Goal: Task Accomplishment & Management: Manage account settings

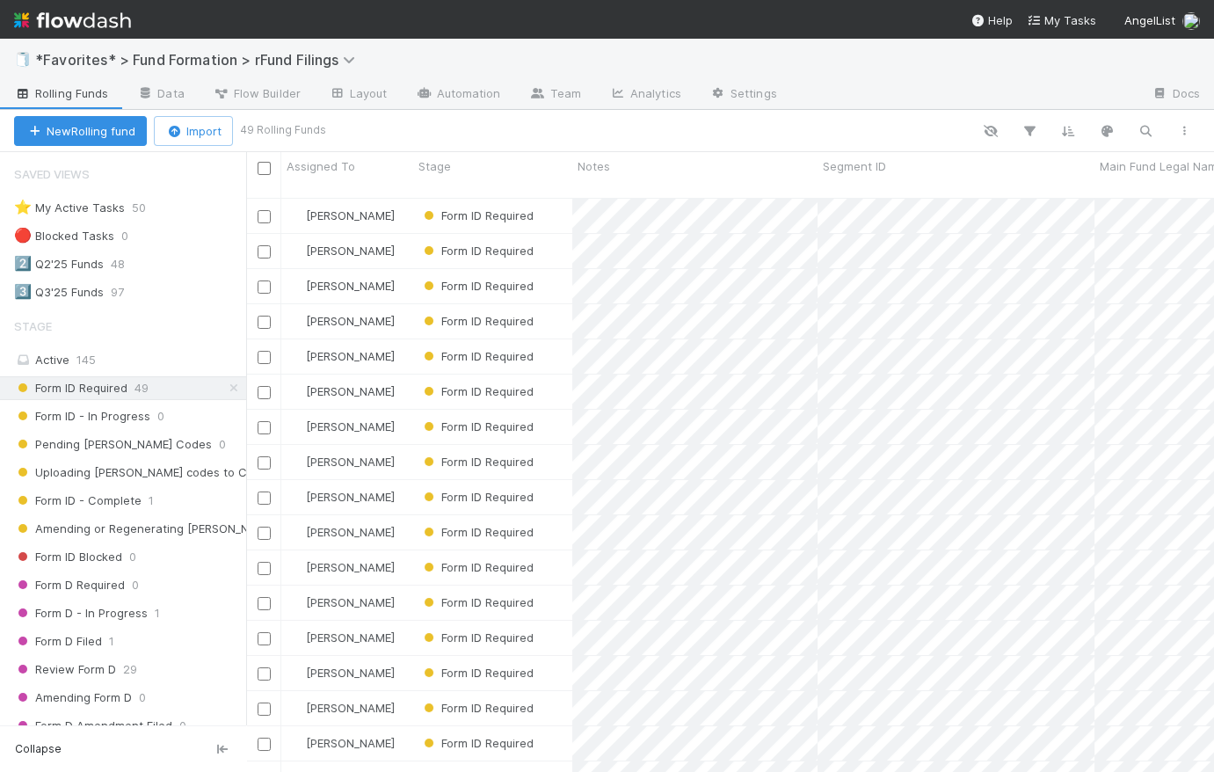
scroll to position [577, 955]
click at [112, 21] on img at bounding box center [72, 20] width 117 height 30
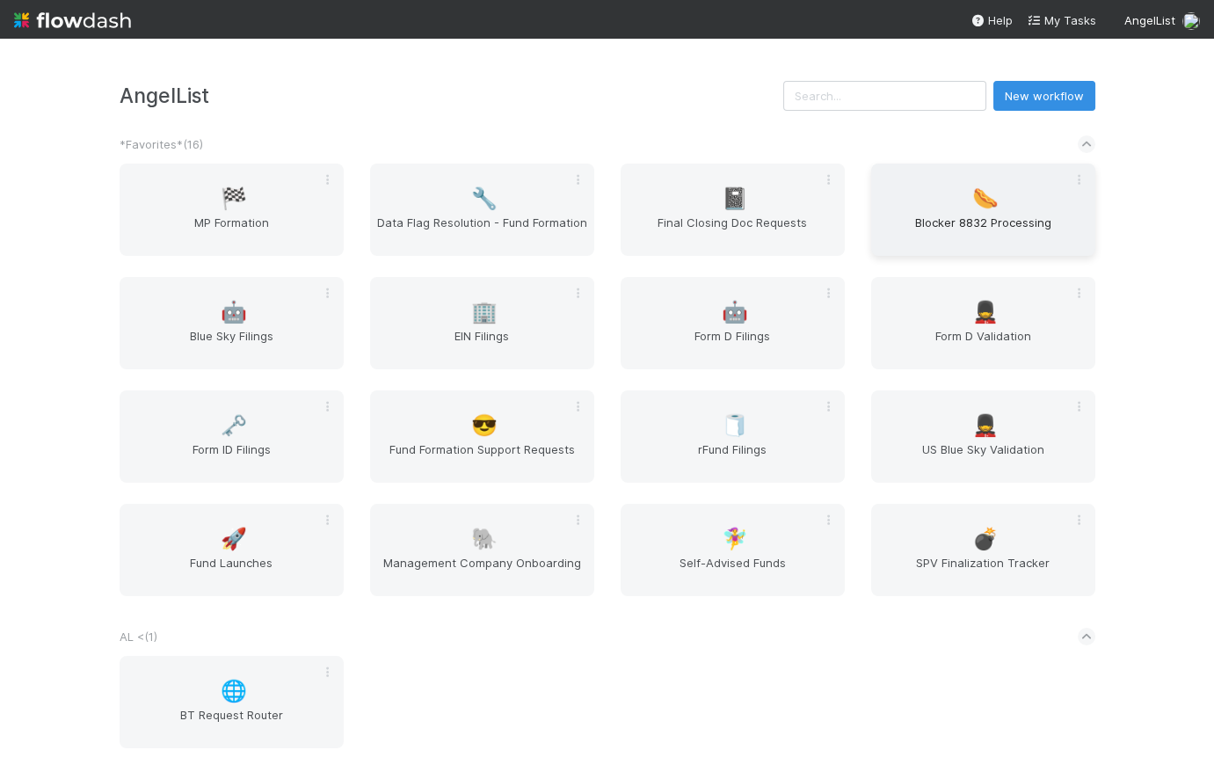
click at [913, 211] on div "🌭 Blocker 8832 Processing" at bounding box center [983, 209] width 224 height 92
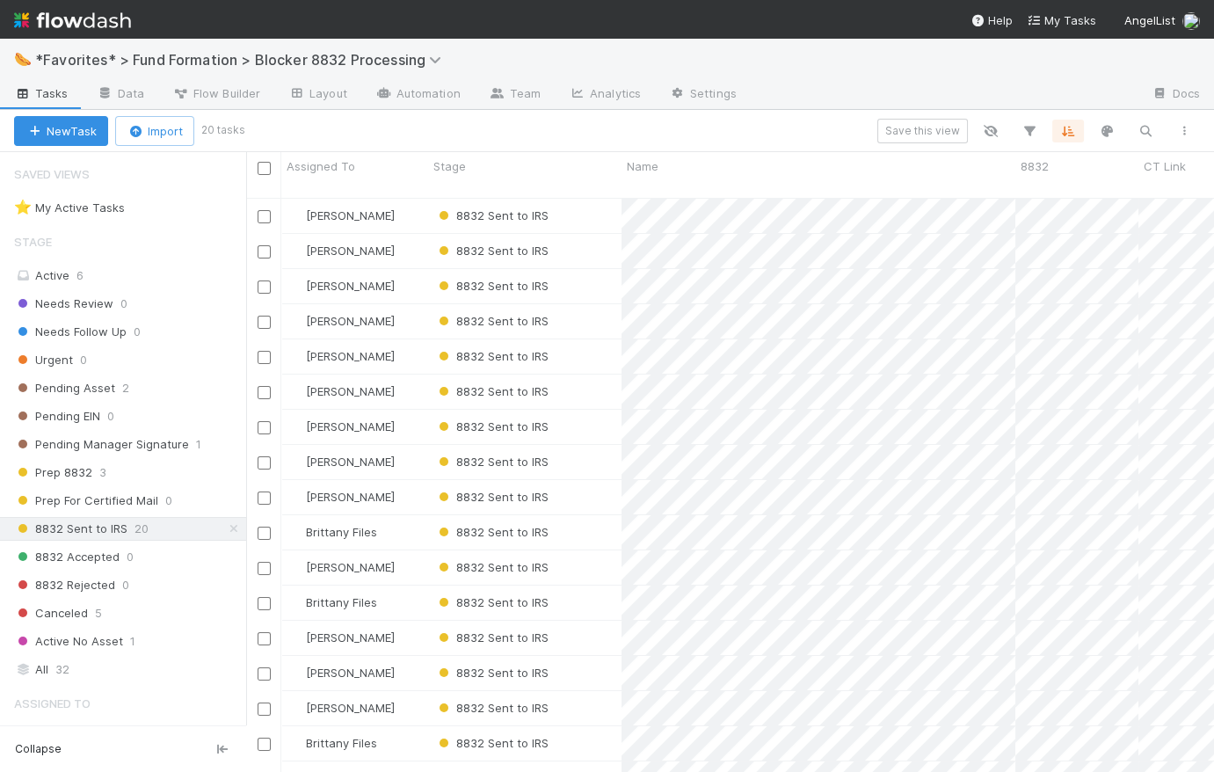
scroll to position [577, 955]
click at [577, 349] on div "8832 Sent to IRS" at bounding box center [524, 356] width 193 height 34
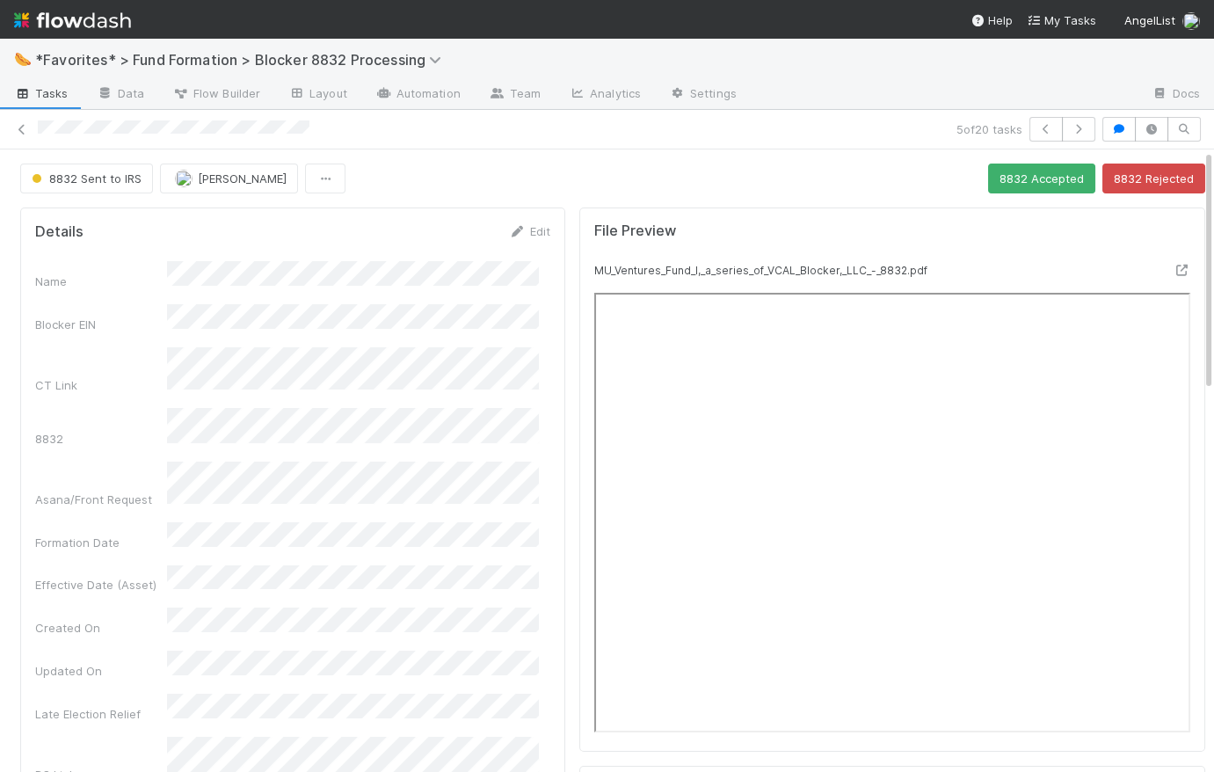
click at [574, 180] on div "8832 Sent to IRS [PERSON_NAME] 8832 Accepted 8832 Rejected" at bounding box center [612, 178] width 1185 height 30
click at [120, 34] on img at bounding box center [72, 20] width 117 height 30
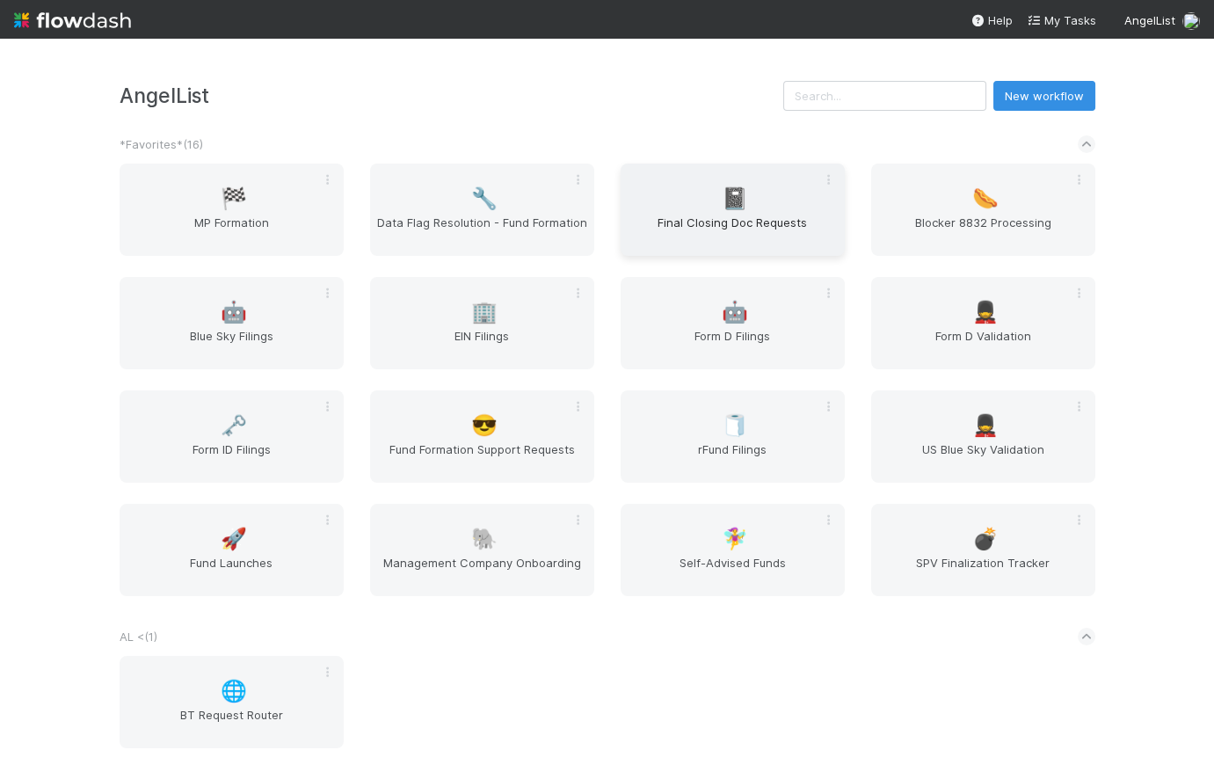
click at [711, 223] on span "Final Closing Doc Requests" at bounding box center [732, 231] width 210 height 35
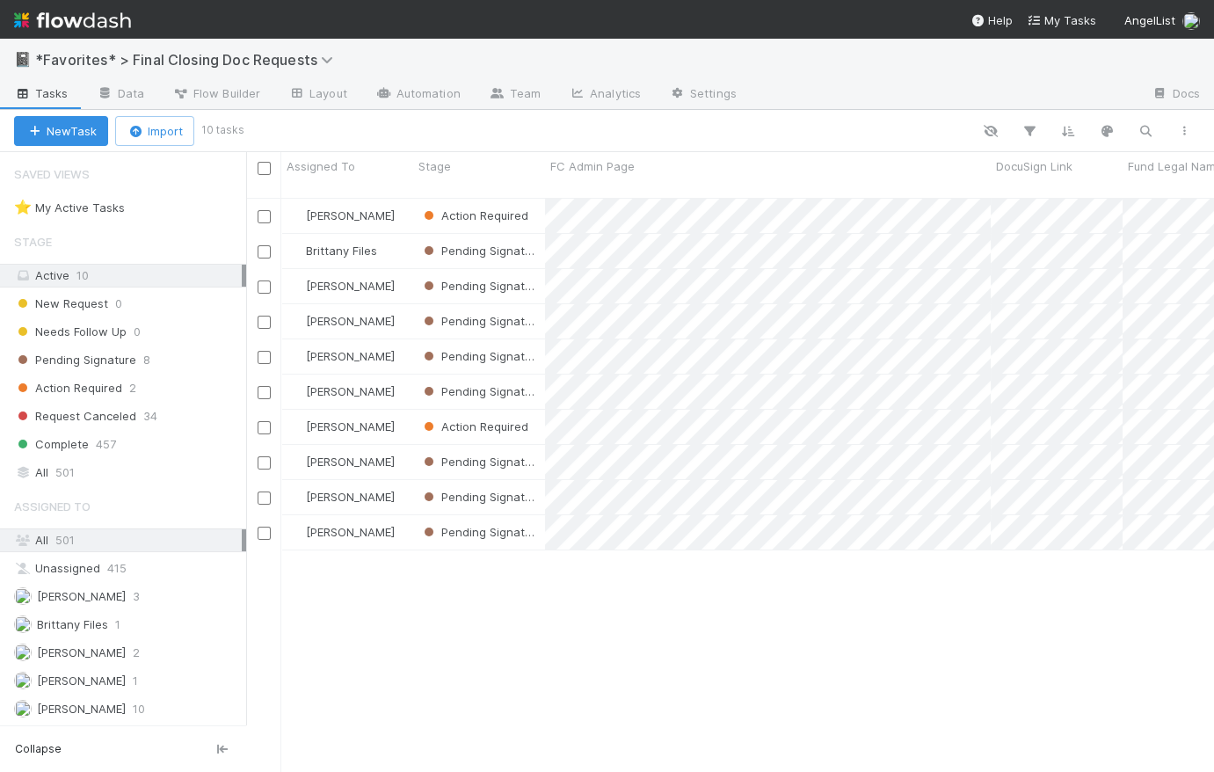
scroll to position [577, 955]
click at [593, 97] on link "Analytics" at bounding box center [605, 95] width 100 height 28
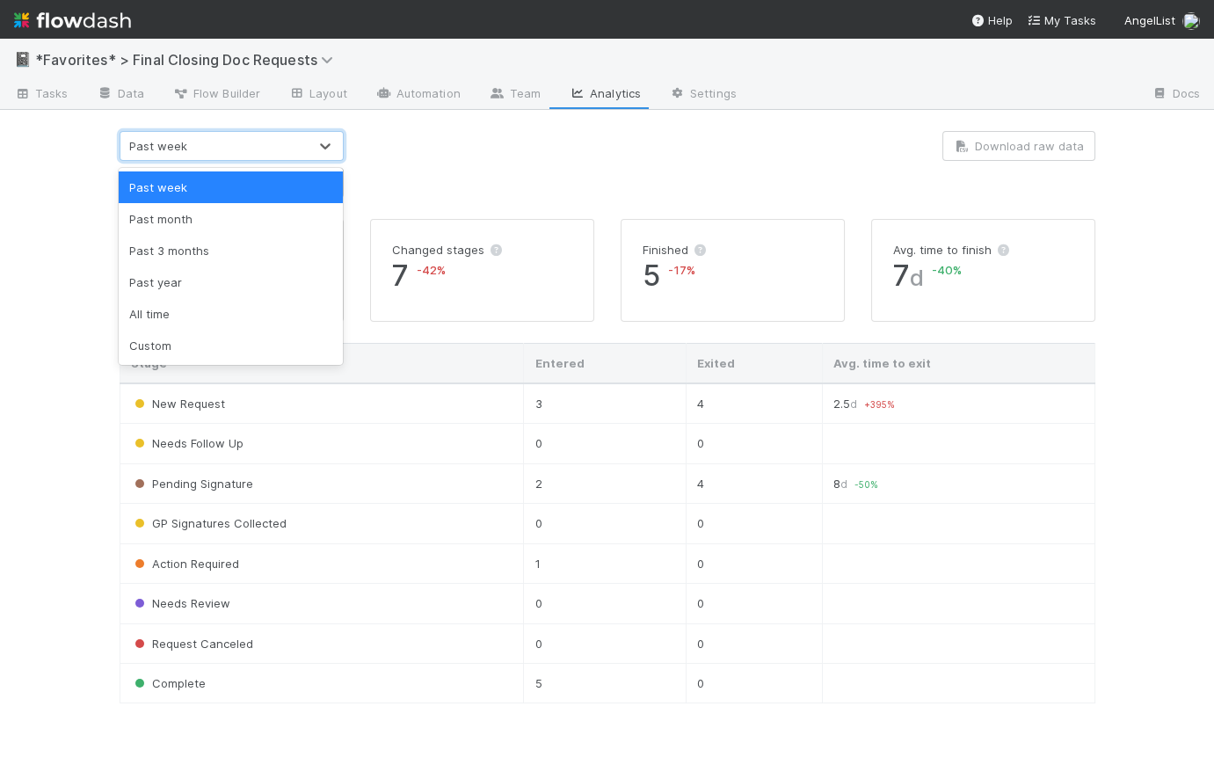
click at [285, 149] on div "Past week" at bounding box center [213, 146] width 187 height 28
click at [271, 225] on div "Past month" at bounding box center [231, 219] width 224 height 32
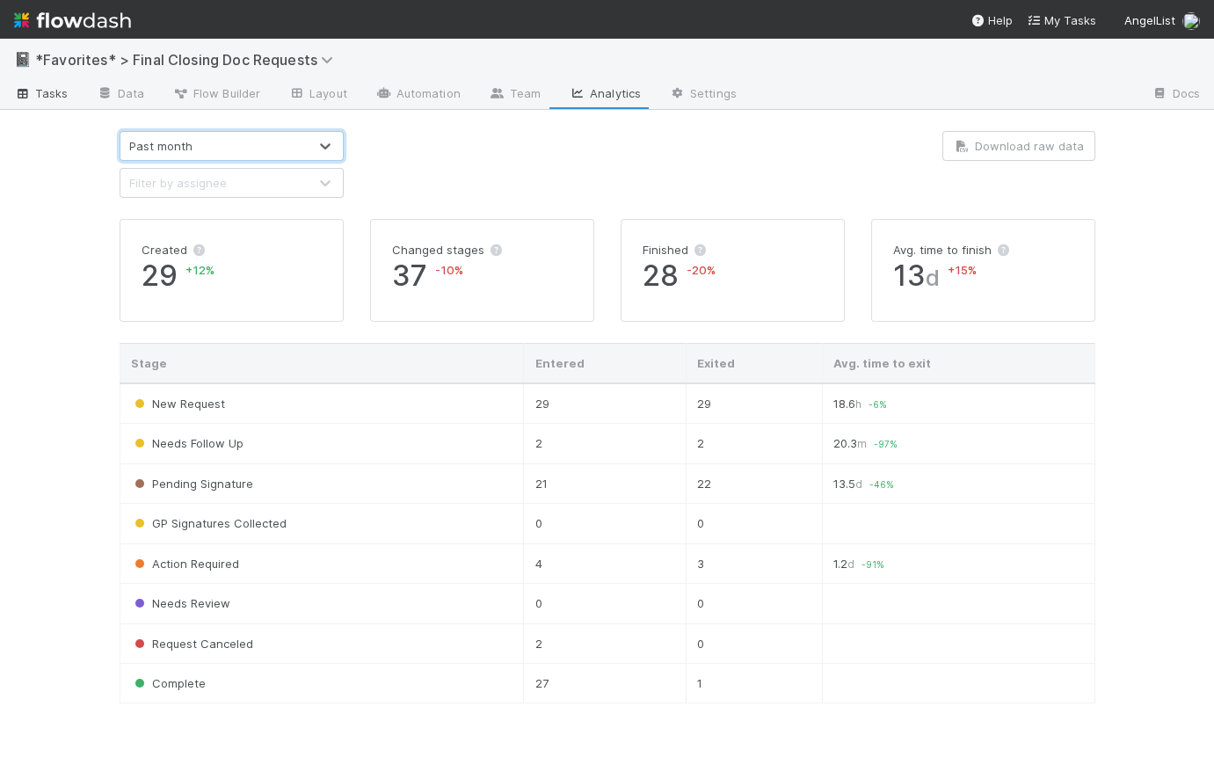
click at [42, 103] on link "Tasks" at bounding box center [41, 95] width 83 height 28
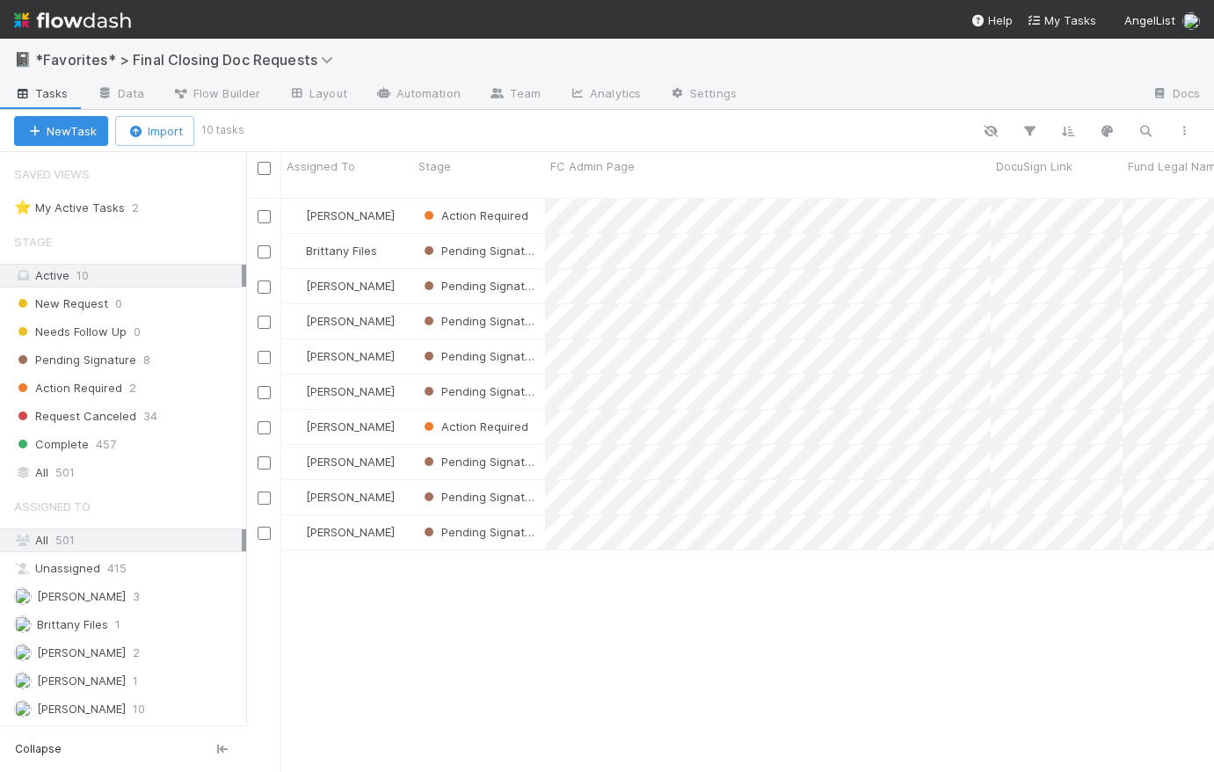
click at [83, 18] on img at bounding box center [72, 20] width 117 height 30
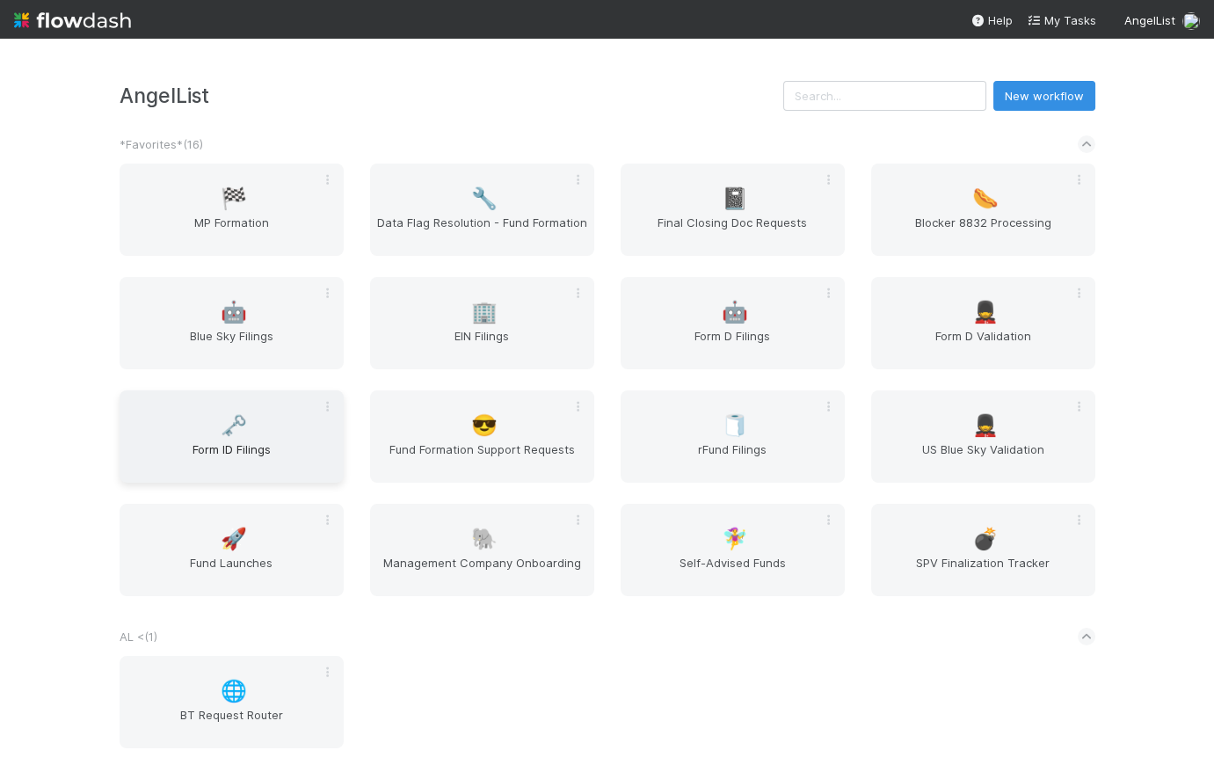
click at [209, 444] on span "Form ID Filings" at bounding box center [232, 457] width 210 height 35
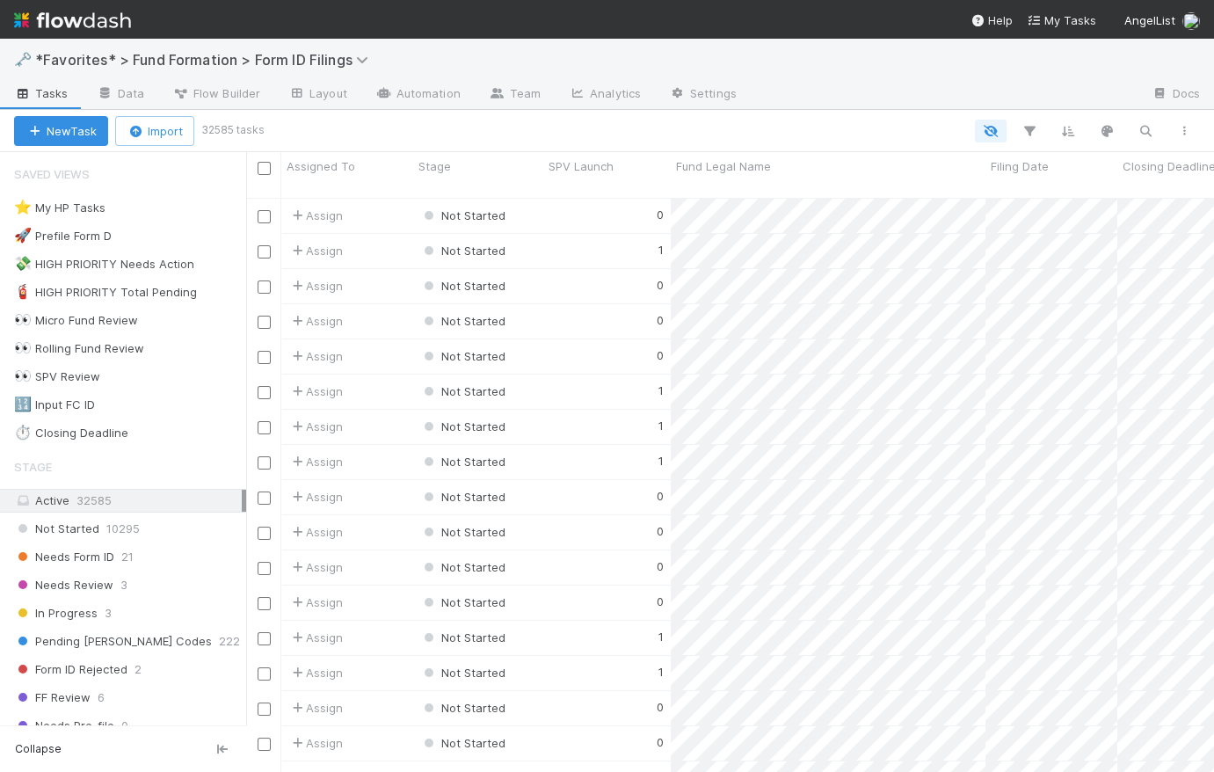
scroll to position [577, 955]
click at [138, 641] on span "Pending [PERSON_NAME] Codes" at bounding box center [113, 641] width 198 height 22
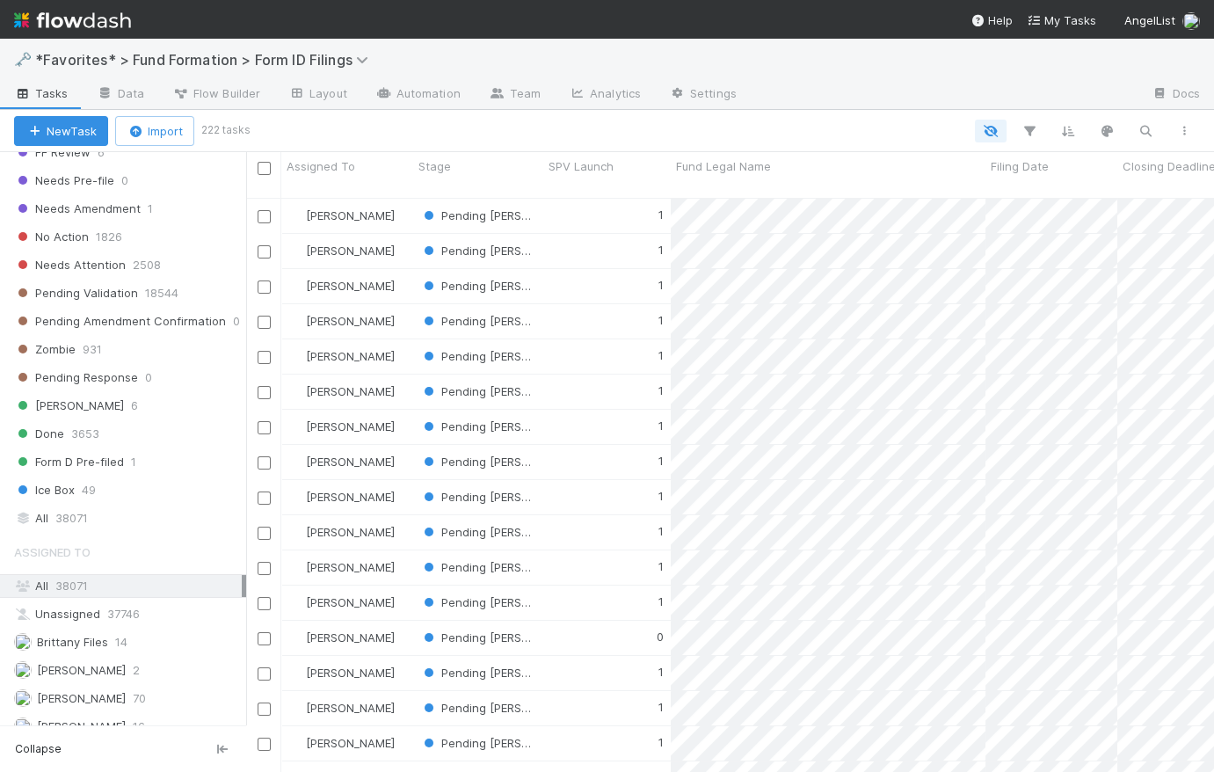
scroll to position [668, 0]
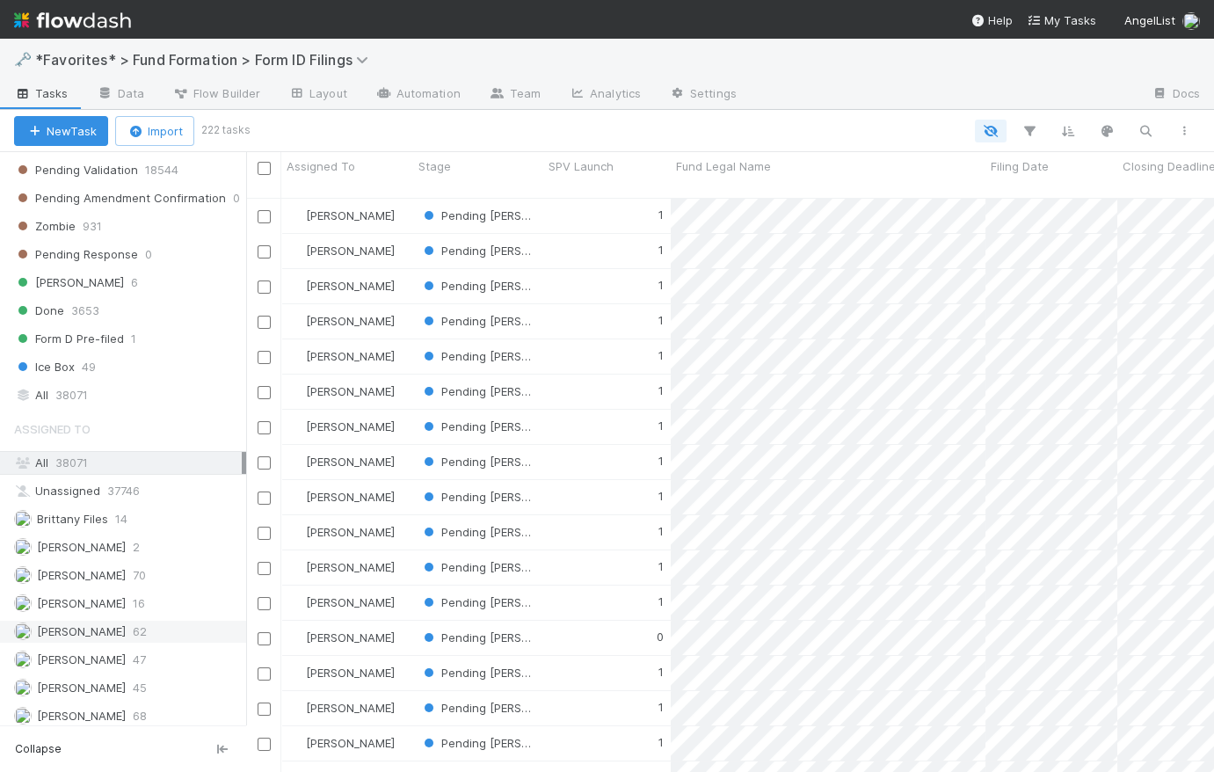
click at [91, 624] on span "[PERSON_NAME]" at bounding box center [81, 631] width 89 height 14
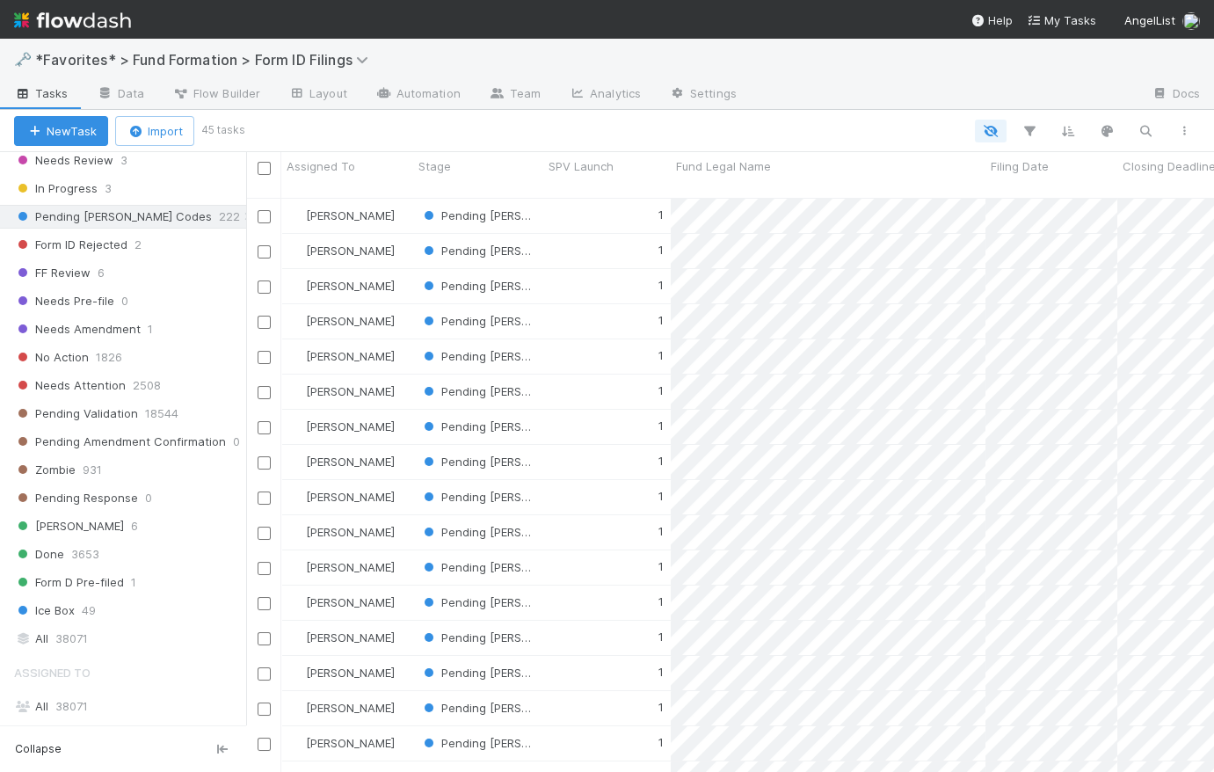
scroll to position [156, 0]
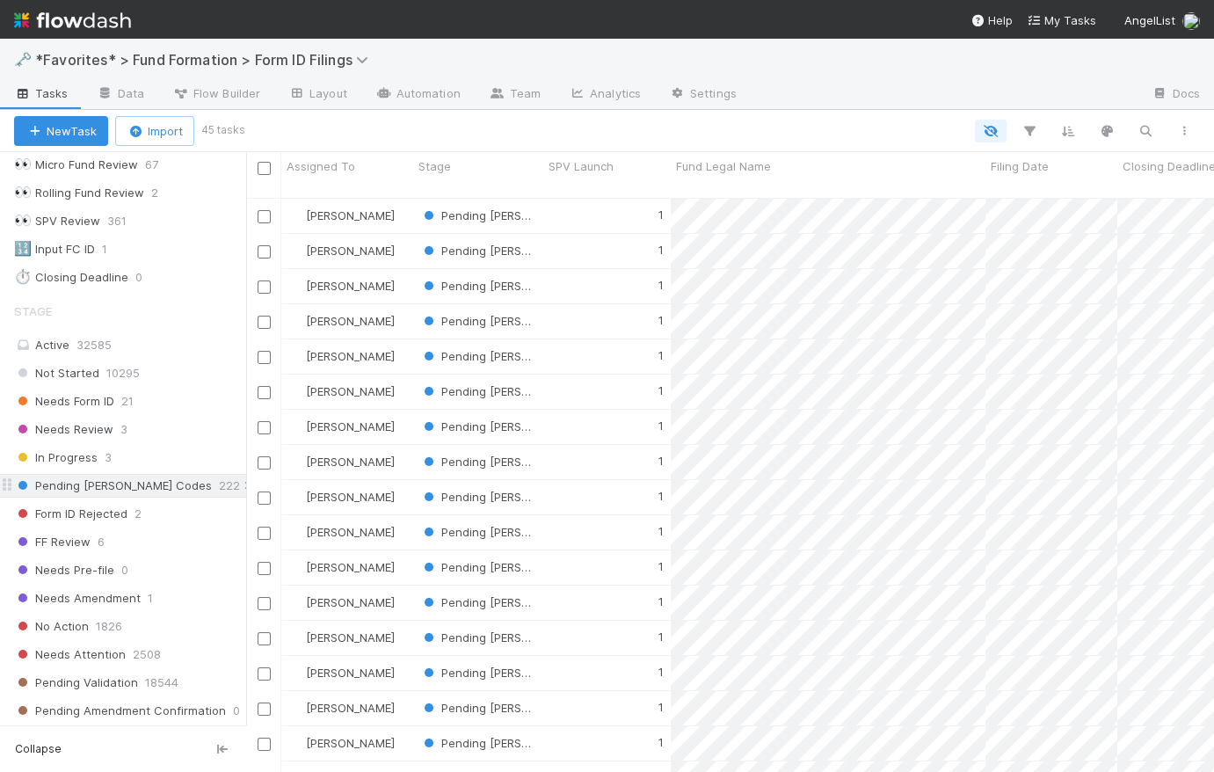
click at [240, 482] on icon at bounding box center [249, 485] width 18 height 11
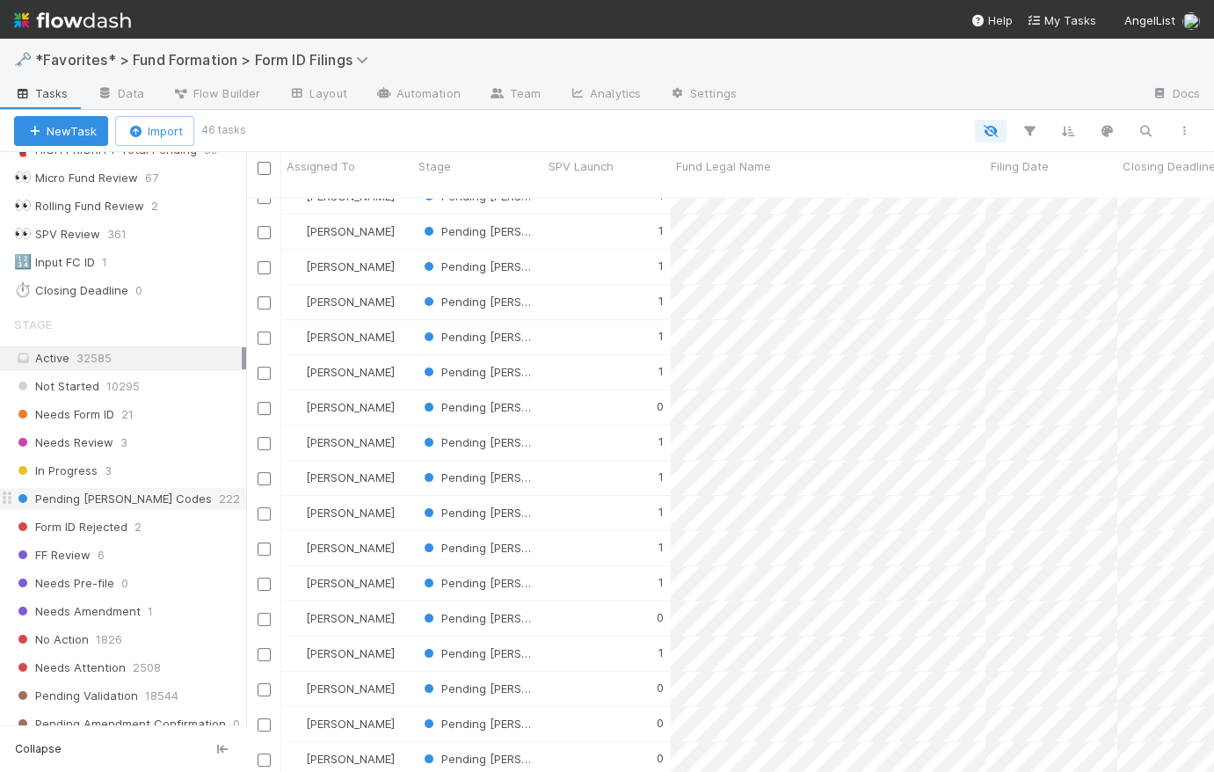
scroll to position [1041, 0]
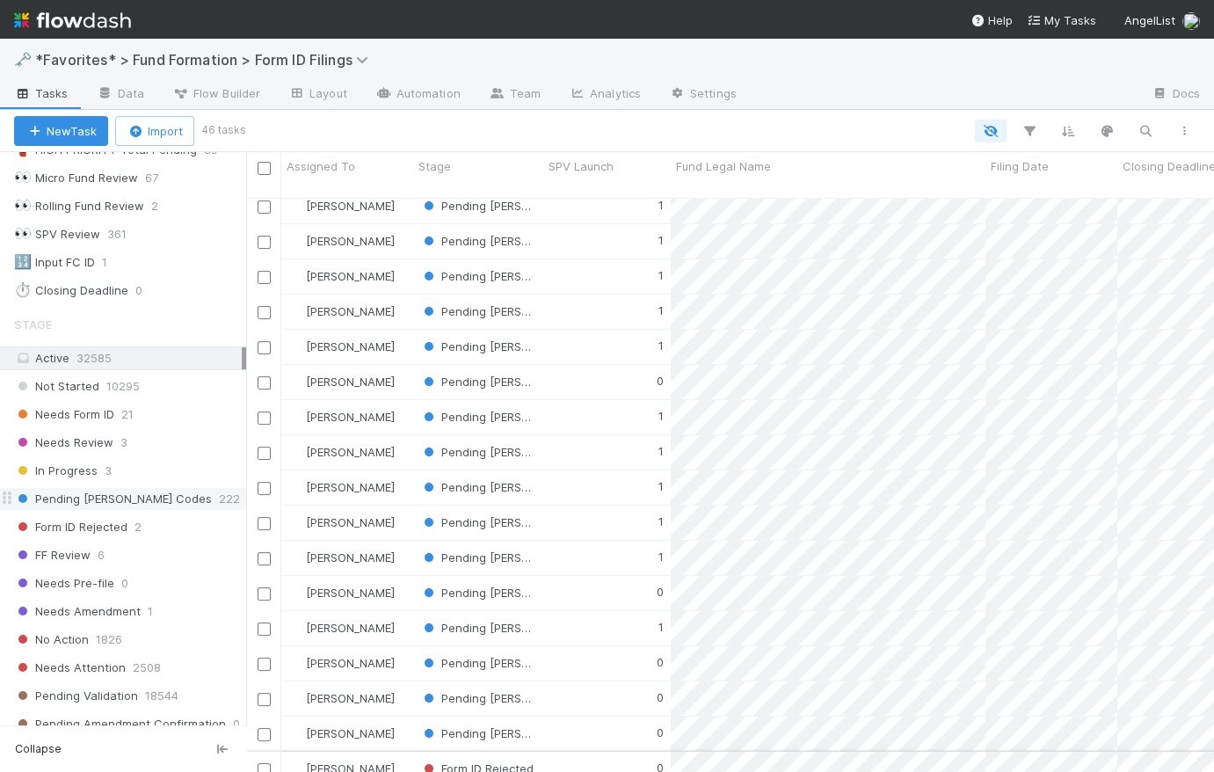
click at [596, 751] on div "0" at bounding box center [606, 768] width 127 height 34
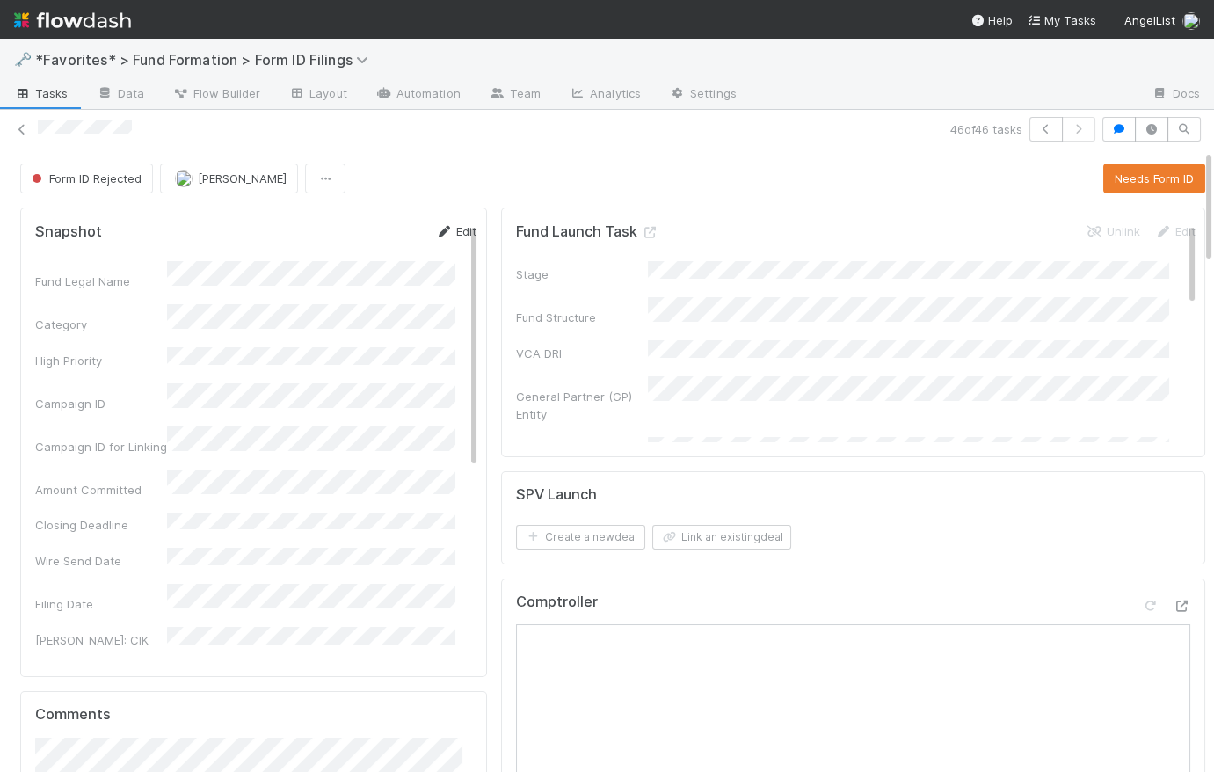
click at [444, 231] on link "Edit" at bounding box center [455, 231] width 41 height 14
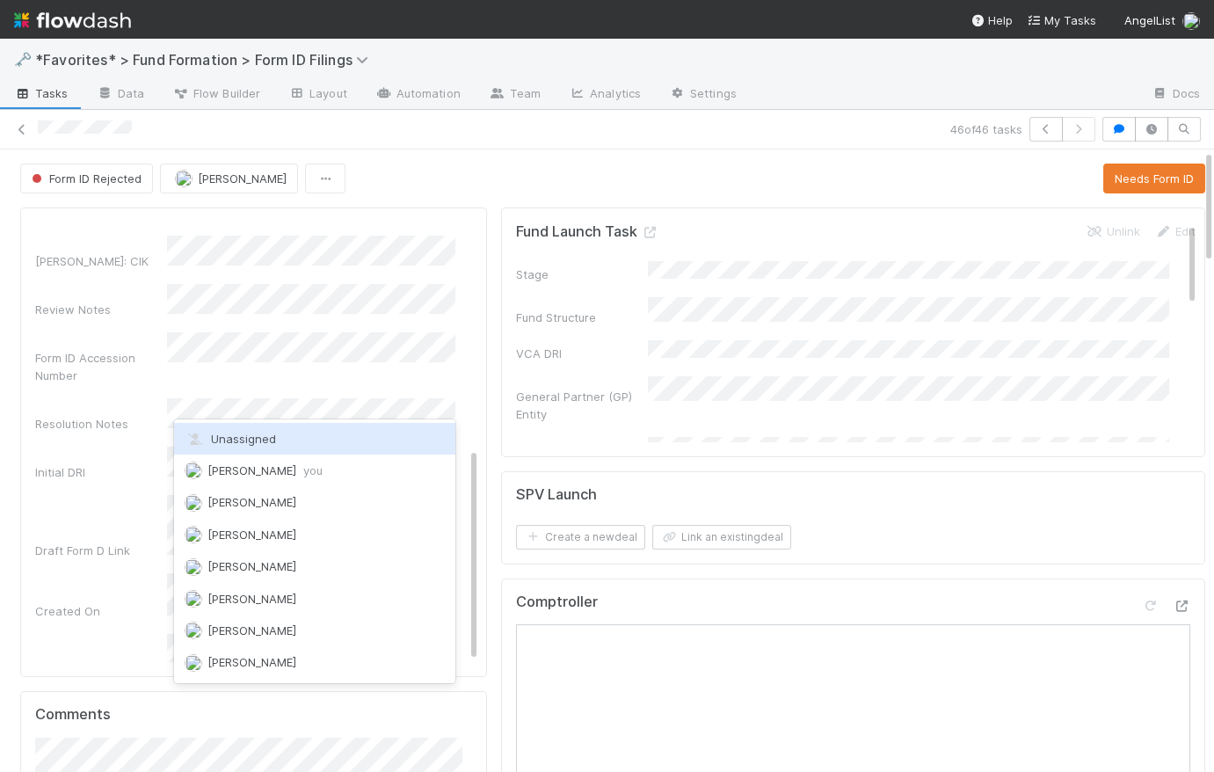
click at [352, 443] on div "Unassigned" at bounding box center [314, 439] width 281 height 32
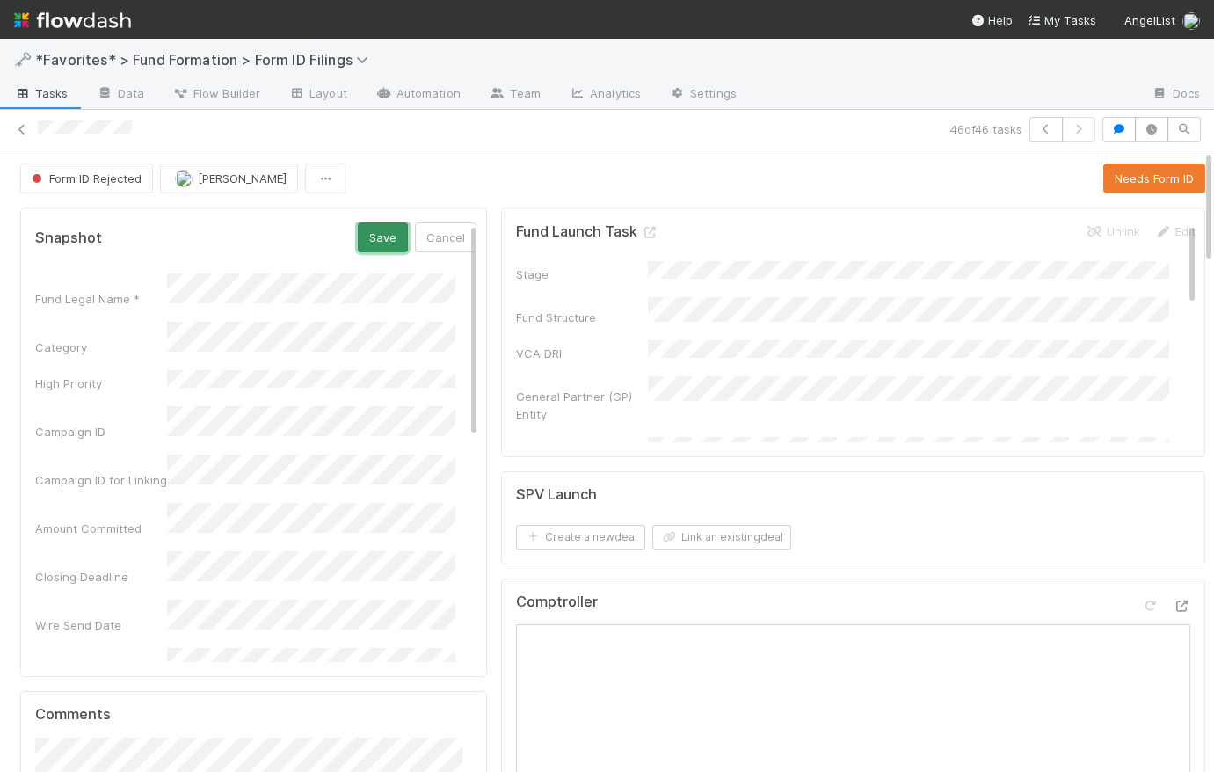
click at [366, 230] on button "Save" at bounding box center [383, 237] width 50 height 30
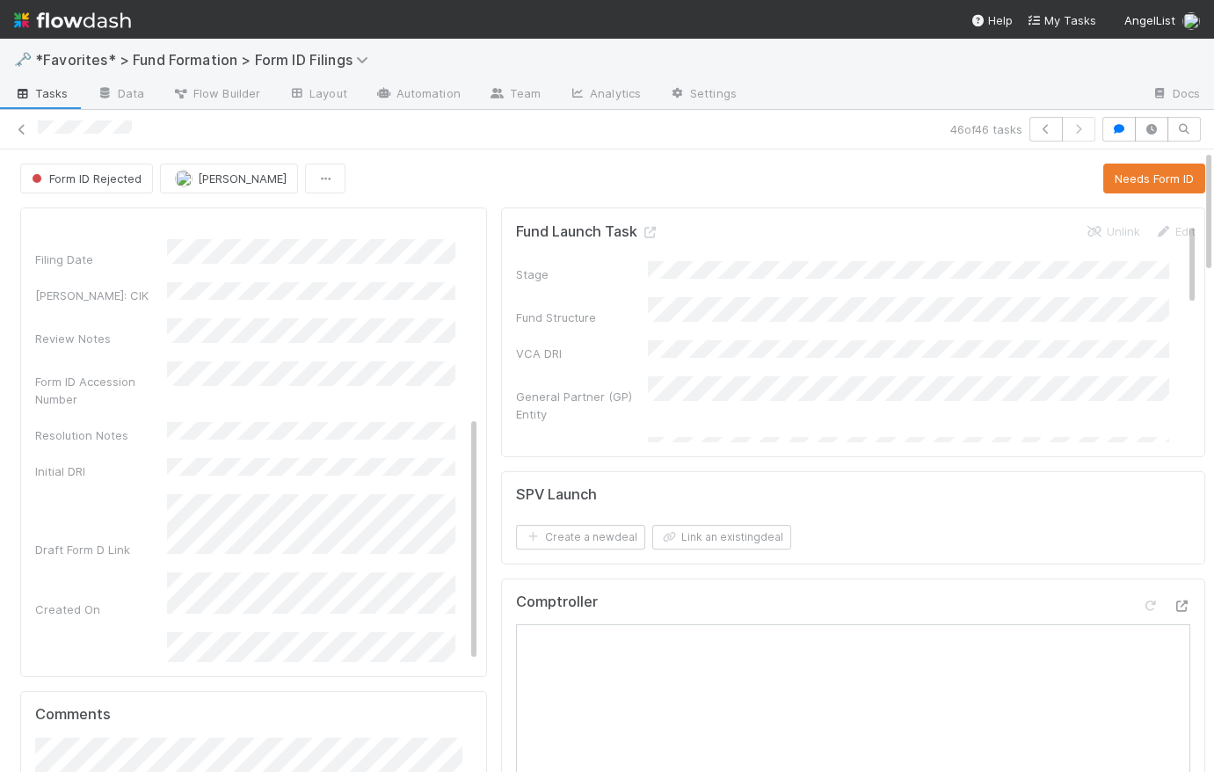
click at [483, 175] on div "Form ID Rejected [PERSON_NAME] Needs Form ID" at bounding box center [612, 178] width 1185 height 30
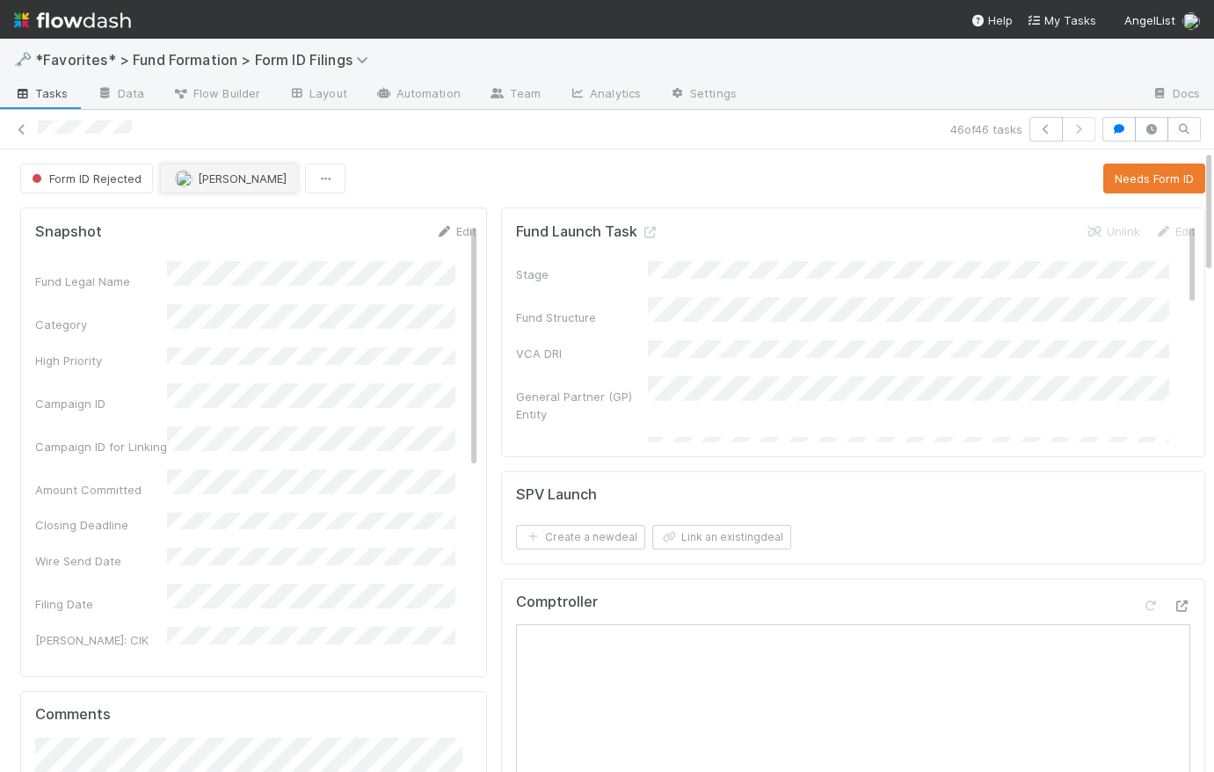
click at [235, 179] on span "[PERSON_NAME]" at bounding box center [242, 178] width 89 height 14
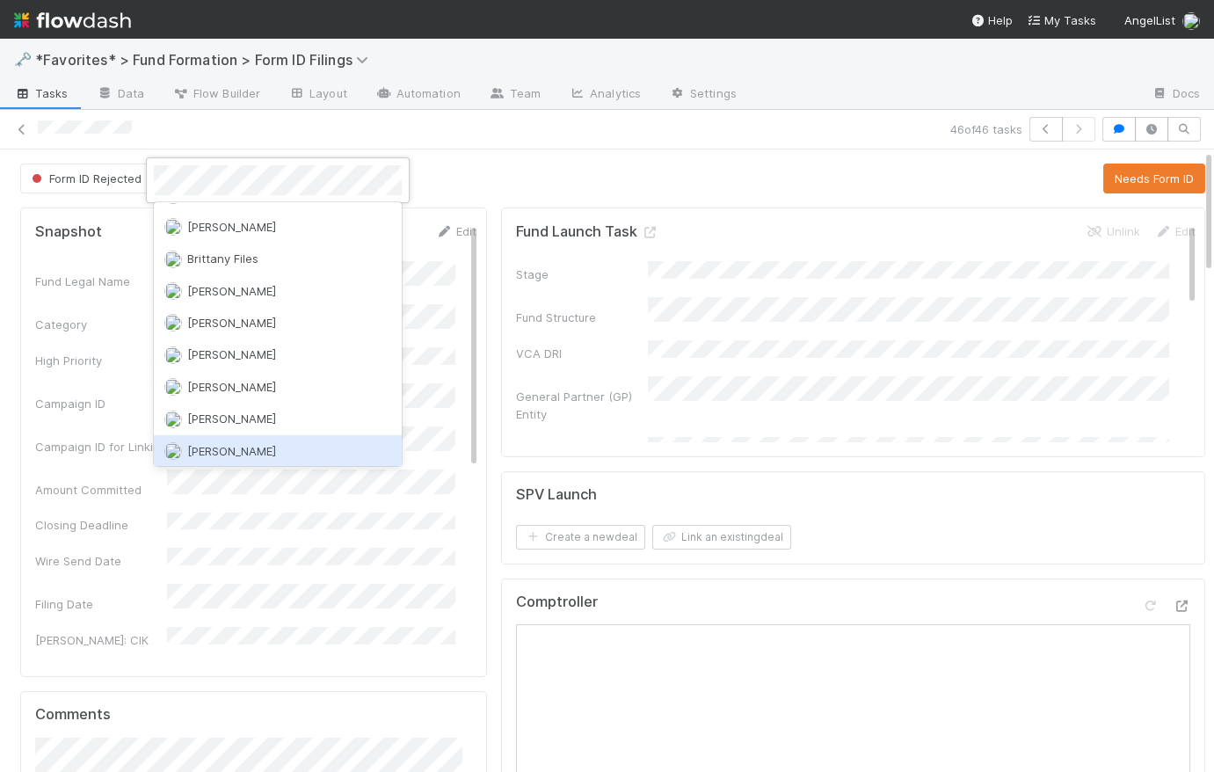
scroll to position [126, 0]
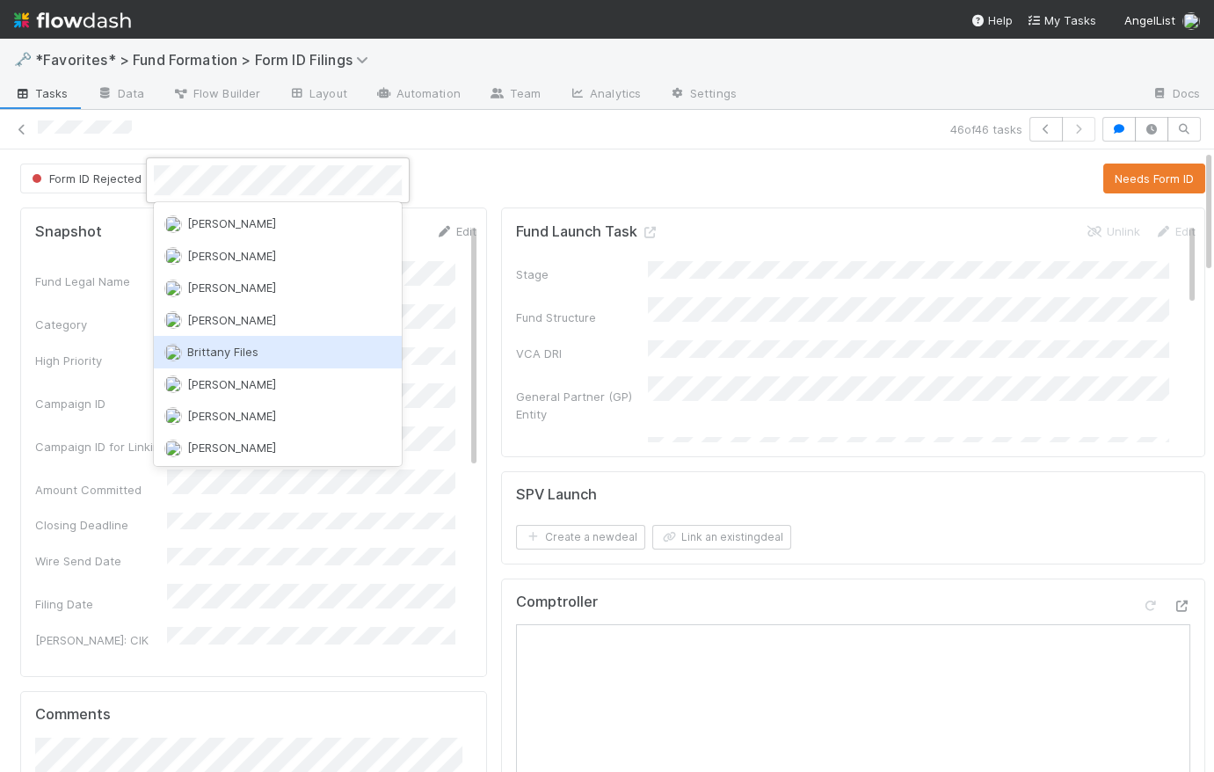
click at [250, 349] on span "Brittany Files" at bounding box center [222, 351] width 71 height 14
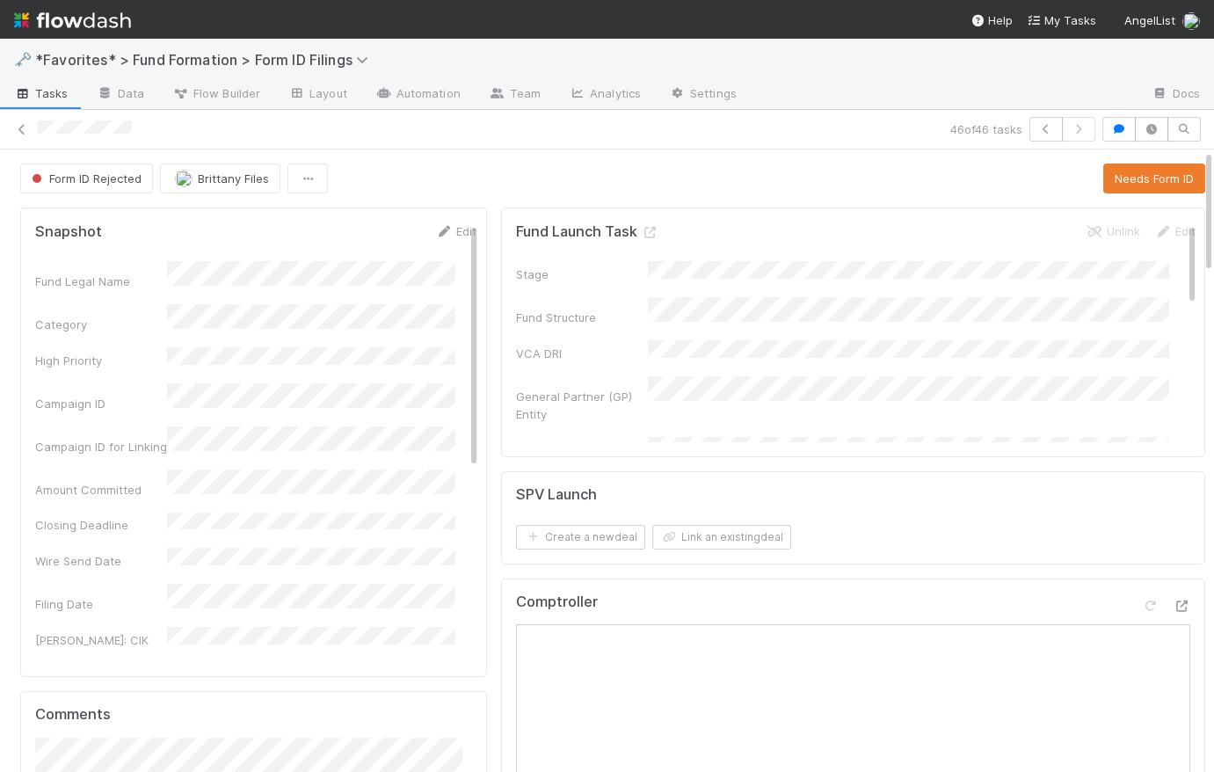
click at [462, 177] on div "Form ID Rejected Brittany Files Needs Form ID" at bounding box center [612, 178] width 1185 height 30
click at [45, 98] on span "Tasks" at bounding box center [41, 93] width 54 height 18
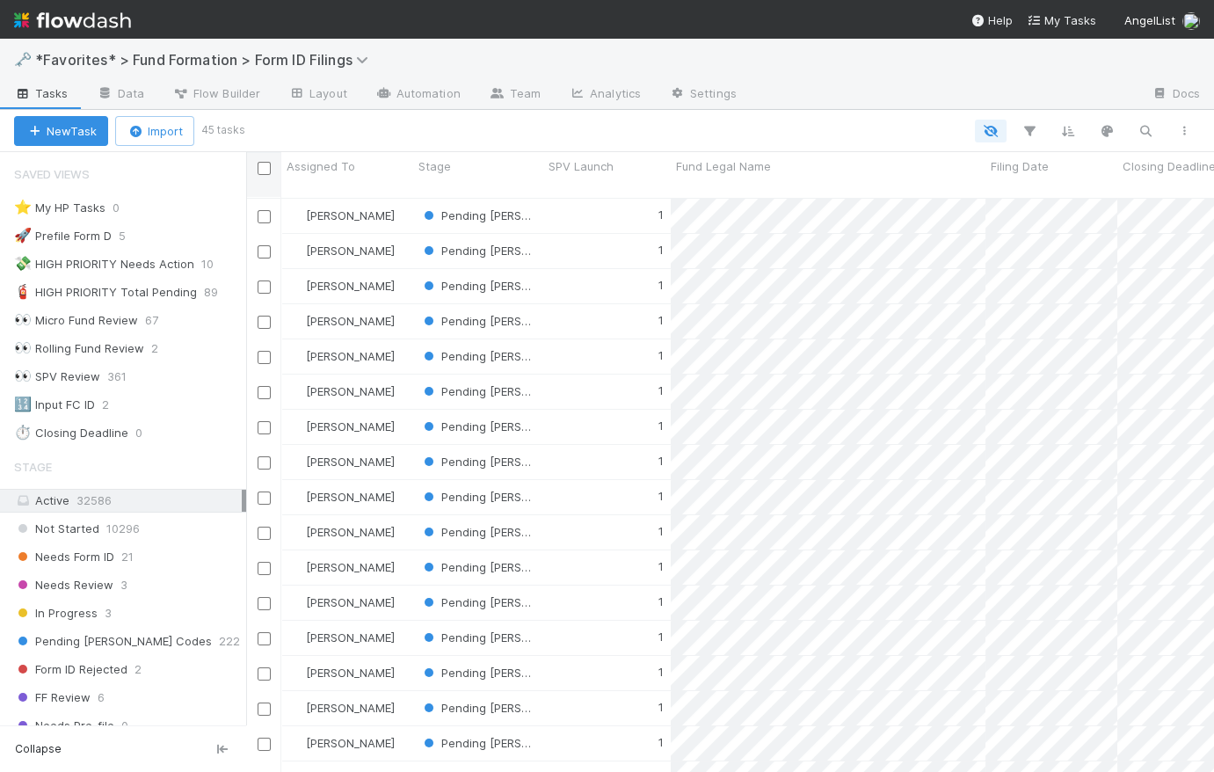
click at [264, 167] on input "checkbox" at bounding box center [263, 168] width 13 height 13
checkbox input "true"
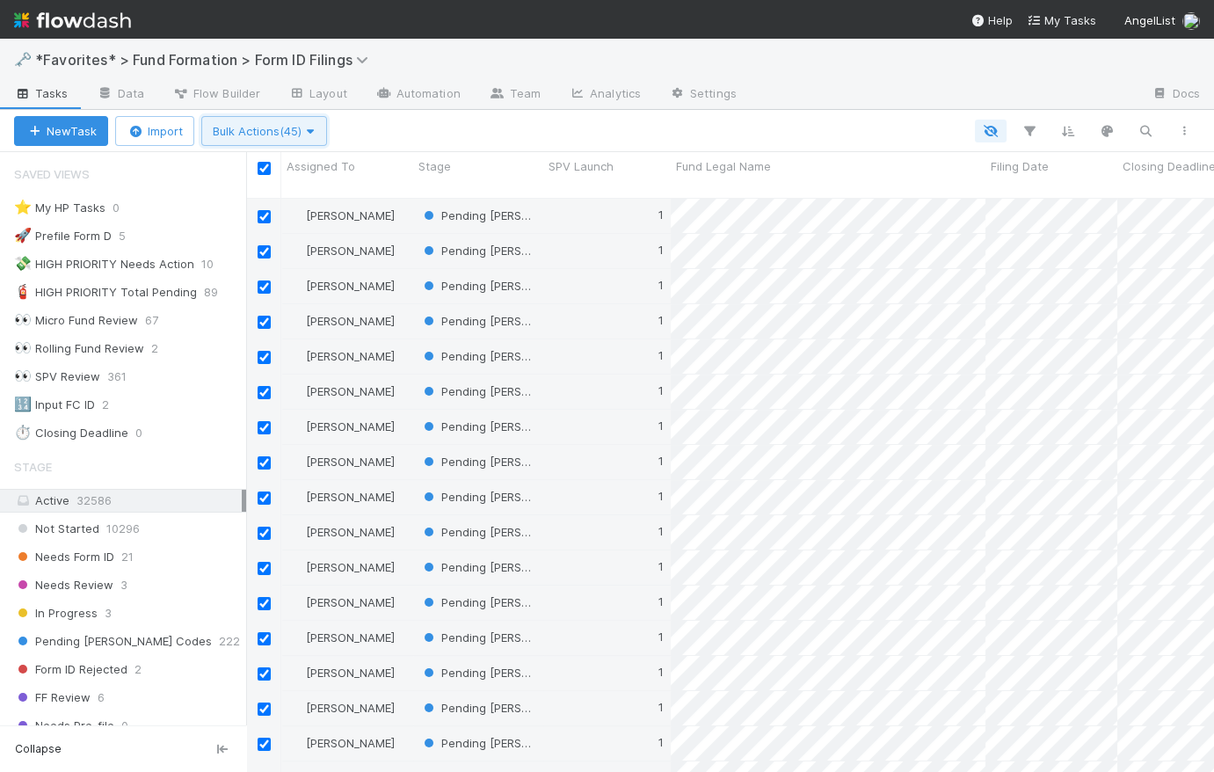
click at [270, 131] on span "Bulk Actions (45)" at bounding box center [264, 131] width 103 height 14
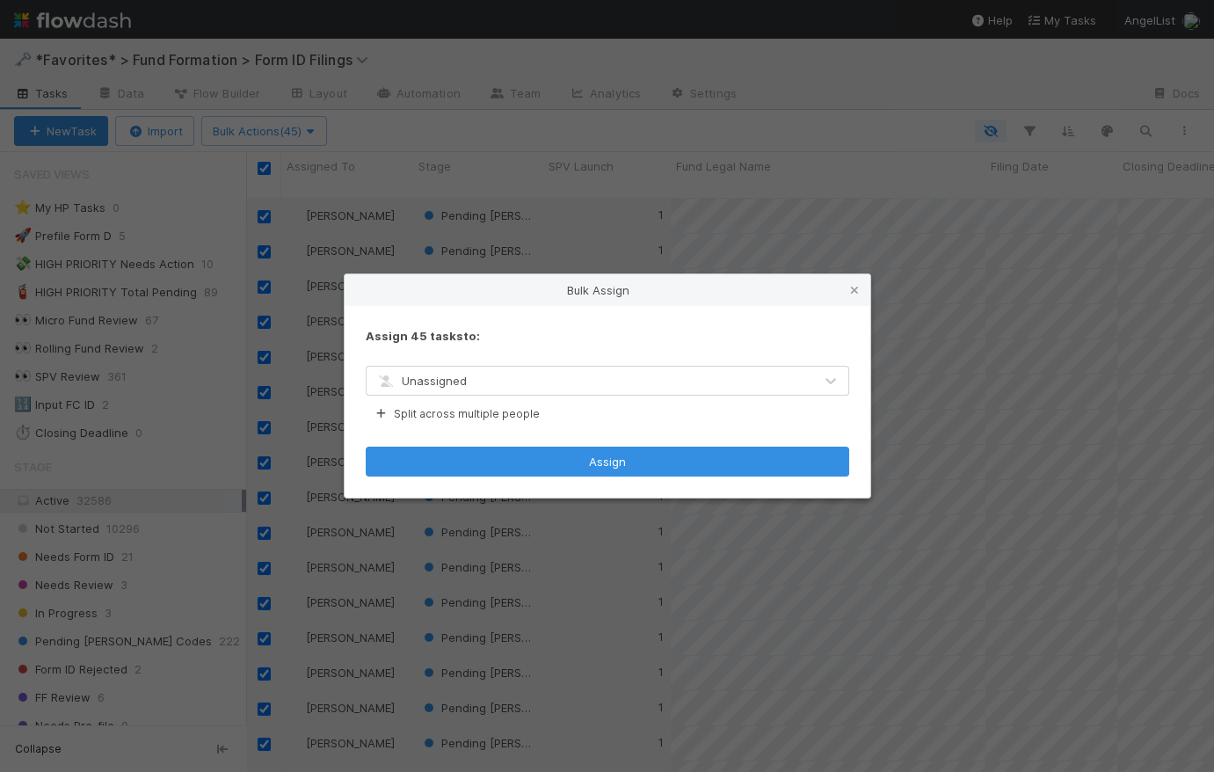
click at [503, 381] on div "Unassigned" at bounding box center [589, 380] width 446 height 28
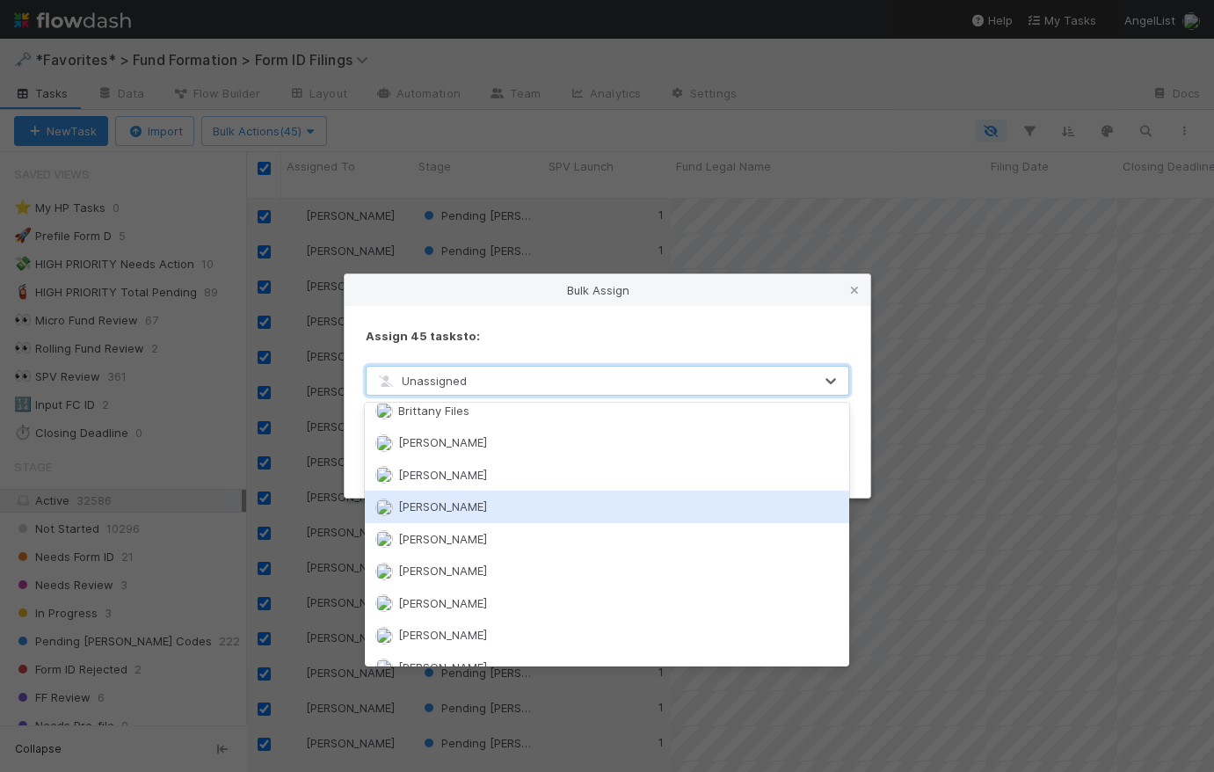
scroll to position [156, 0]
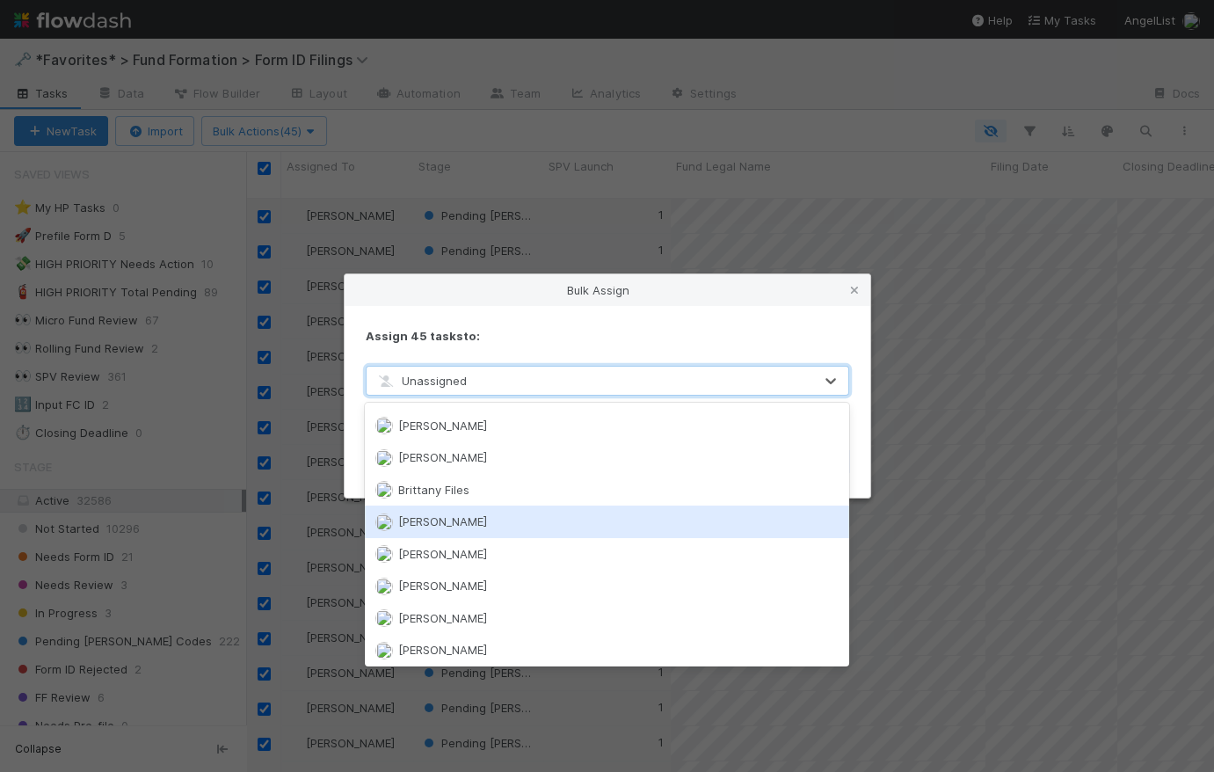
click at [467, 517] on span "[PERSON_NAME]" at bounding box center [442, 521] width 89 height 14
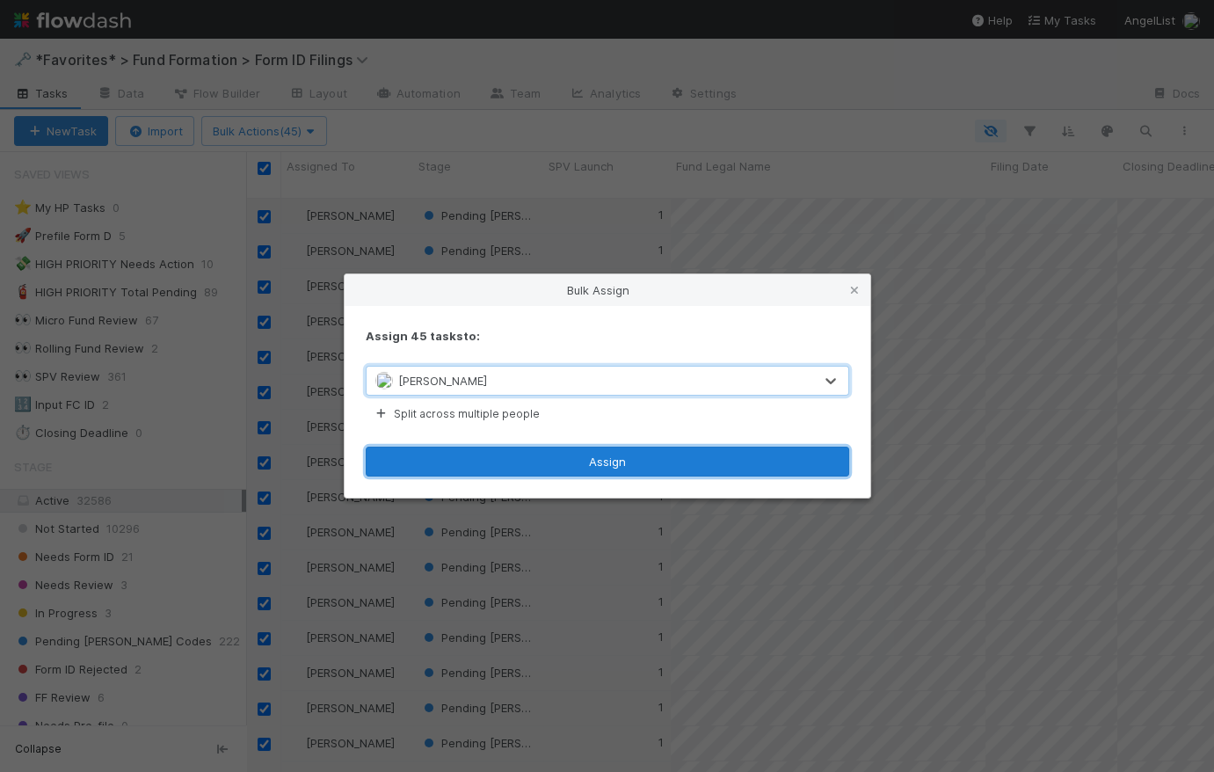
click at [612, 462] on button "Assign" at bounding box center [607, 461] width 483 height 30
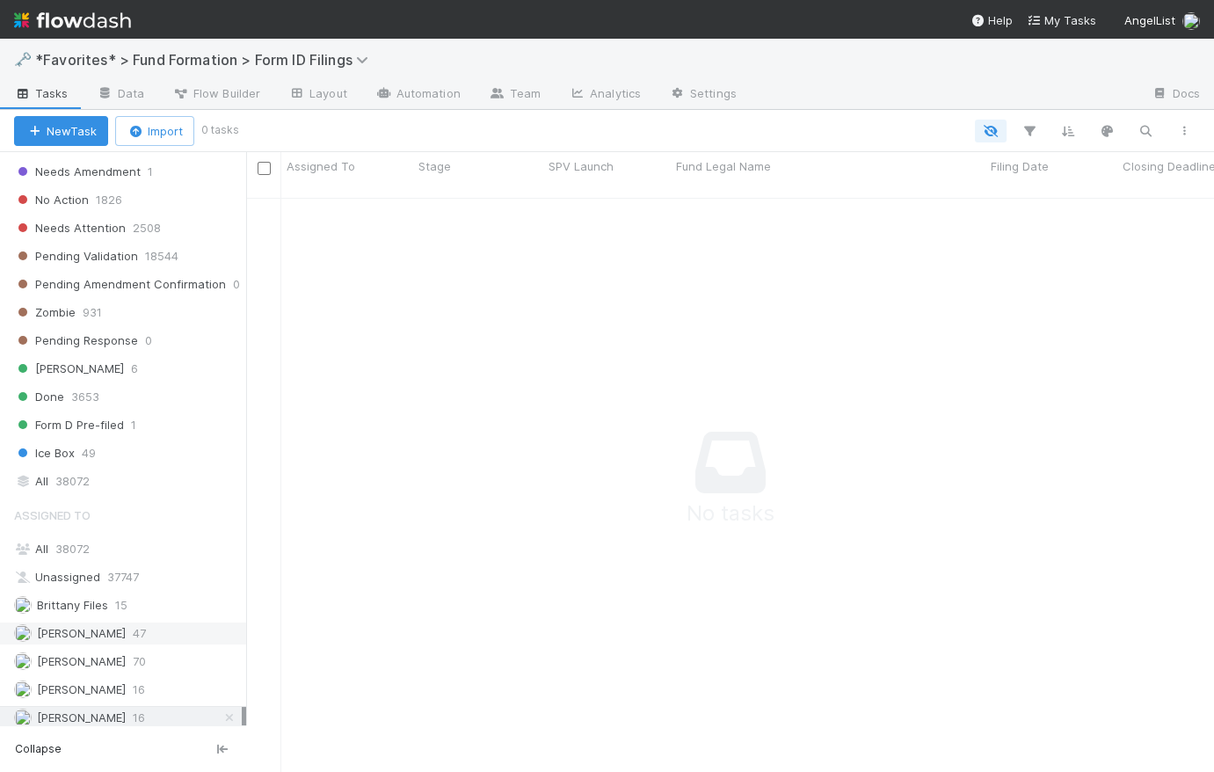
scroll to position [668, 0]
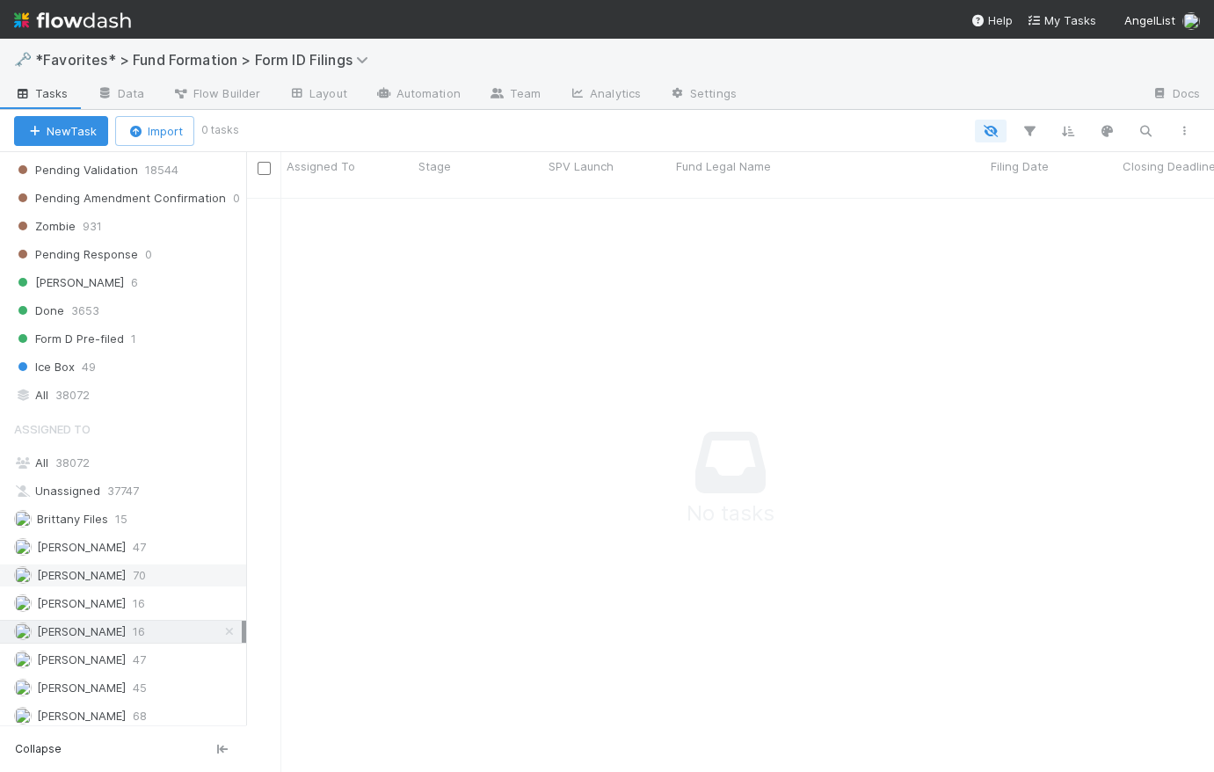
click at [120, 568] on span "[PERSON_NAME]" at bounding box center [81, 575] width 89 height 14
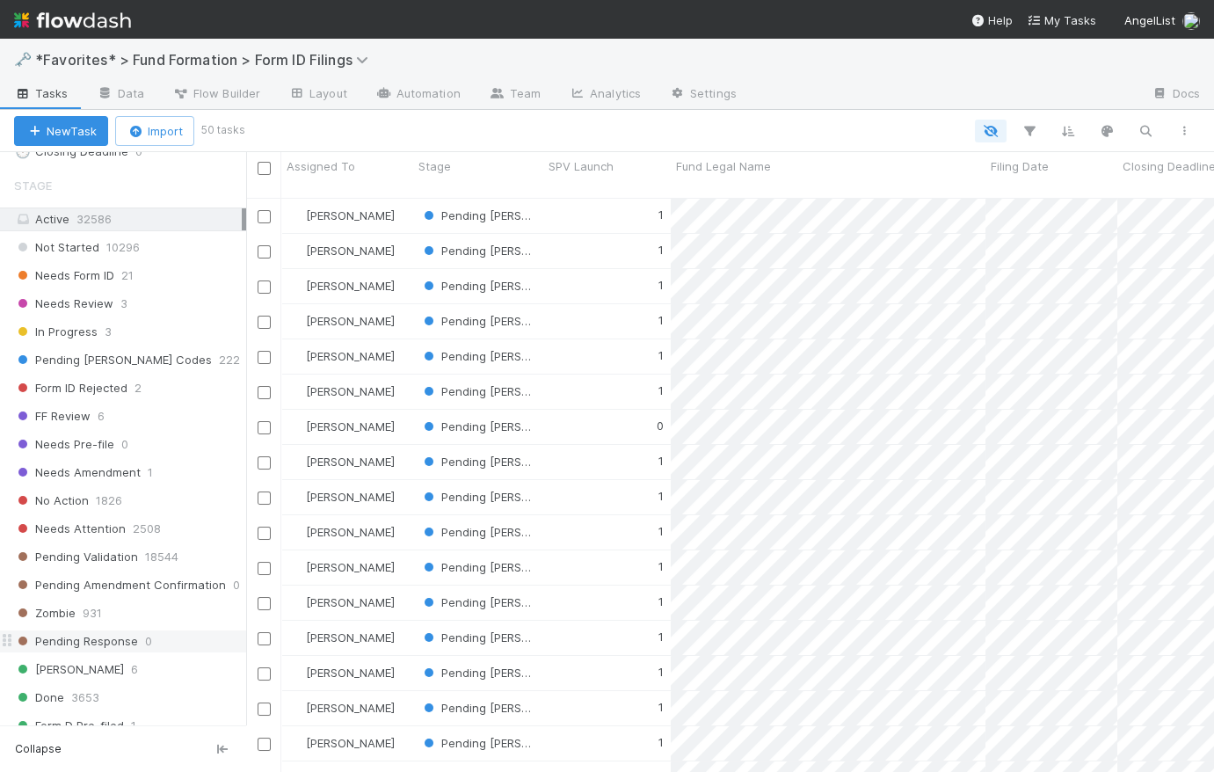
scroll to position [216, 0]
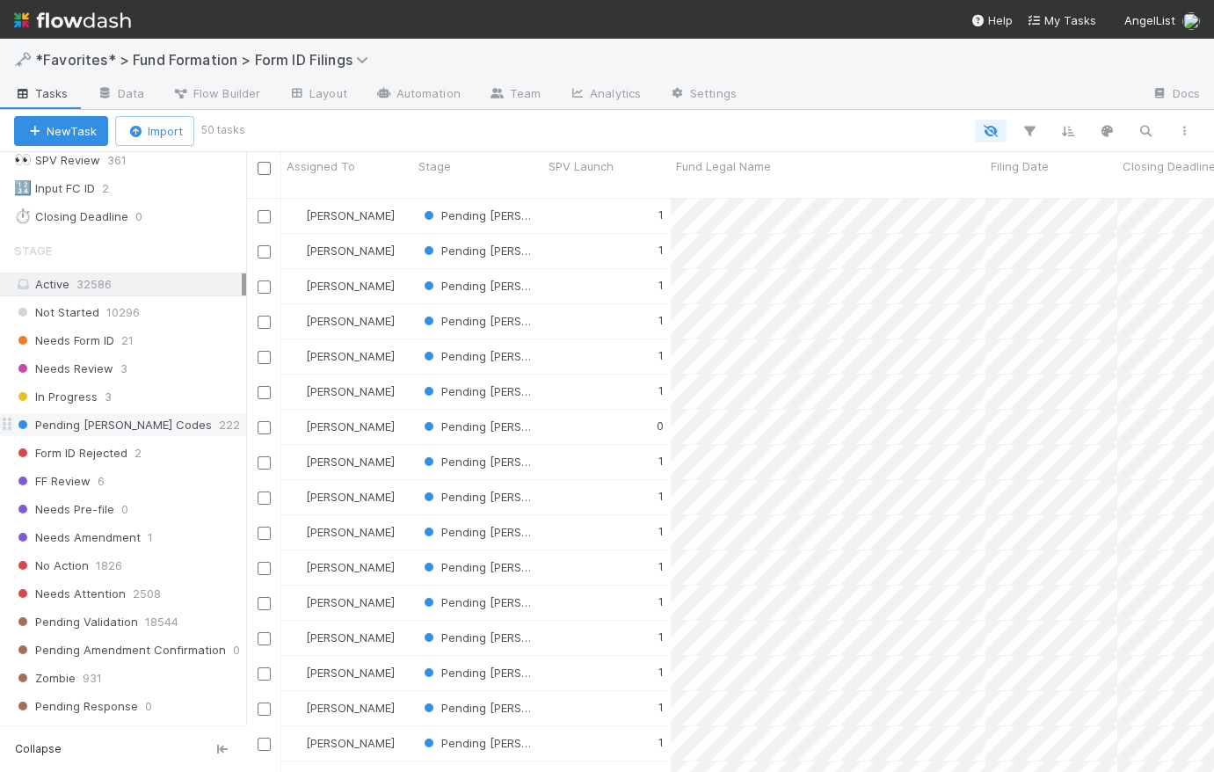
click at [149, 423] on span "Pending [PERSON_NAME] Codes" at bounding box center [113, 425] width 198 height 22
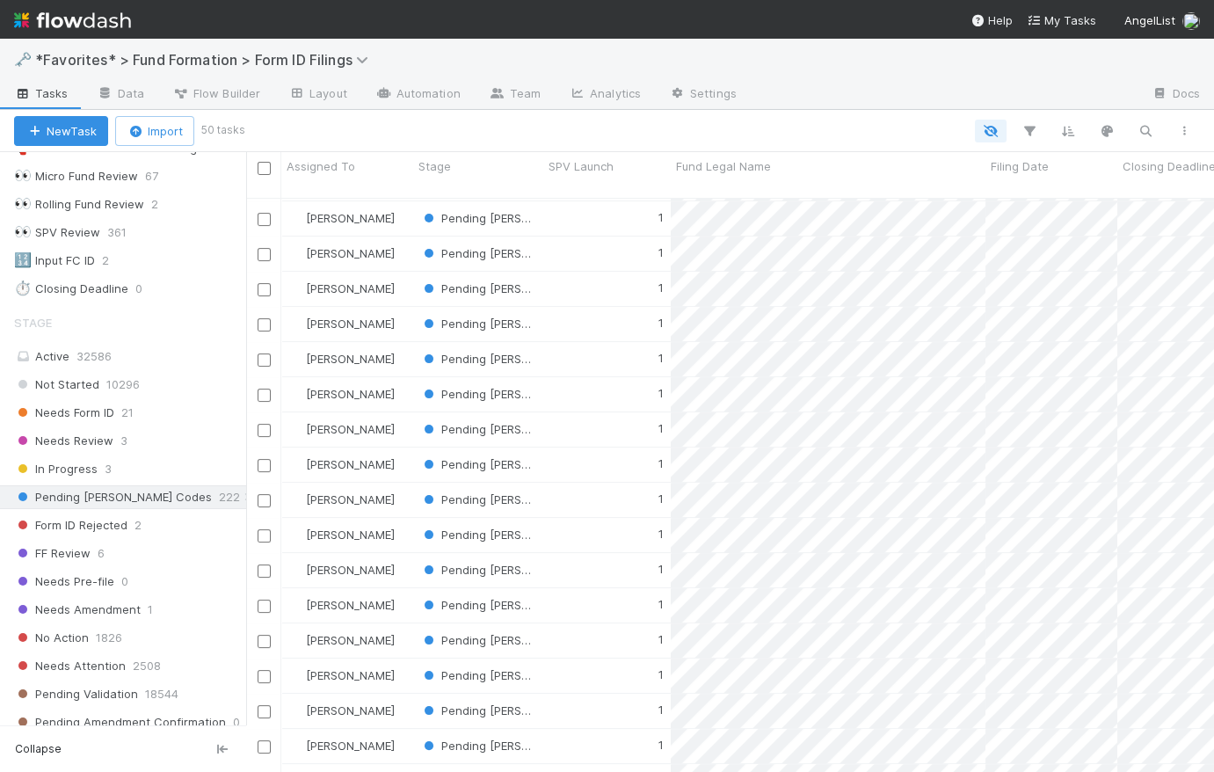
scroll to position [1181, 0]
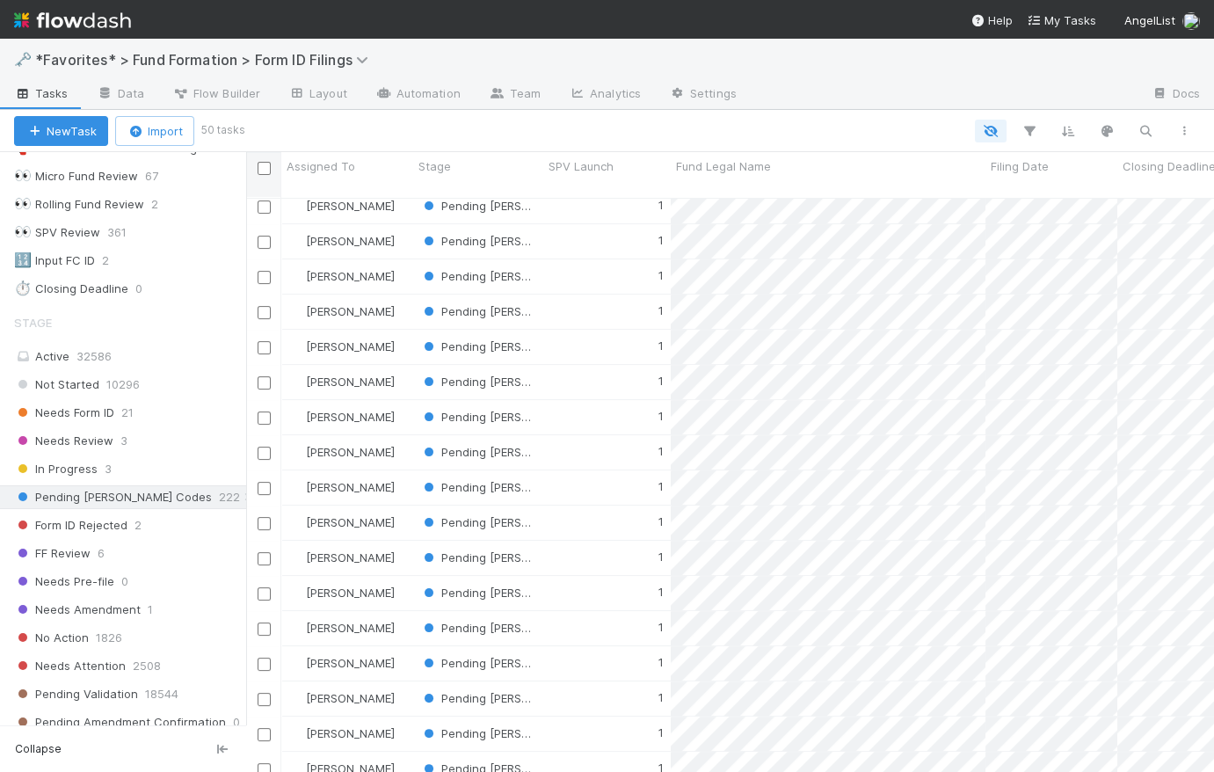
click at [258, 162] on input "checkbox" at bounding box center [263, 168] width 13 height 13
checkbox input "true"
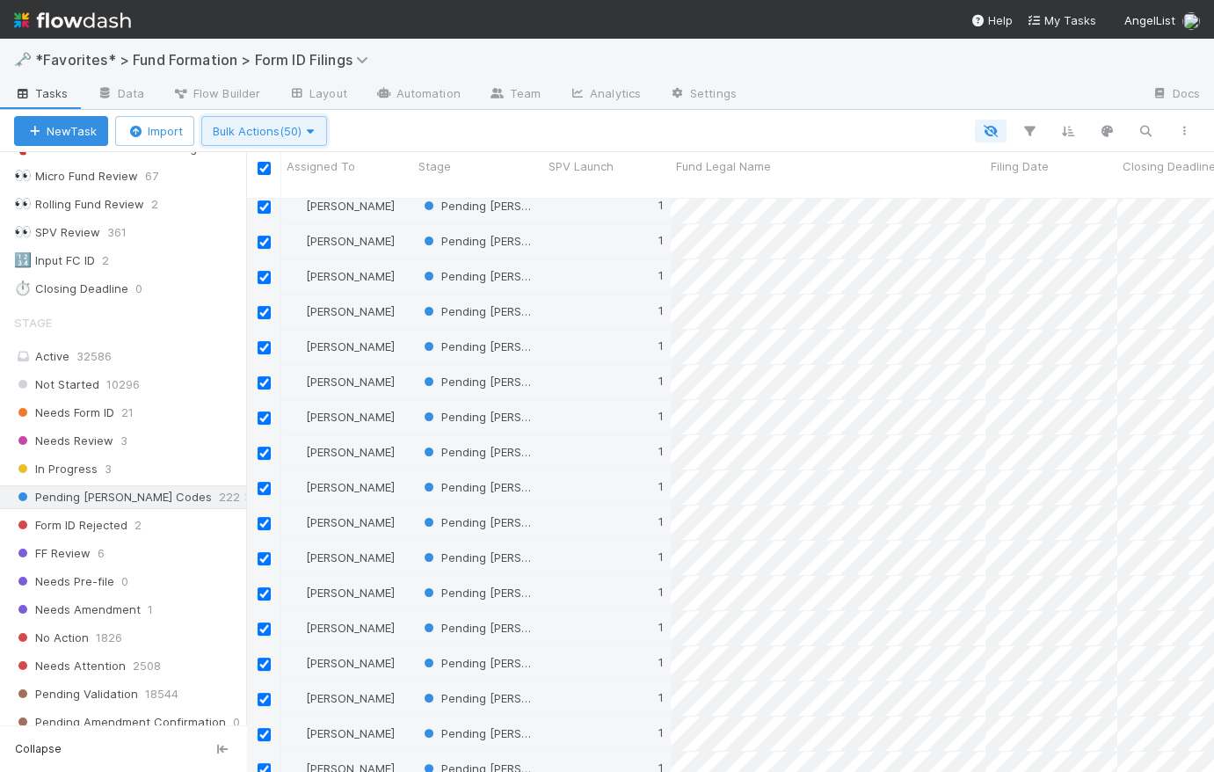
click at [279, 130] on span "Bulk Actions (50)" at bounding box center [264, 131] width 103 height 14
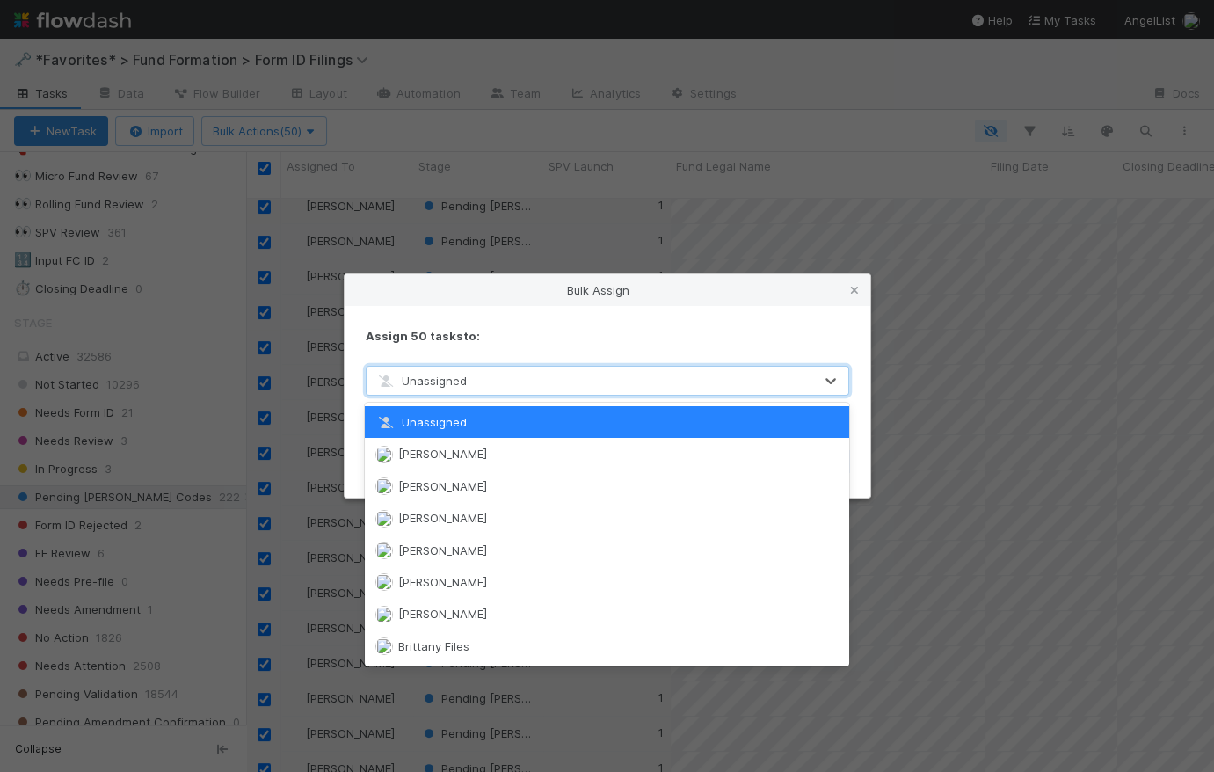
click at [507, 385] on div "Unassigned" at bounding box center [589, 380] width 446 height 28
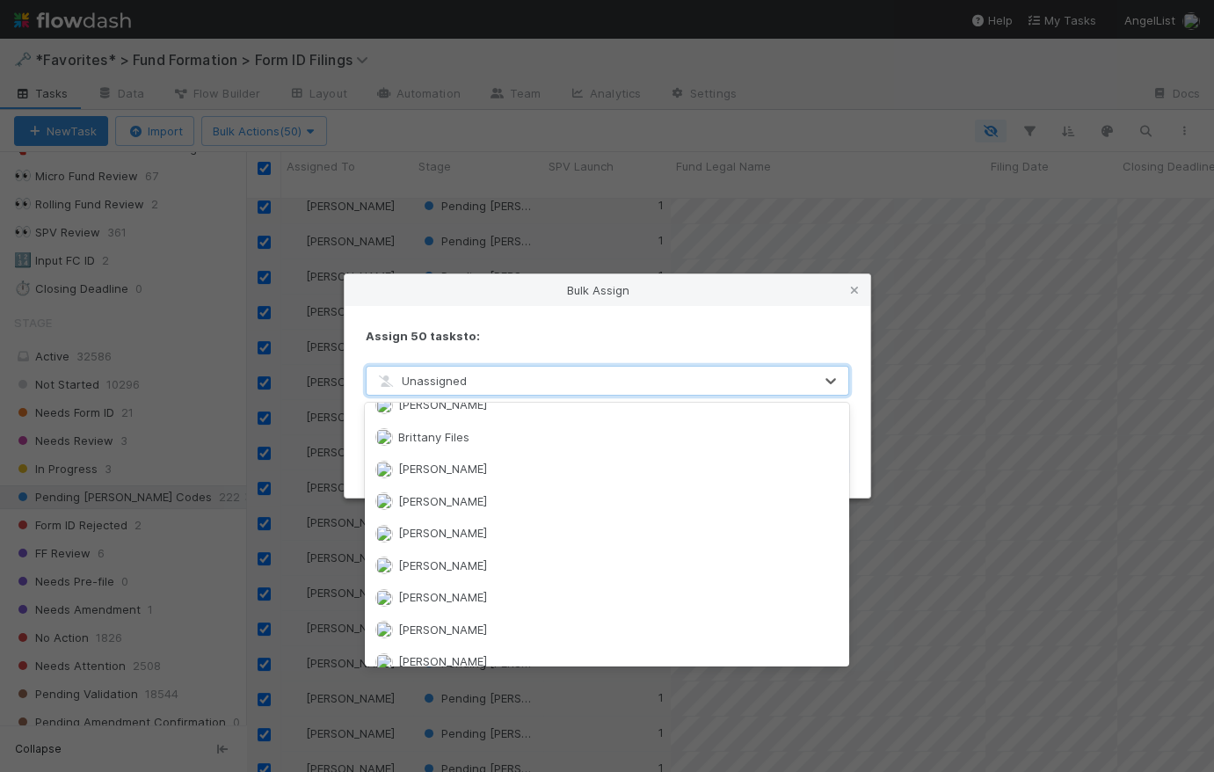
scroll to position [252, 0]
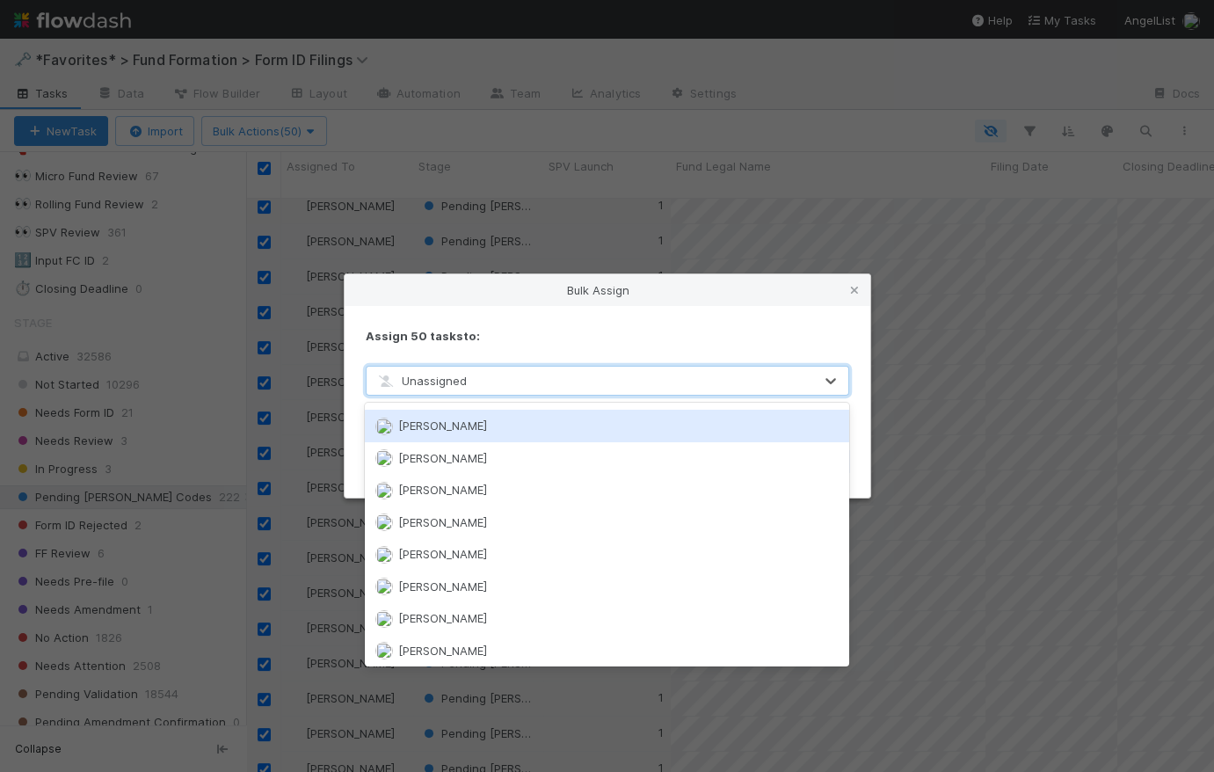
click at [521, 423] on div "[PERSON_NAME]" at bounding box center [606, 426] width 483 height 32
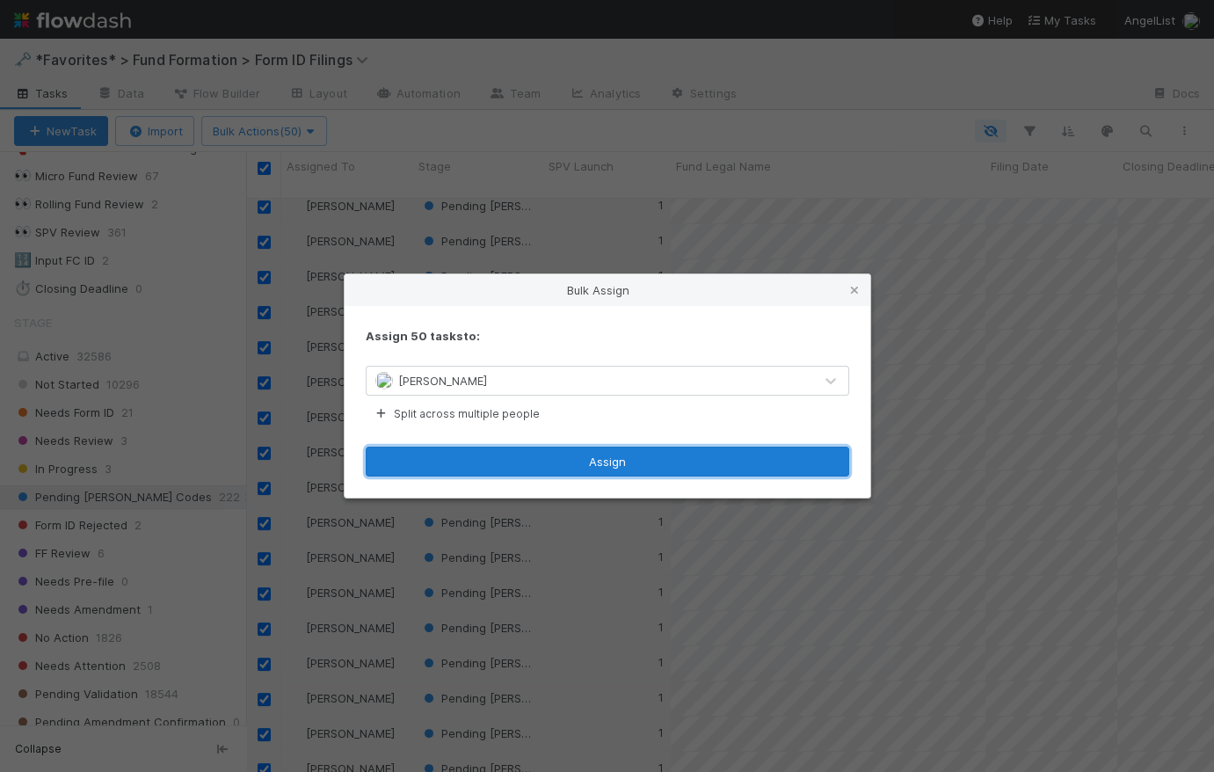
click at [626, 461] on button "Assign" at bounding box center [607, 461] width 483 height 30
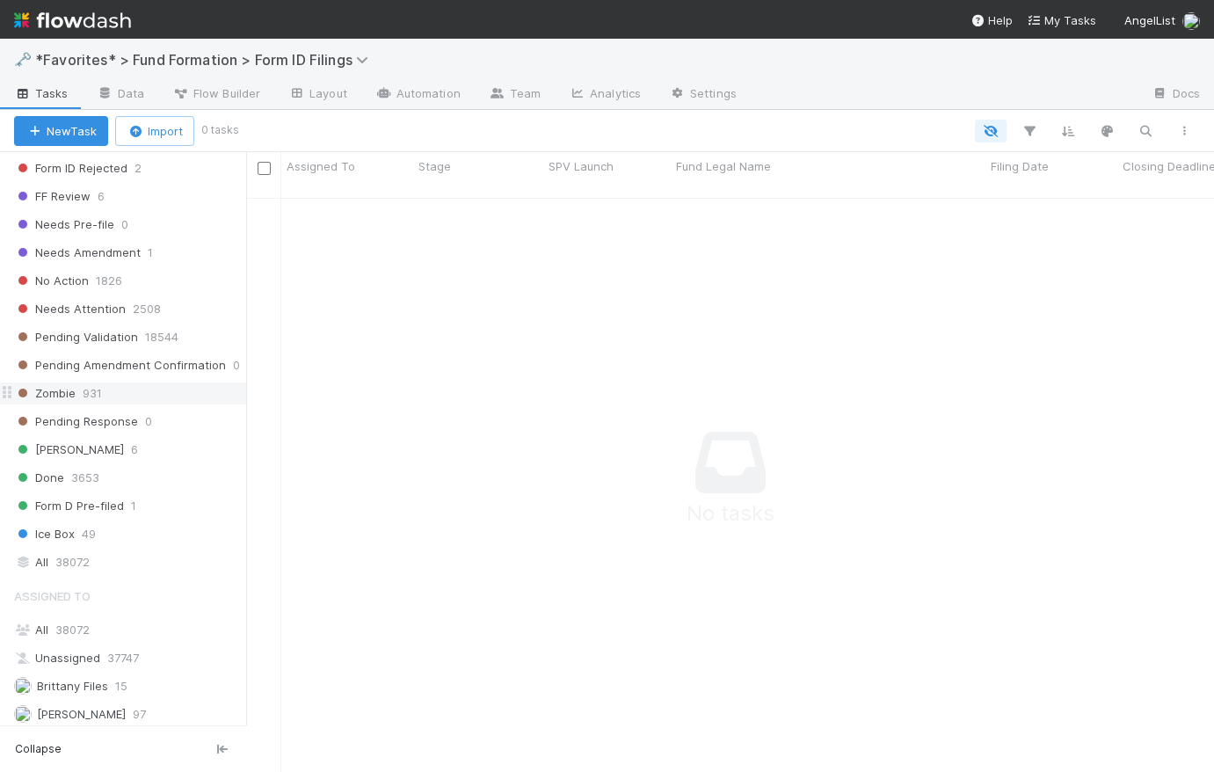
scroll to position [299, 0]
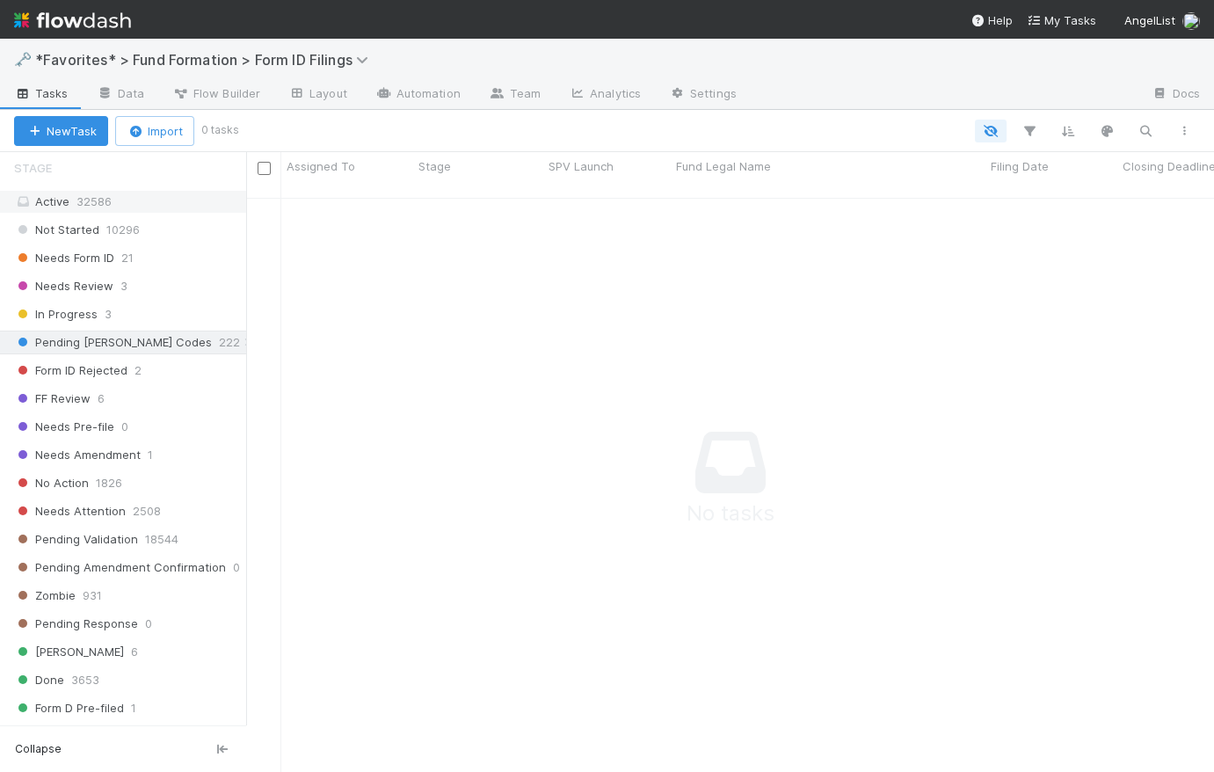
click at [135, 208] on div "Active 32586" at bounding box center [128, 202] width 228 height 22
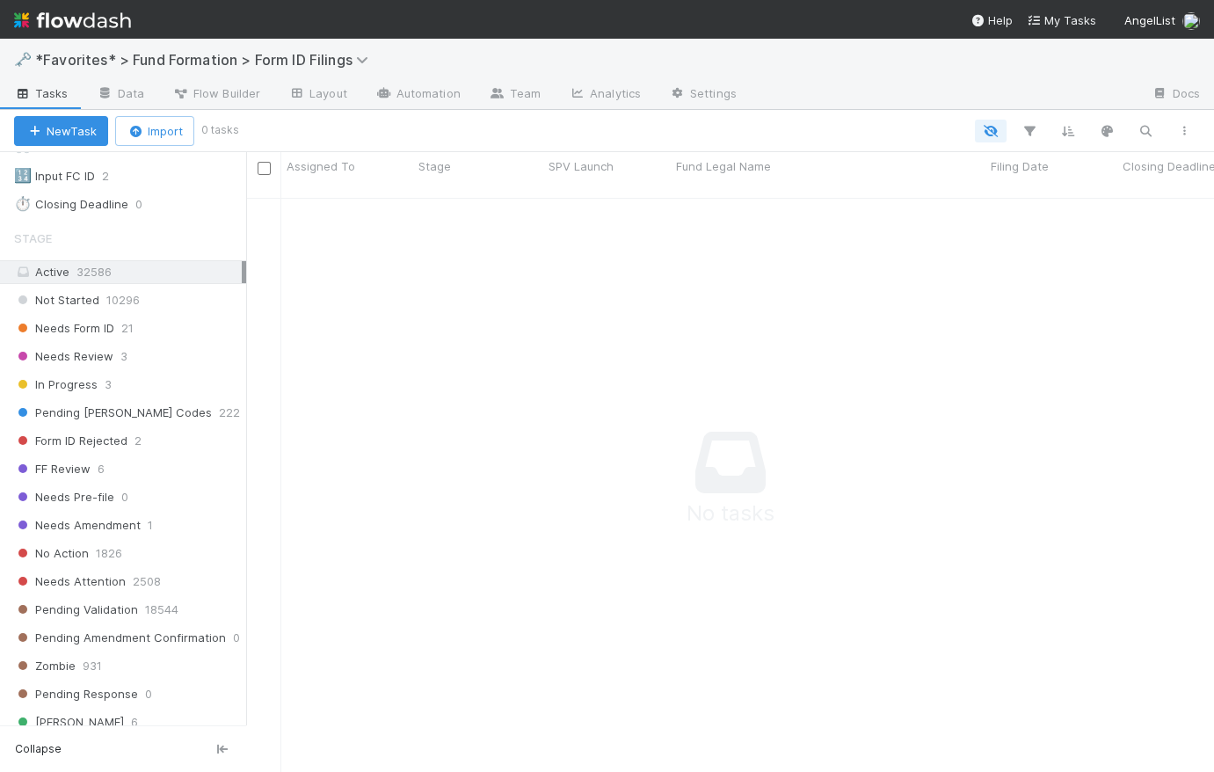
scroll to position [546, 0]
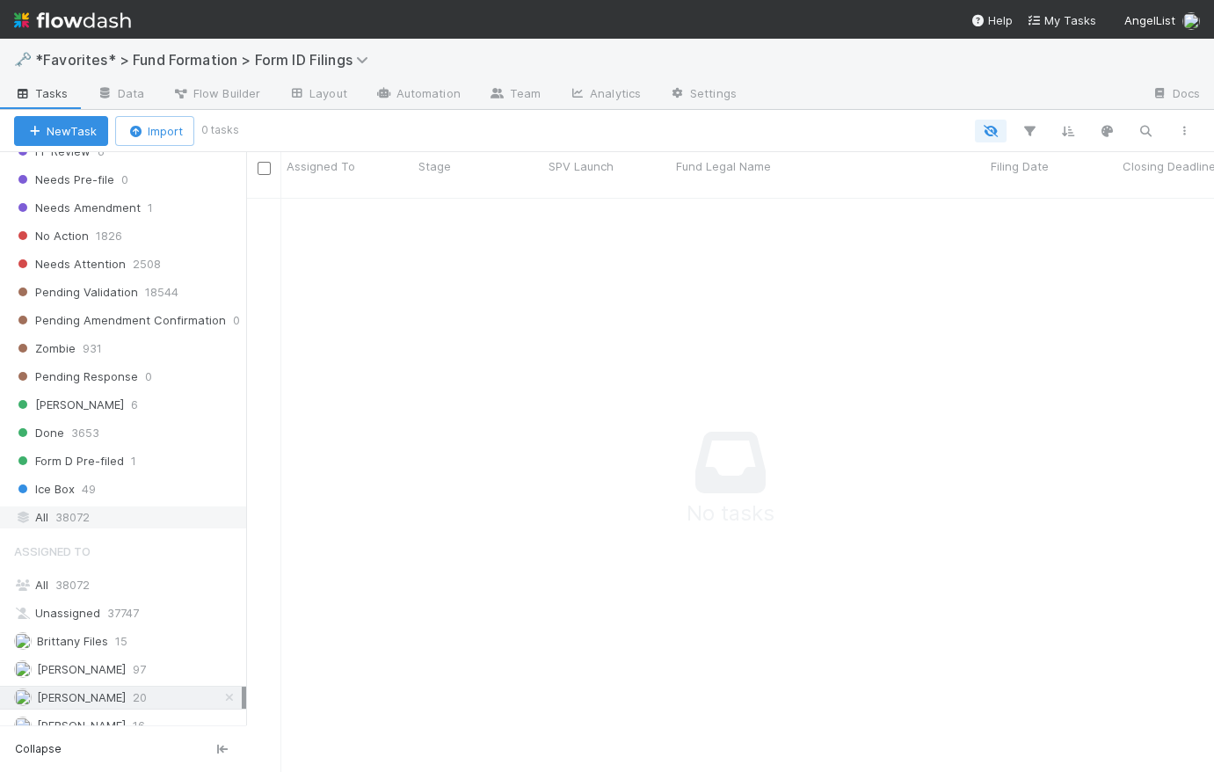
click at [93, 508] on div "All 38072" at bounding box center [128, 517] width 228 height 22
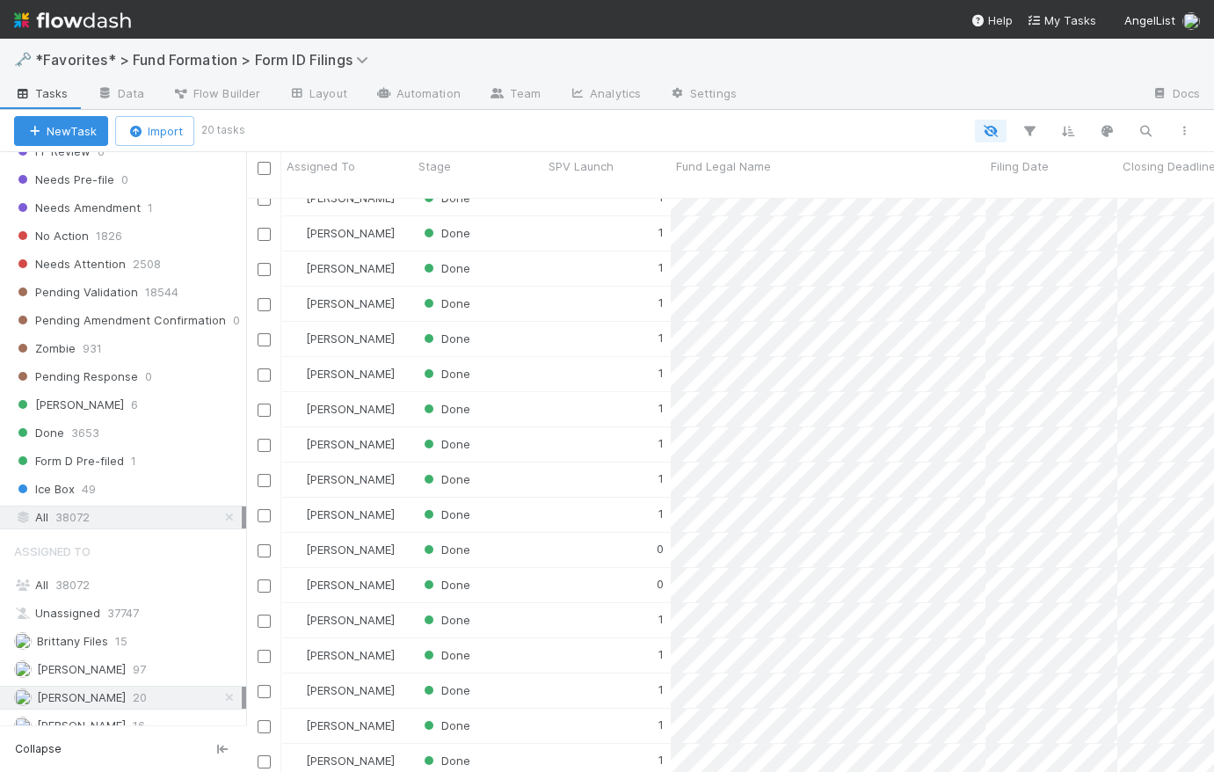
scroll to position [127, 0]
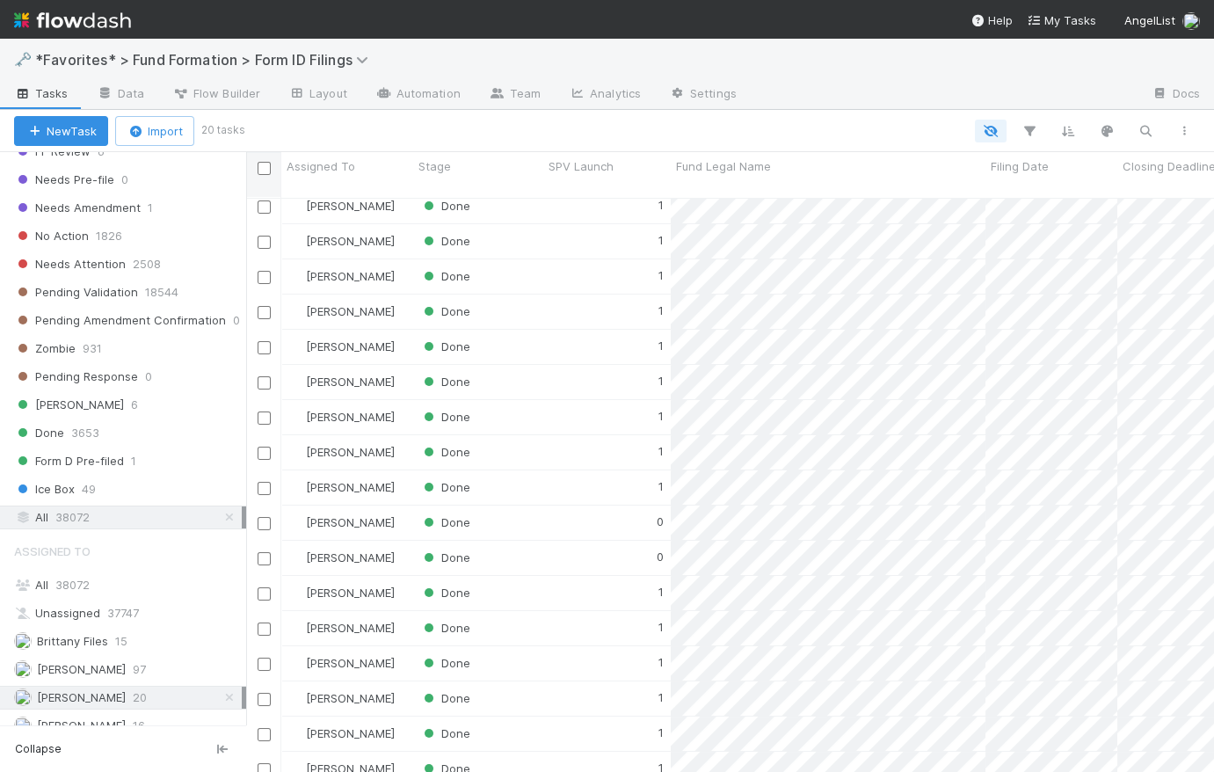
click at [262, 168] on input "checkbox" at bounding box center [263, 168] width 13 height 13
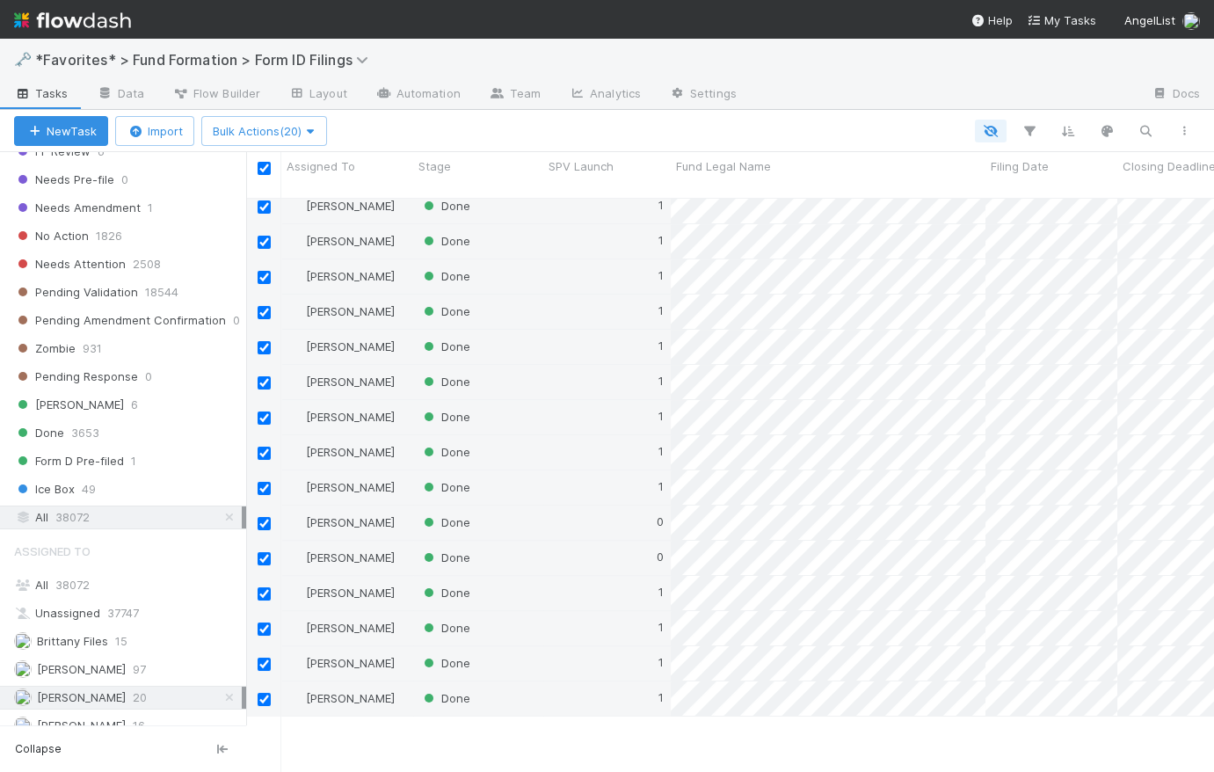
scroll to position [0, 0]
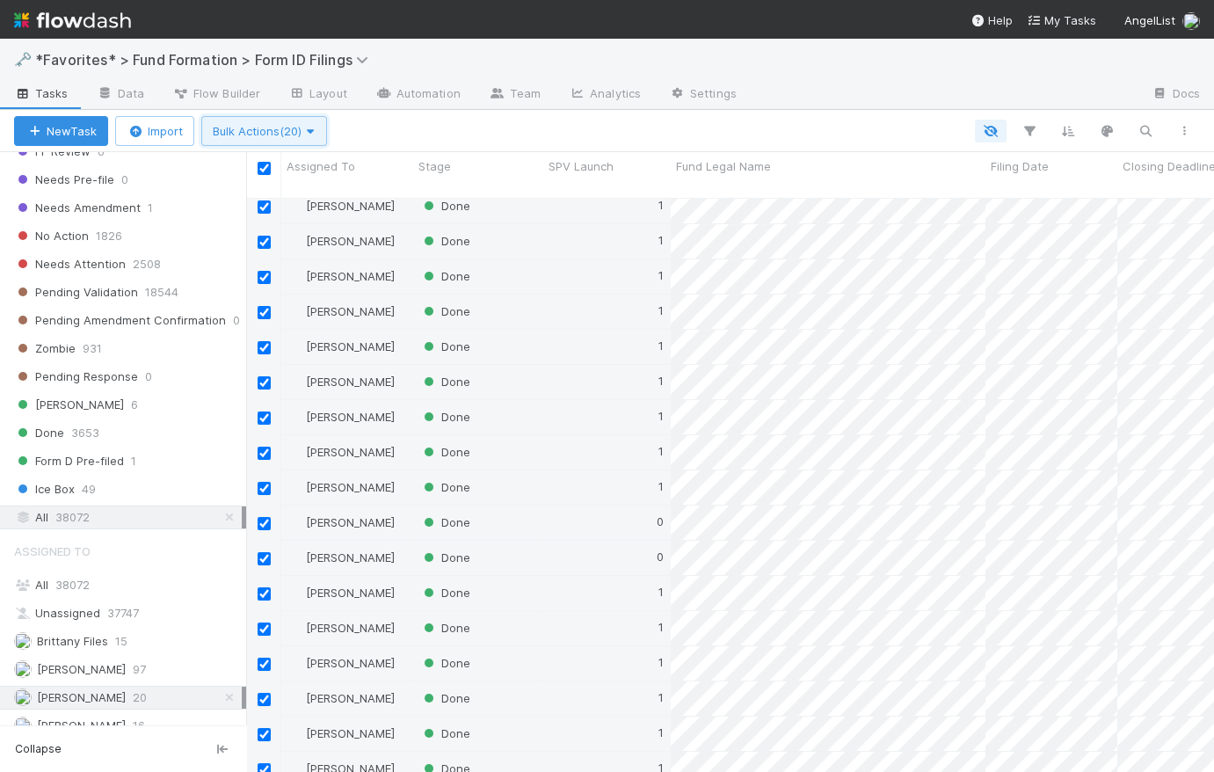
click at [312, 133] on icon "button" at bounding box center [310, 131] width 18 height 11
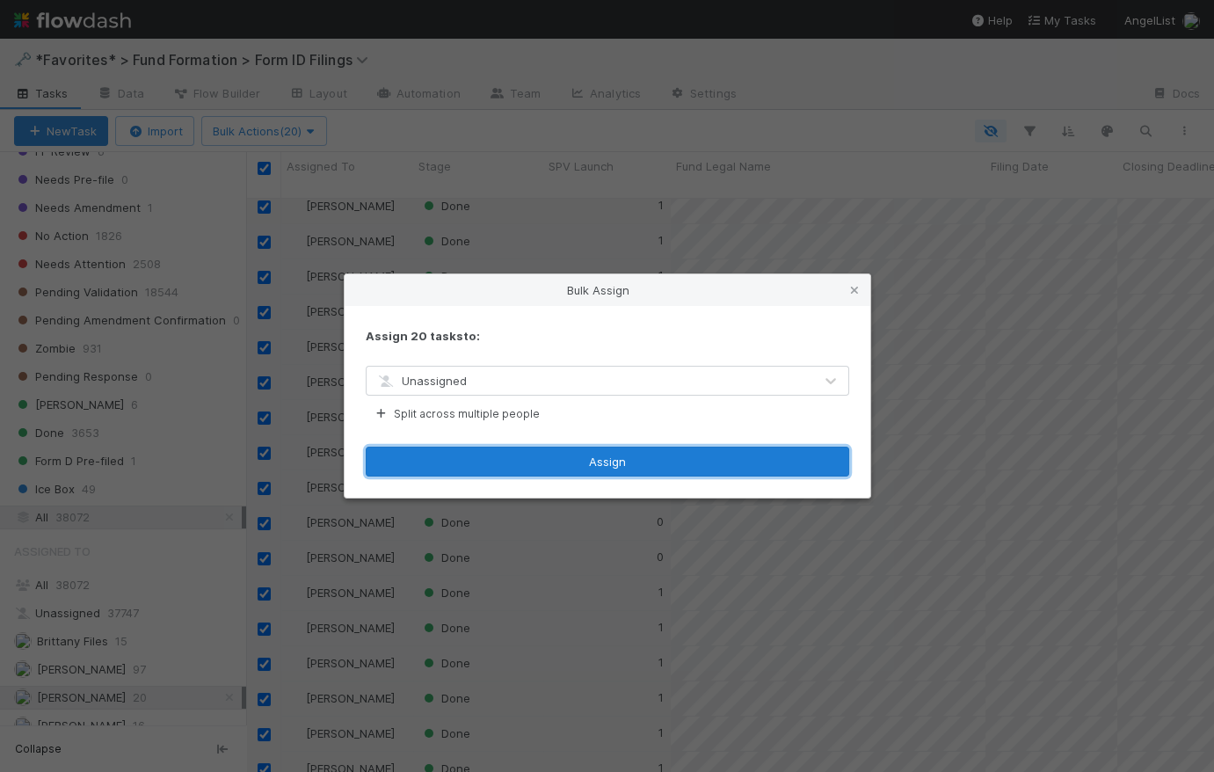
click at [606, 464] on button "Assign" at bounding box center [607, 461] width 483 height 30
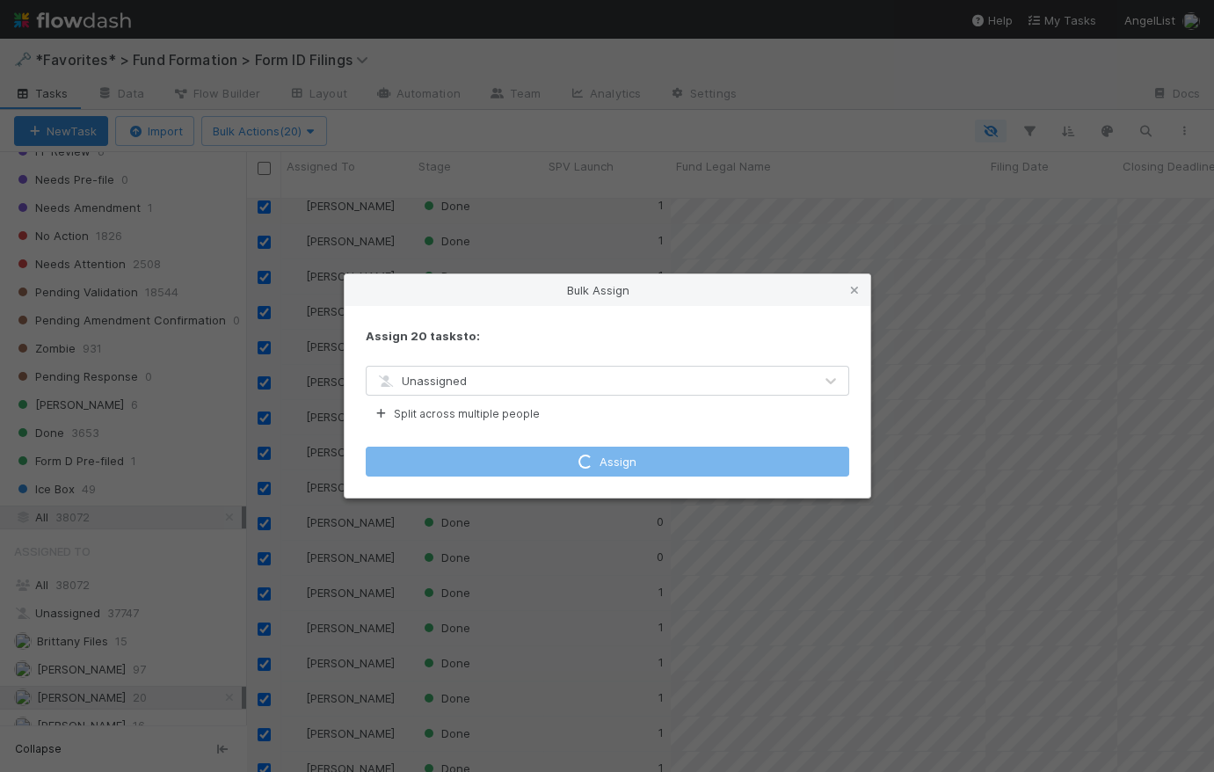
checkbox input "false"
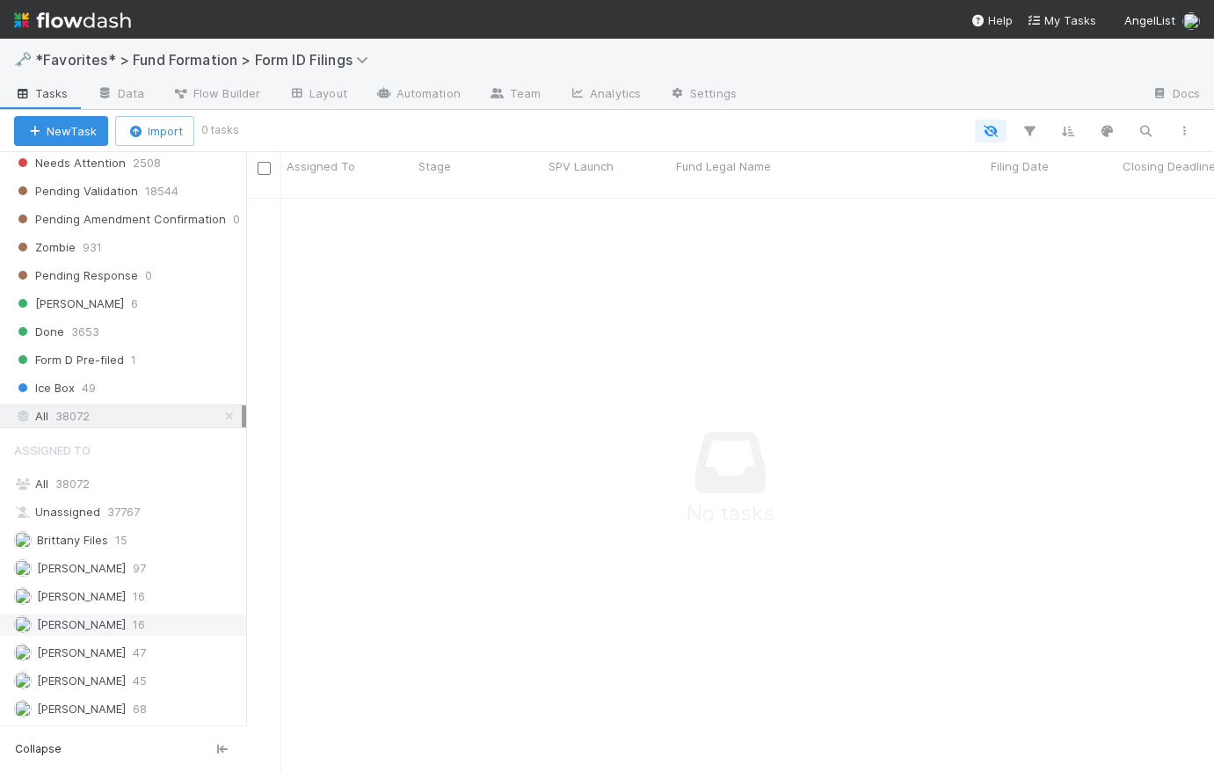
scroll to position [640, 0]
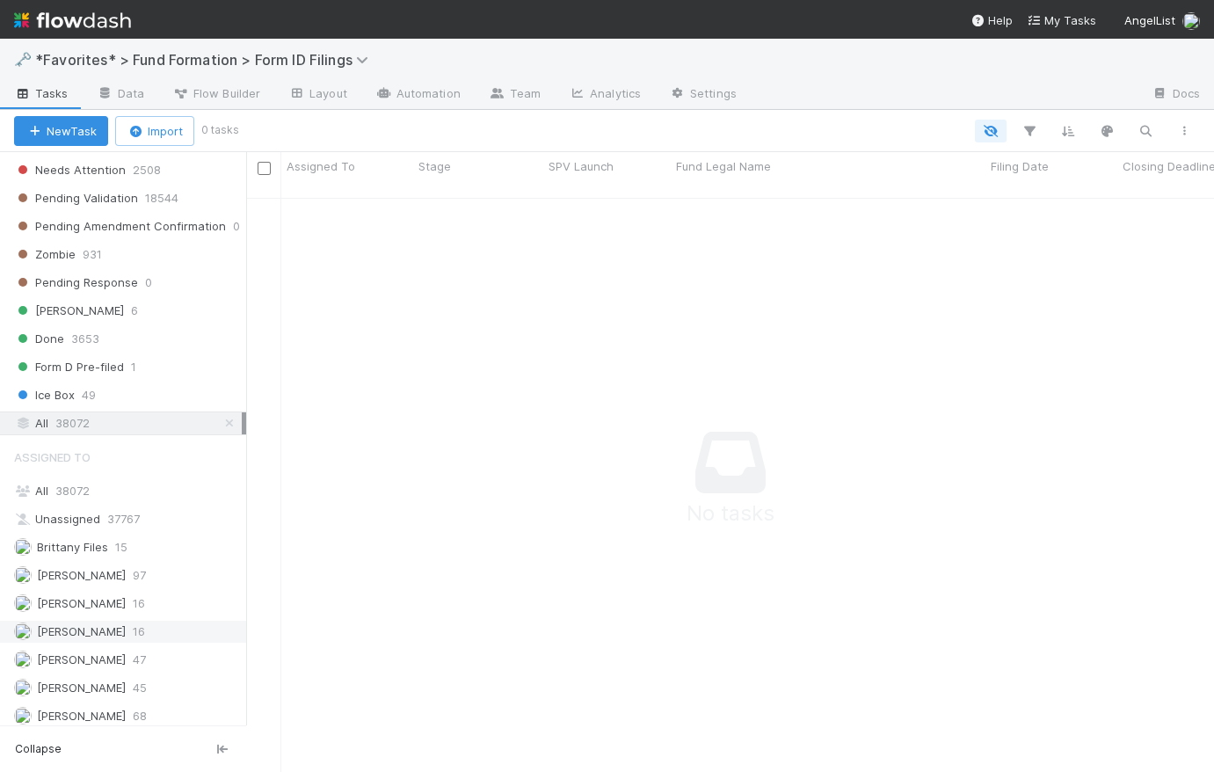
click at [105, 627] on span "[PERSON_NAME]" at bounding box center [81, 631] width 89 height 14
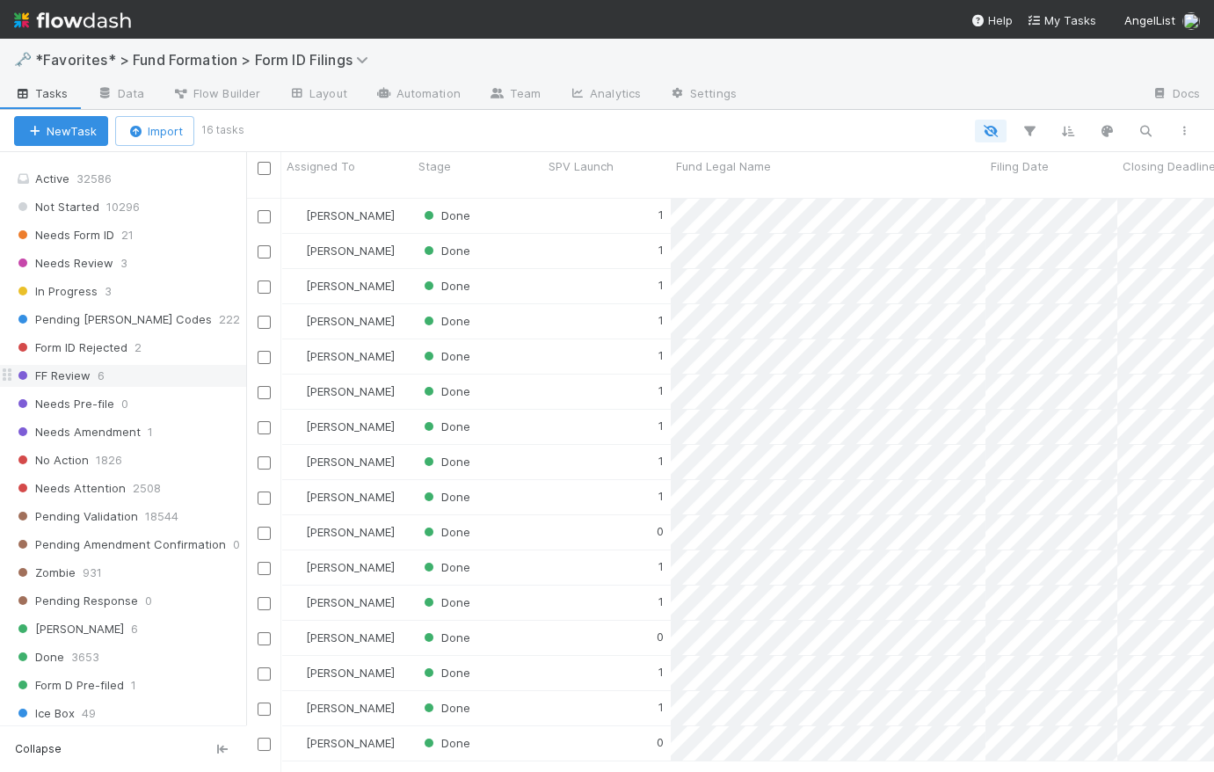
scroll to position [185, 0]
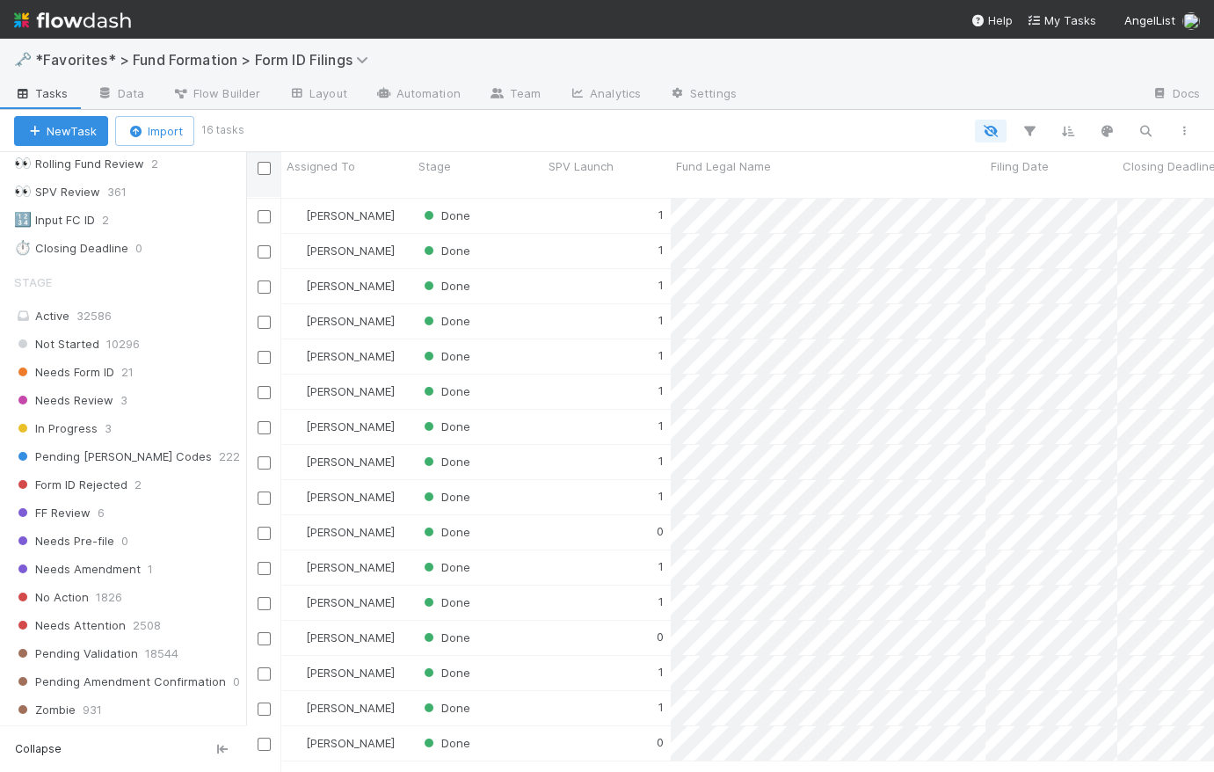
click at [265, 169] on input "checkbox" at bounding box center [263, 168] width 13 height 13
checkbox input "true"
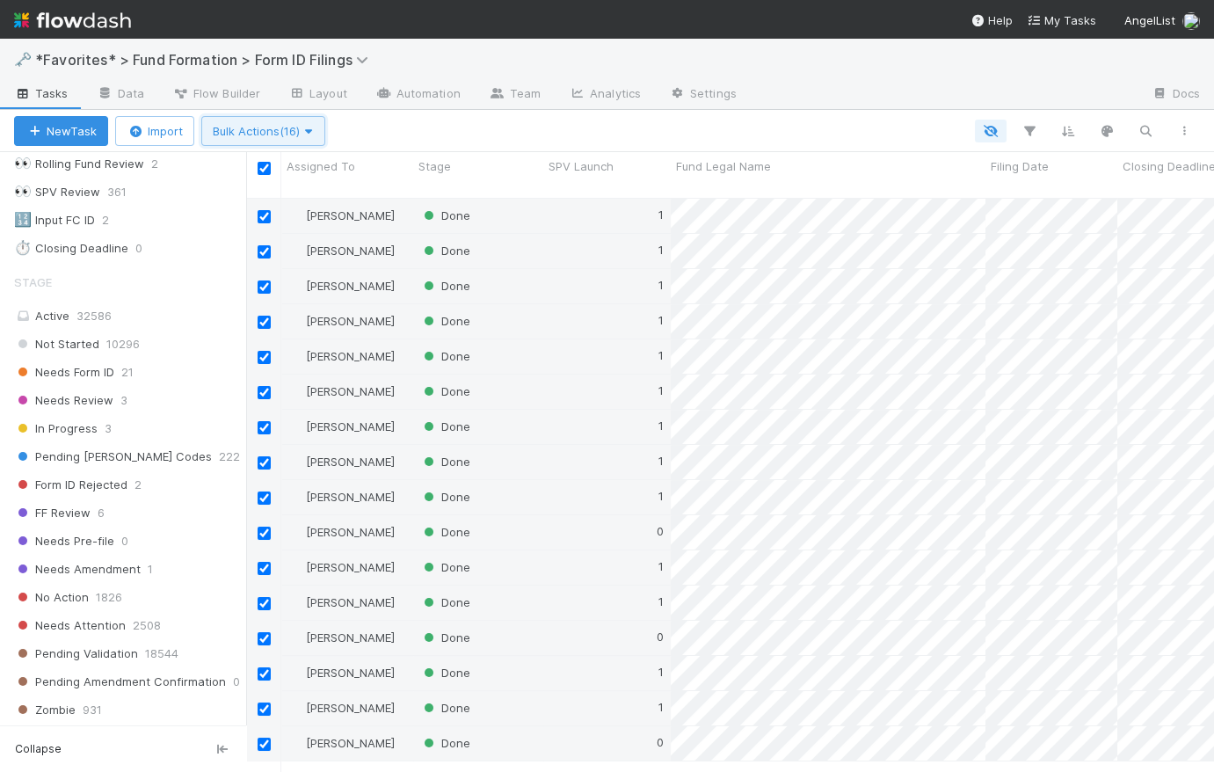
click at [269, 131] on span "Bulk Actions (16)" at bounding box center [263, 131] width 101 height 14
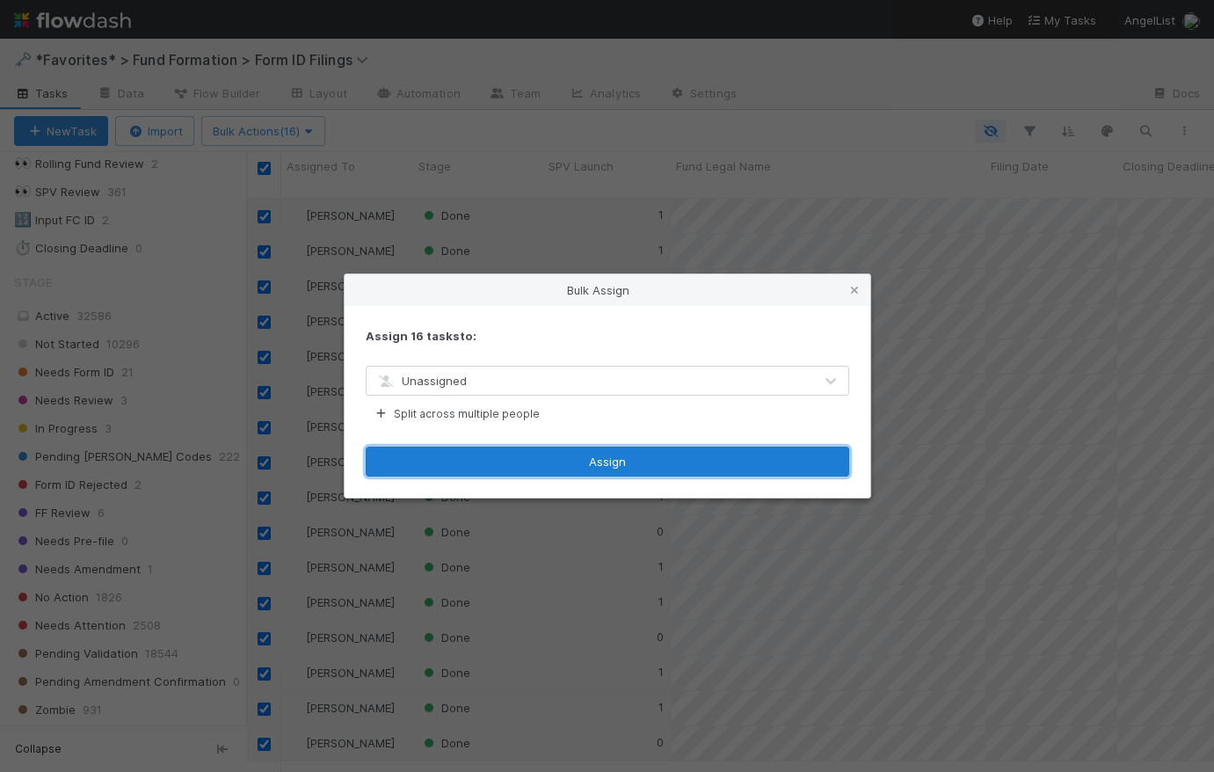
click at [633, 467] on button "Assign" at bounding box center [607, 461] width 483 height 30
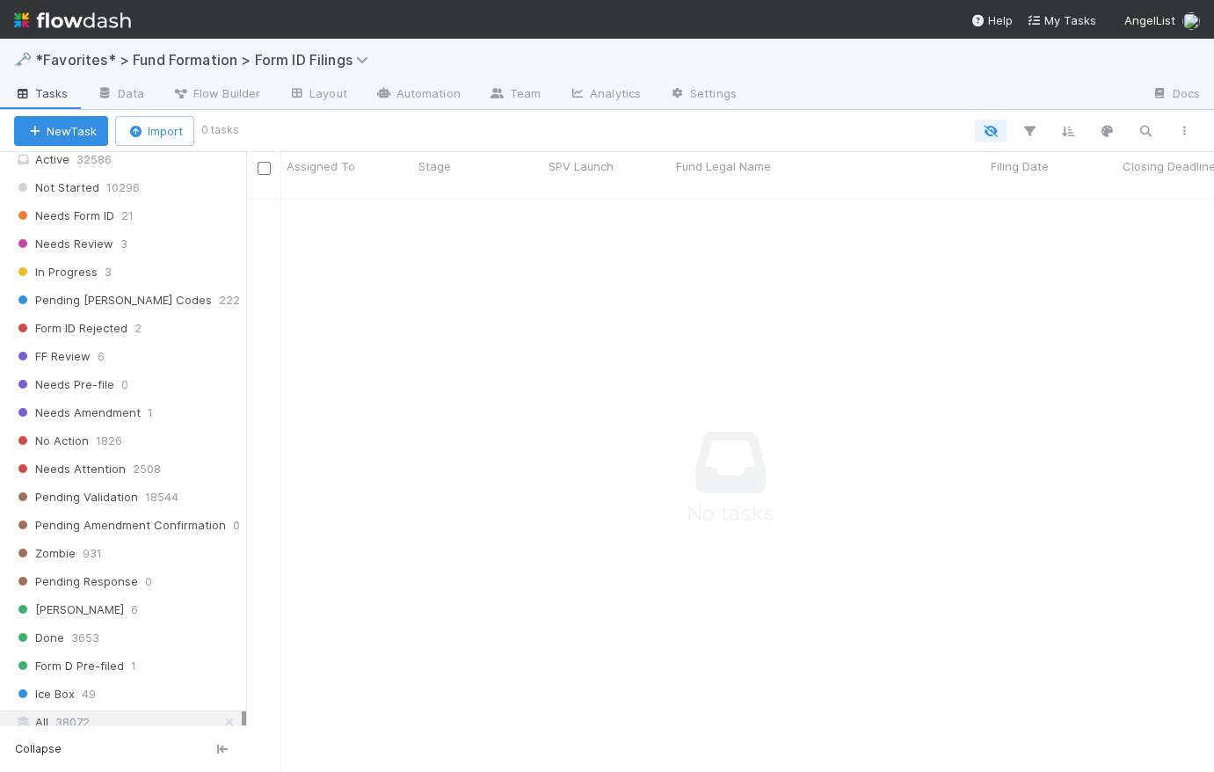
scroll to position [340, 0]
click at [118, 323] on span "Form ID Rejected" at bounding box center [70, 329] width 113 height 22
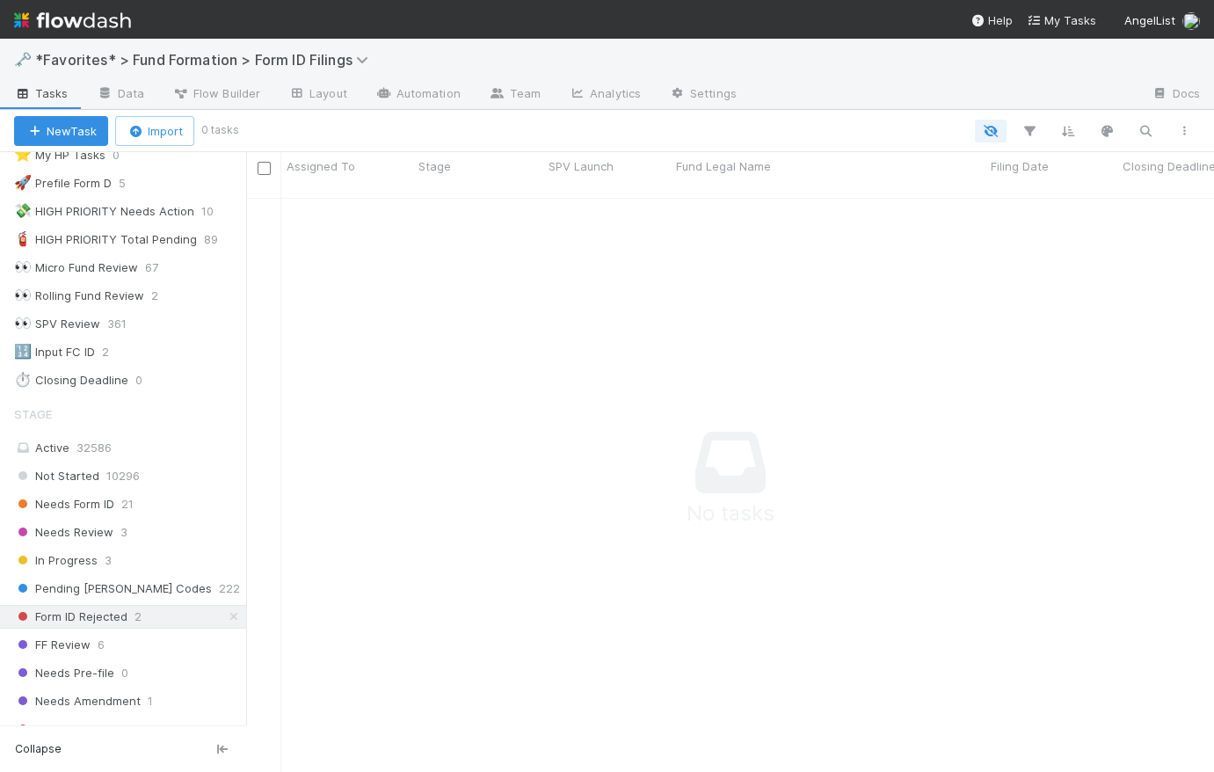
scroll to position [612, 0]
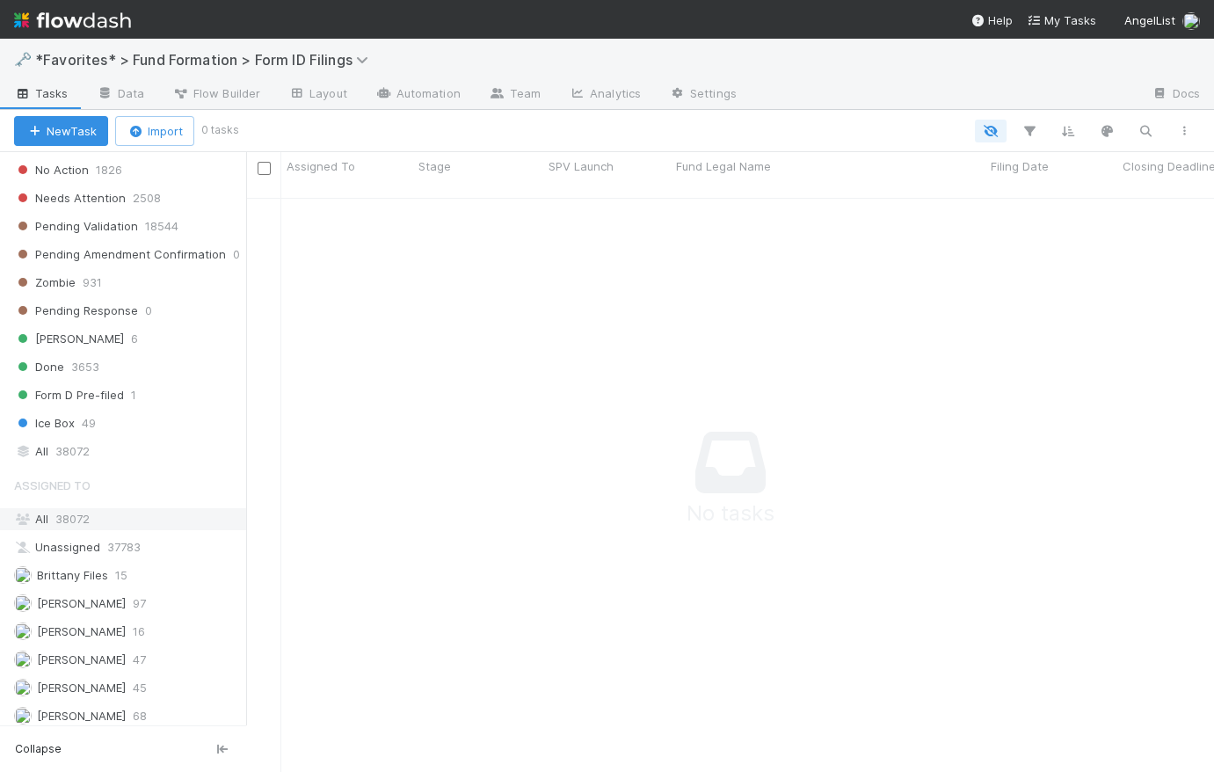
click at [101, 508] on div "All 38072" at bounding box center [128, 519] width 228 height 22
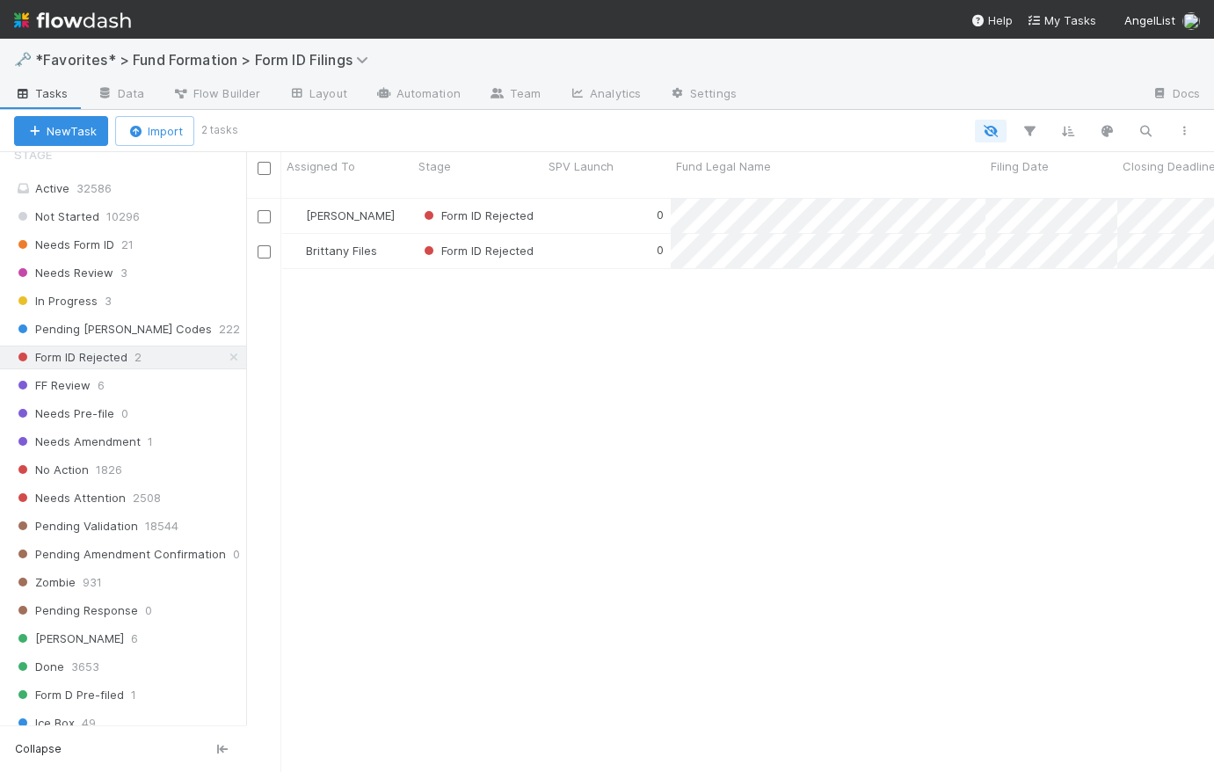
scroll to position [577, 955]
click at [603, 199] on div "0" at bounding box center [606, 216] width 127 height 34
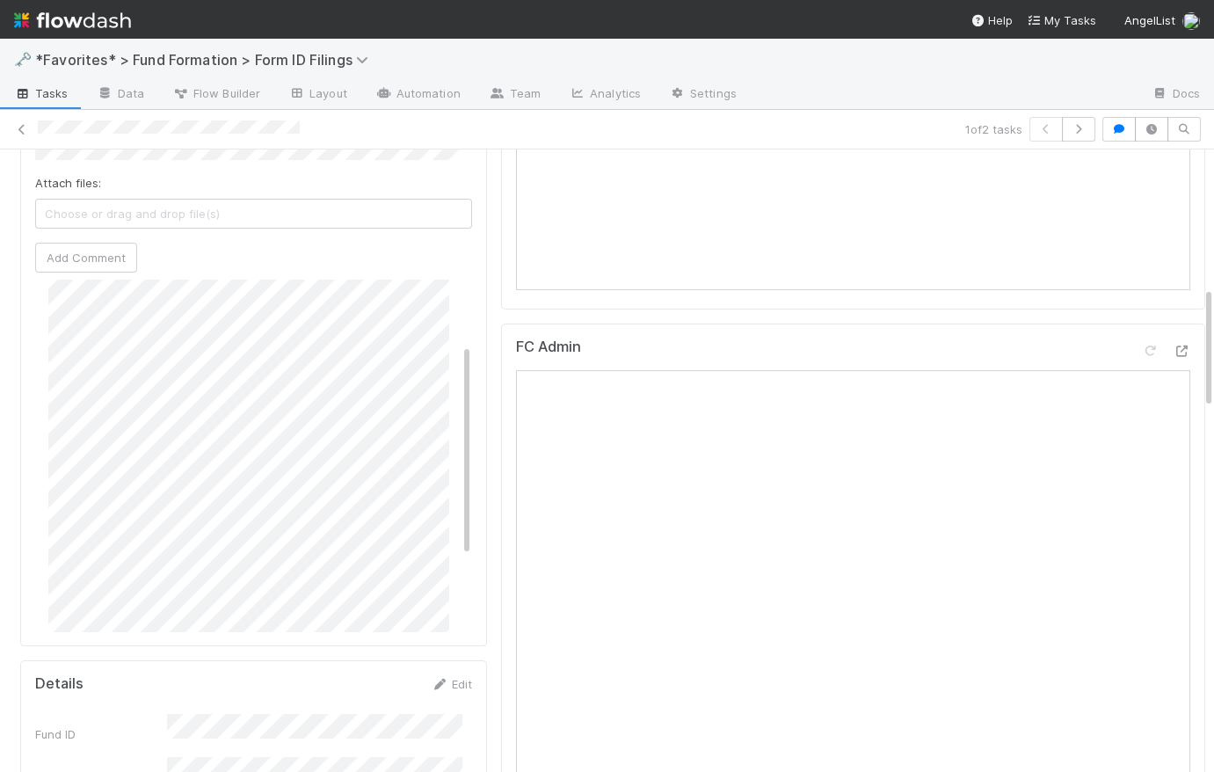
scroll to position [91, 0]
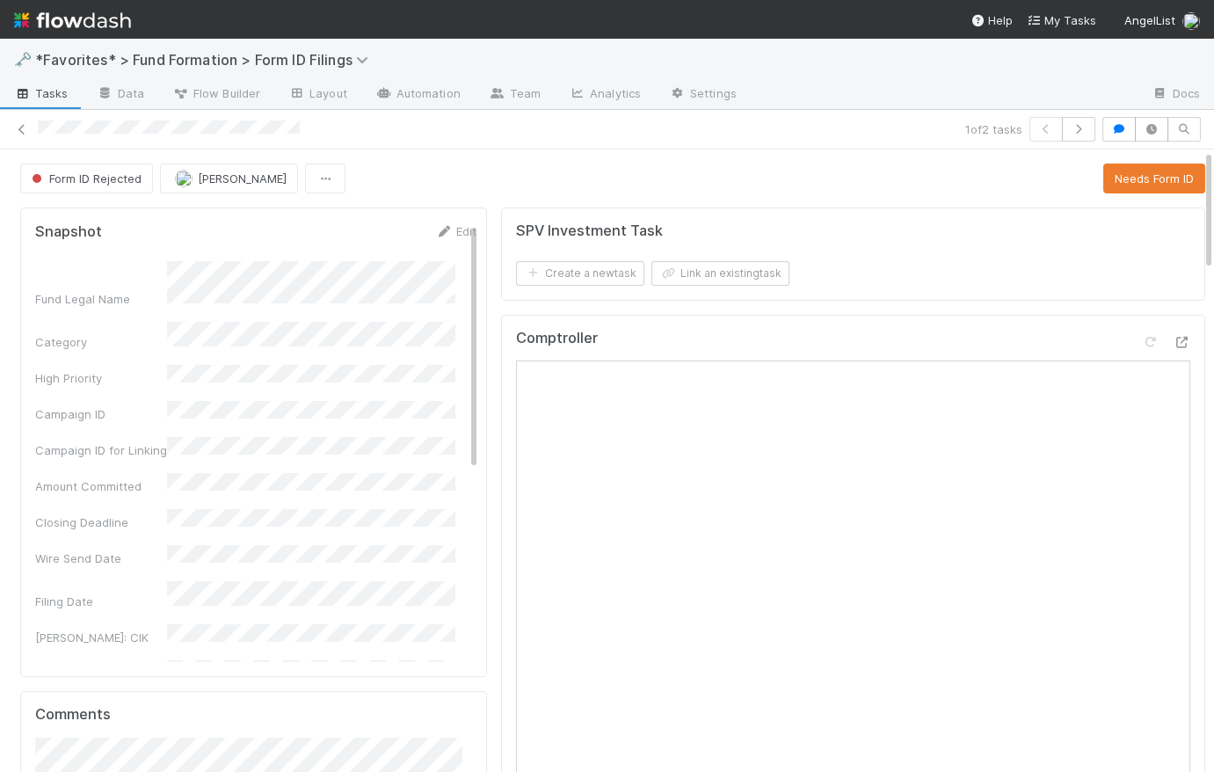
click at [490, 182] on div "Form ID Rejected [PERSON_NAME] Needs Form ID" at bounding box center [612, 178] width 1185 height 30
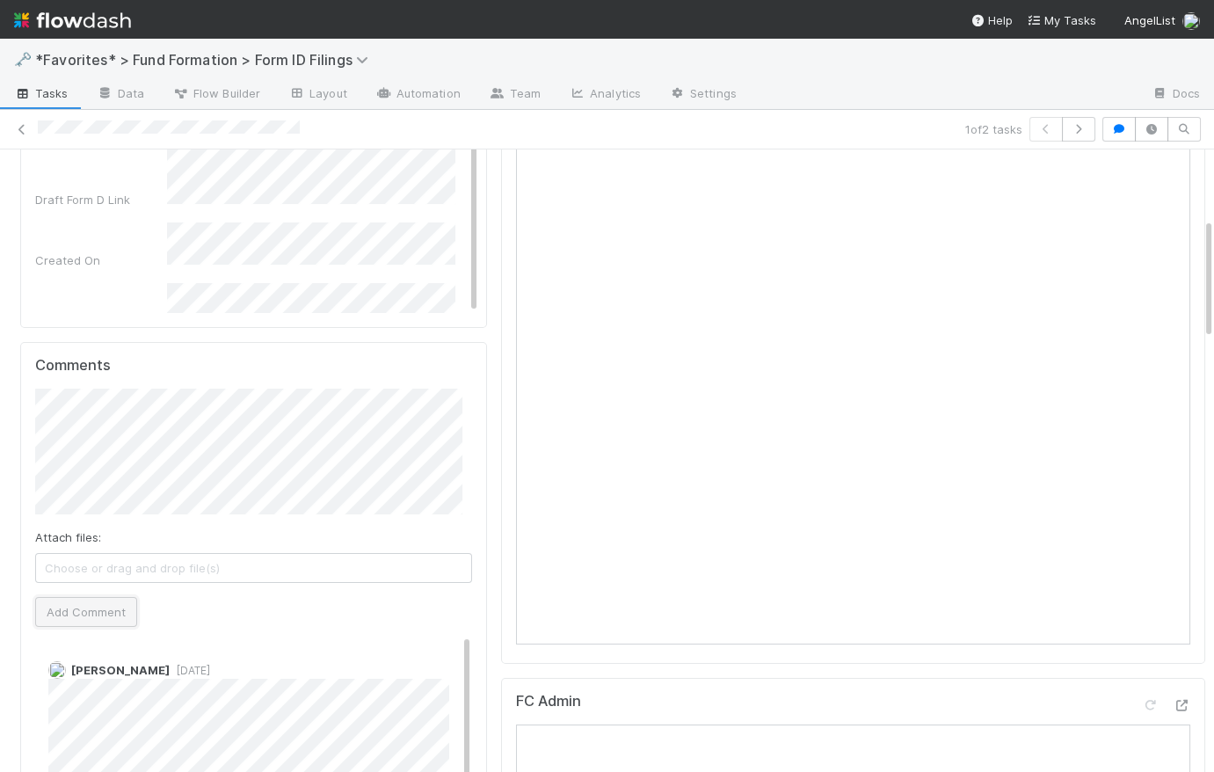
click at [116, 606] on button "Add Comment" at bounding box center [86, 612] width 102 height 30
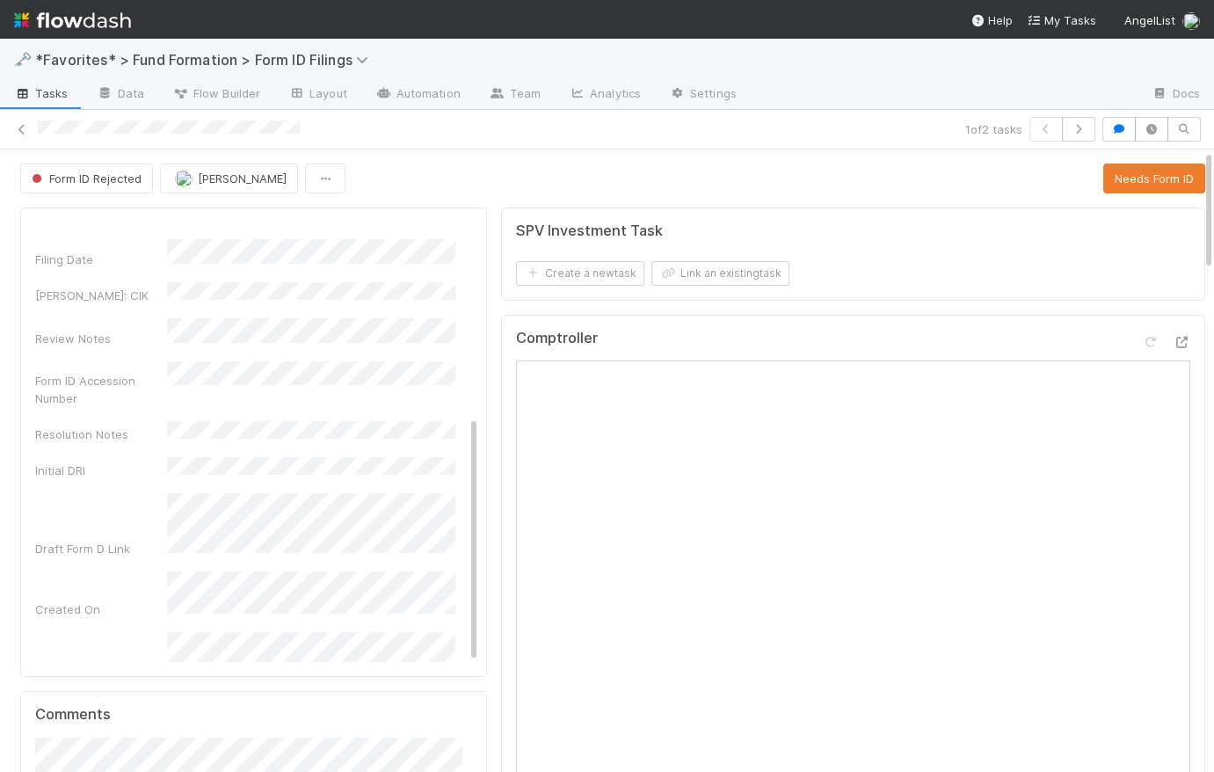
scroll to position [87, 0]
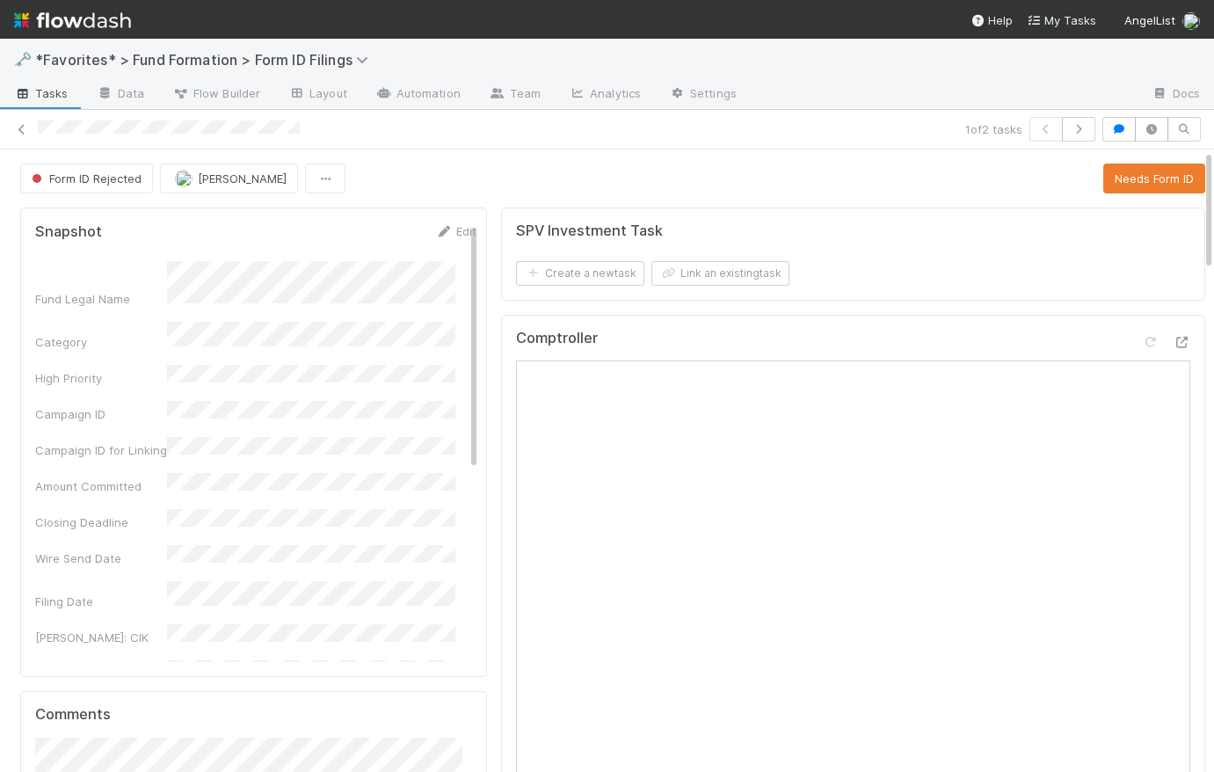
click at [515, 174] on div "Form ID Rejected [PERSON_NAME] Needs Form ID" at bounding box center [612, 178] width 1185 height 30
click at [1135, 175] on button "Needs Form ID" at bounding box center [1154, 178] width 102 height 30
click at [44, 91] on span "Tasks" at bounding box center [41, 93] width 54 height 18
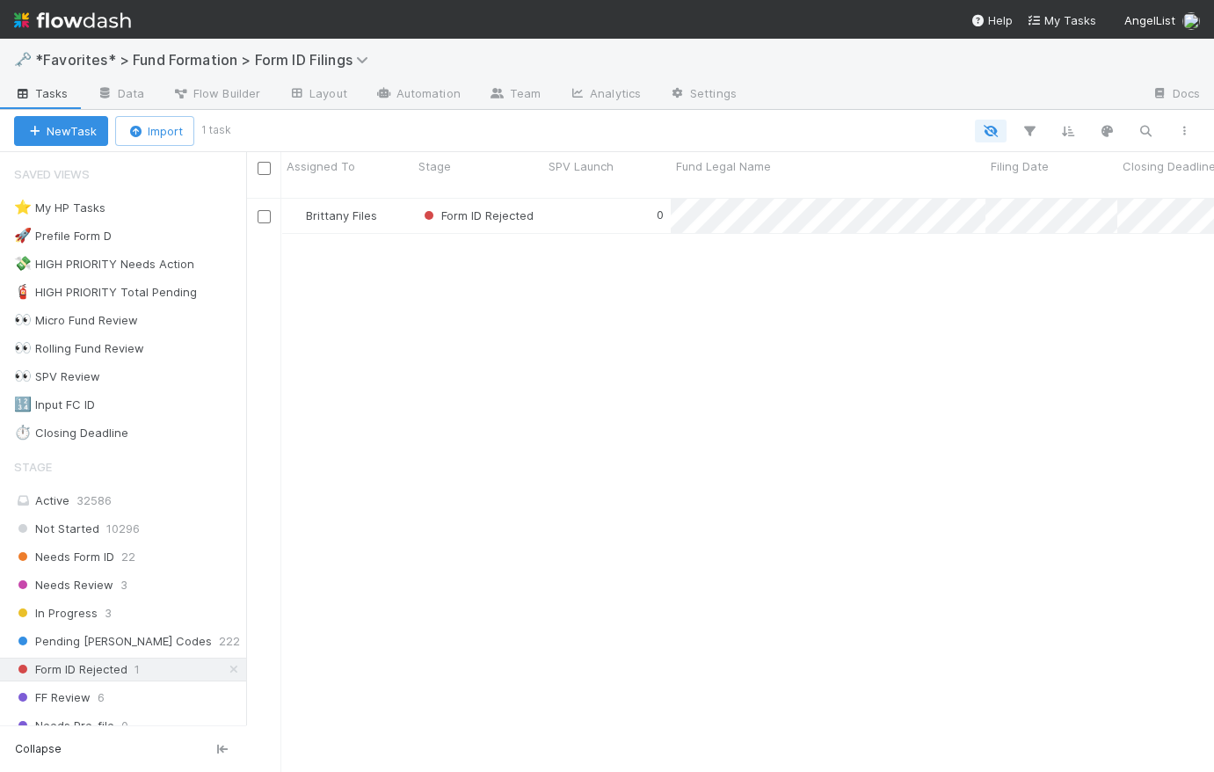
scroll to position [577, 955]
click at [83, 613] on span "In Progress" at bounding box center [55, 613] width 83 height 22
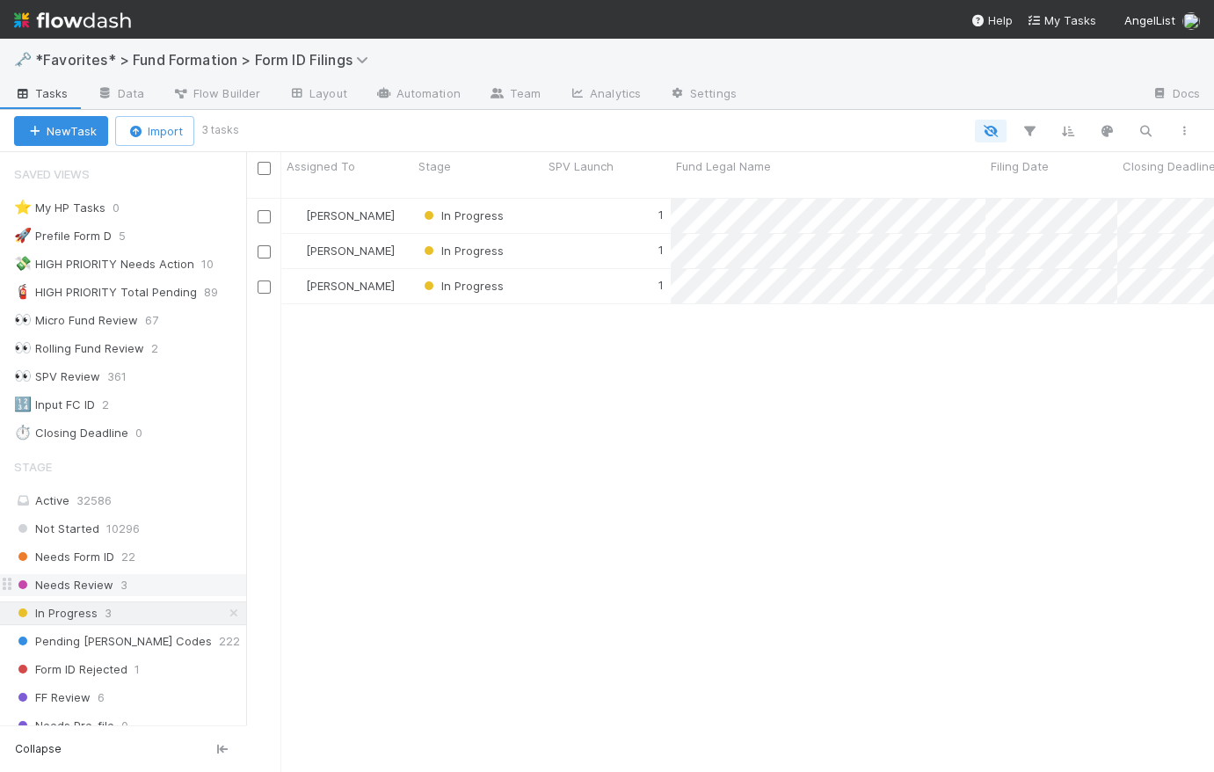
click at [178, 576] on div "Needs Review 3" at bounding box center [130, 585] width 232 height 22
click at [588, 199] on div "1" at bounding box center [606, 216] width 127 height 34
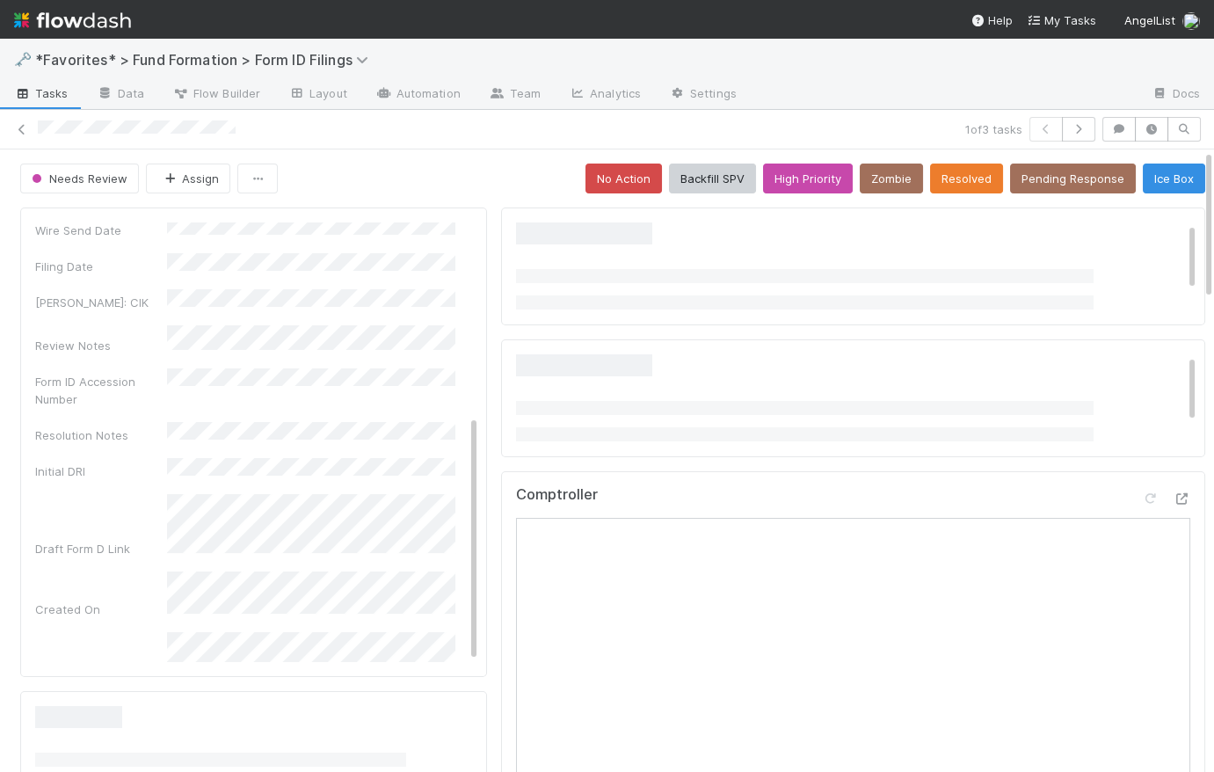
scroll to position [343, 0]
click at [1070, 127] on icon "button" at bounding box center [1079, 129] width 18 height 11
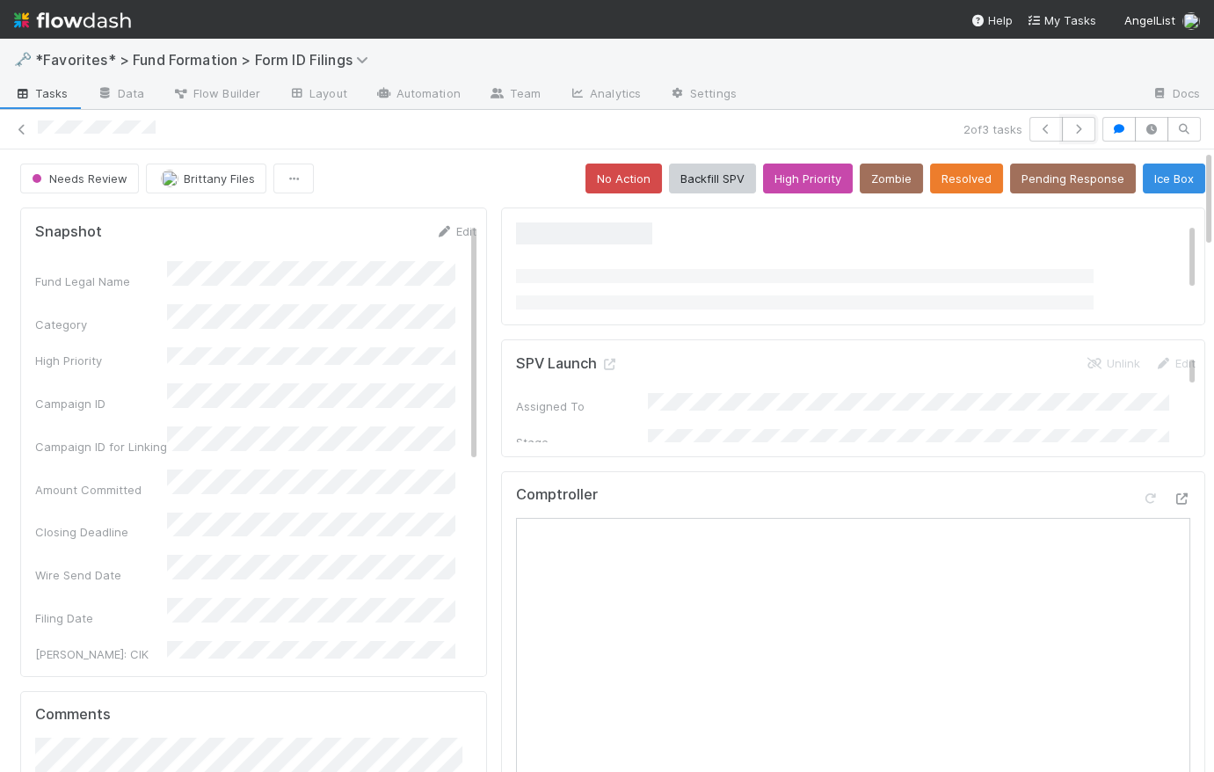
click at [1070, 128] on icon "button" at bounding box center [1079, 129] width 18 height 11
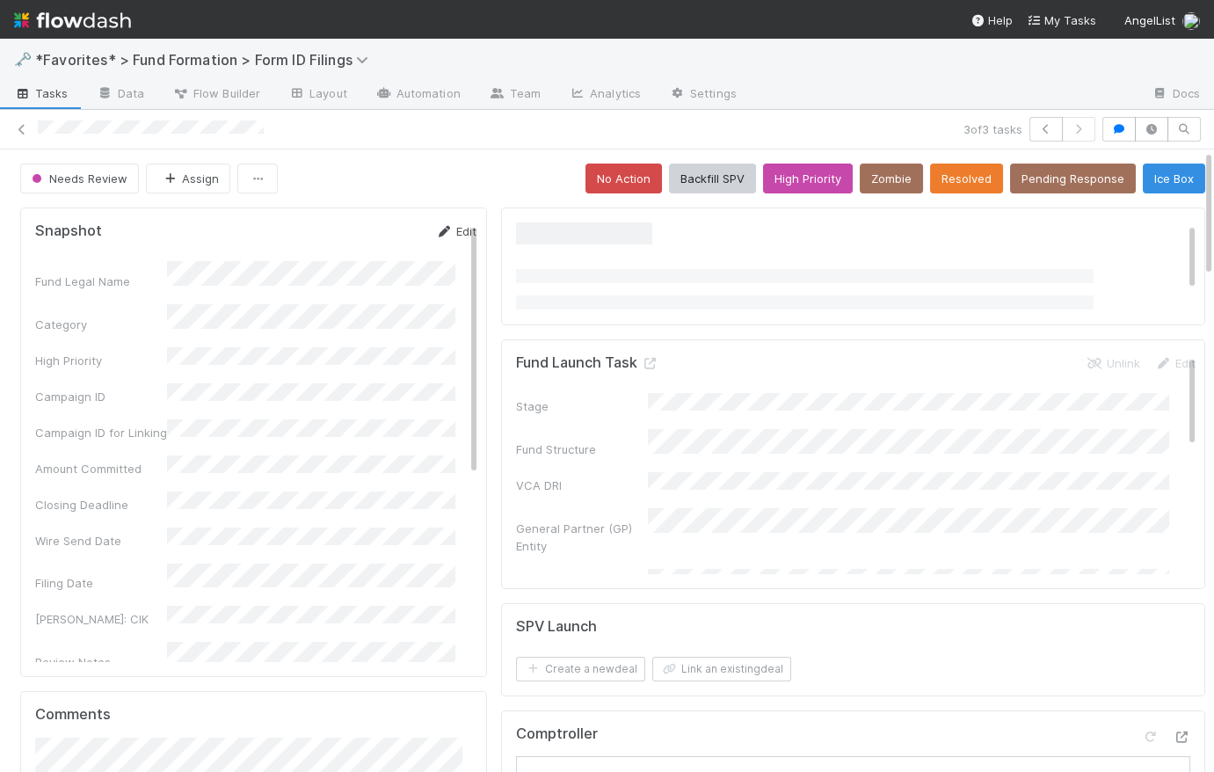
click at [447, 229] on link "Edit" at bounding box center [455, 231] width 41 height 14
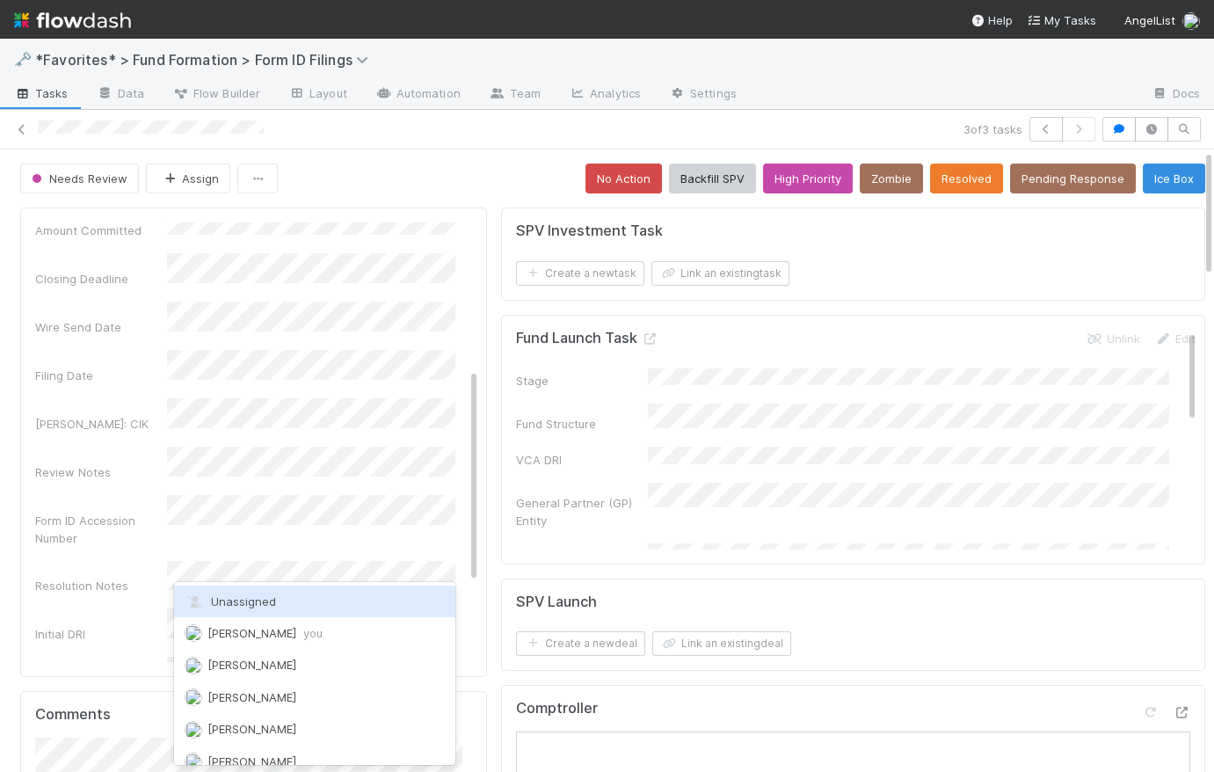
click at [292, 601] on div "Unassigned" at bounding box center [314, 601] width 281 height 32
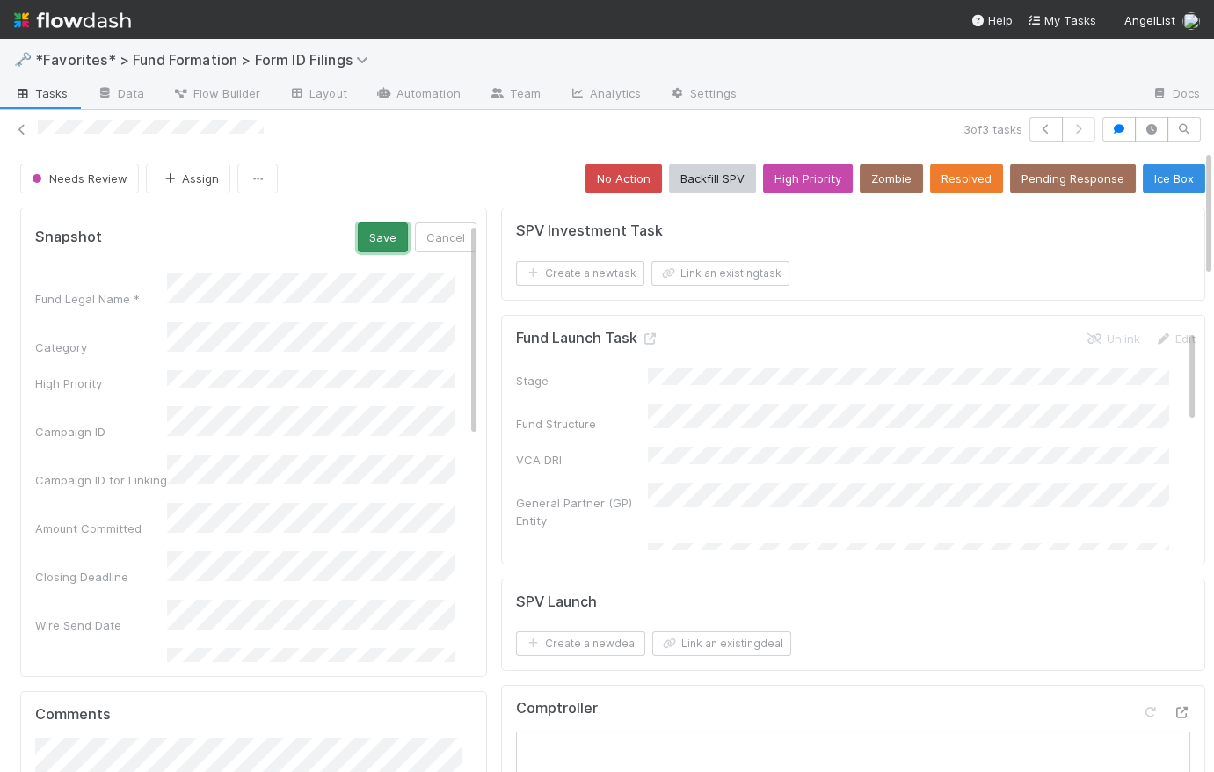
click at [359, 235] on button "Save" at bounding box center [383, 237] width 50 height 30
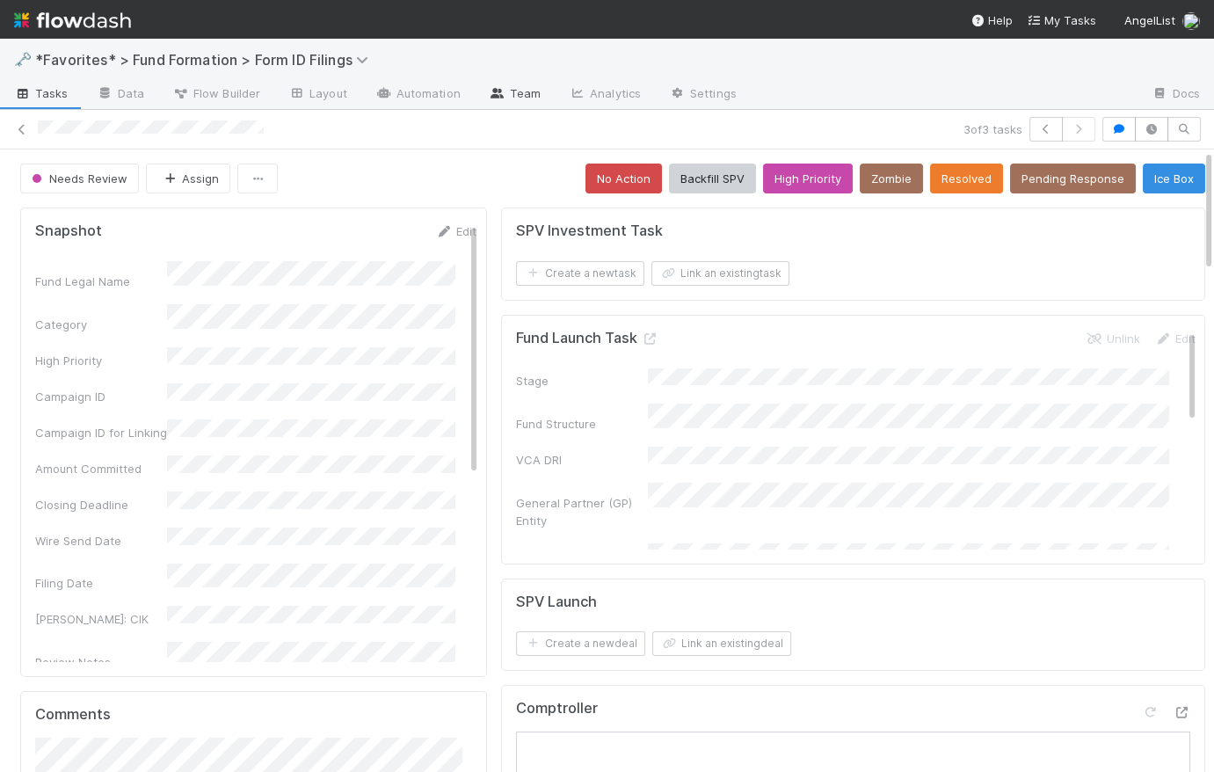
click at [526, 98] on link "Team" at bounding box center [515, 95] width 80 height 28
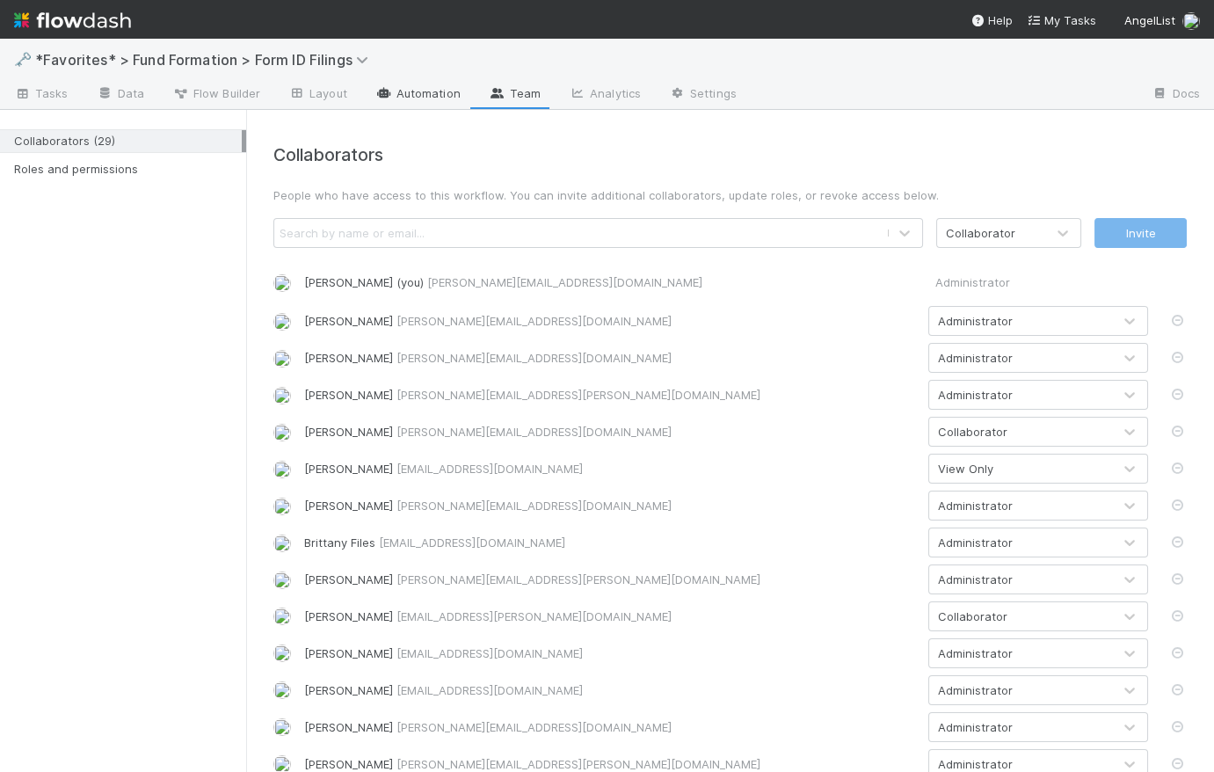
click at [410, 93] on link "Automation" at bounding box center [417, 95] width 113 height 28
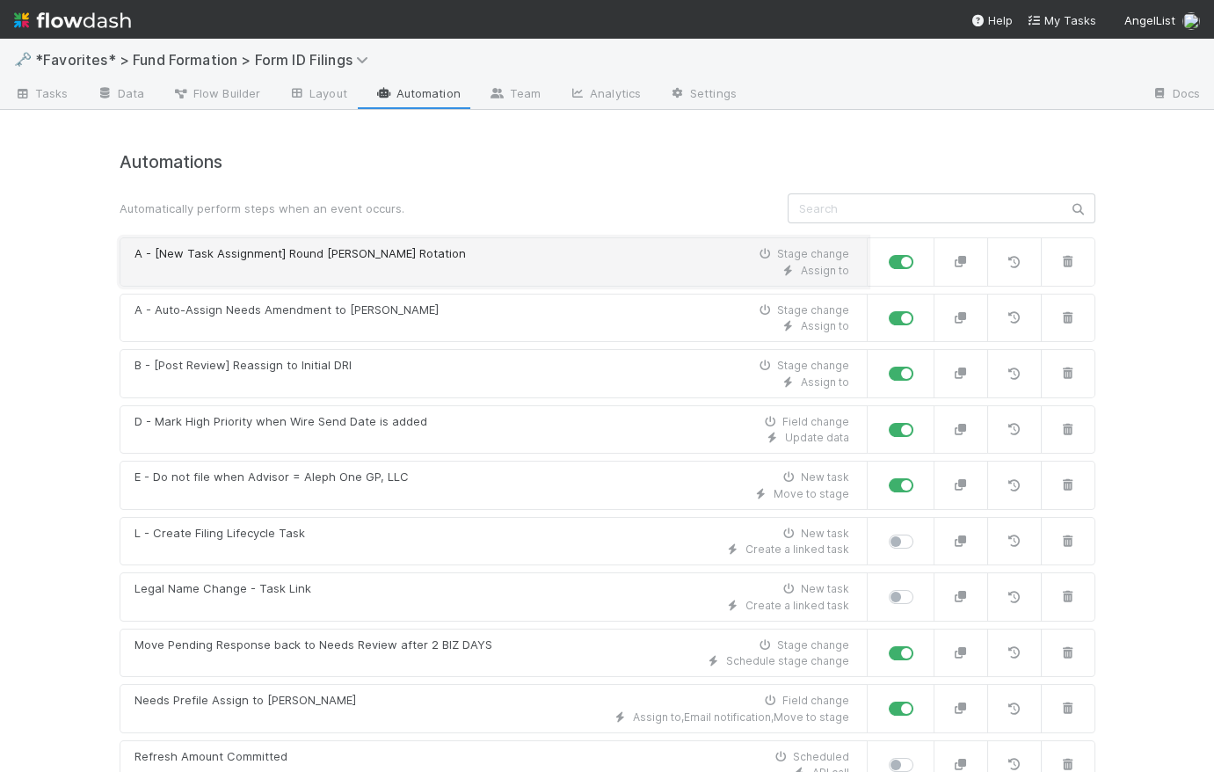
click at [521, 270] on div "Assign to" at bounding box center [491, 271] width 714 height 16
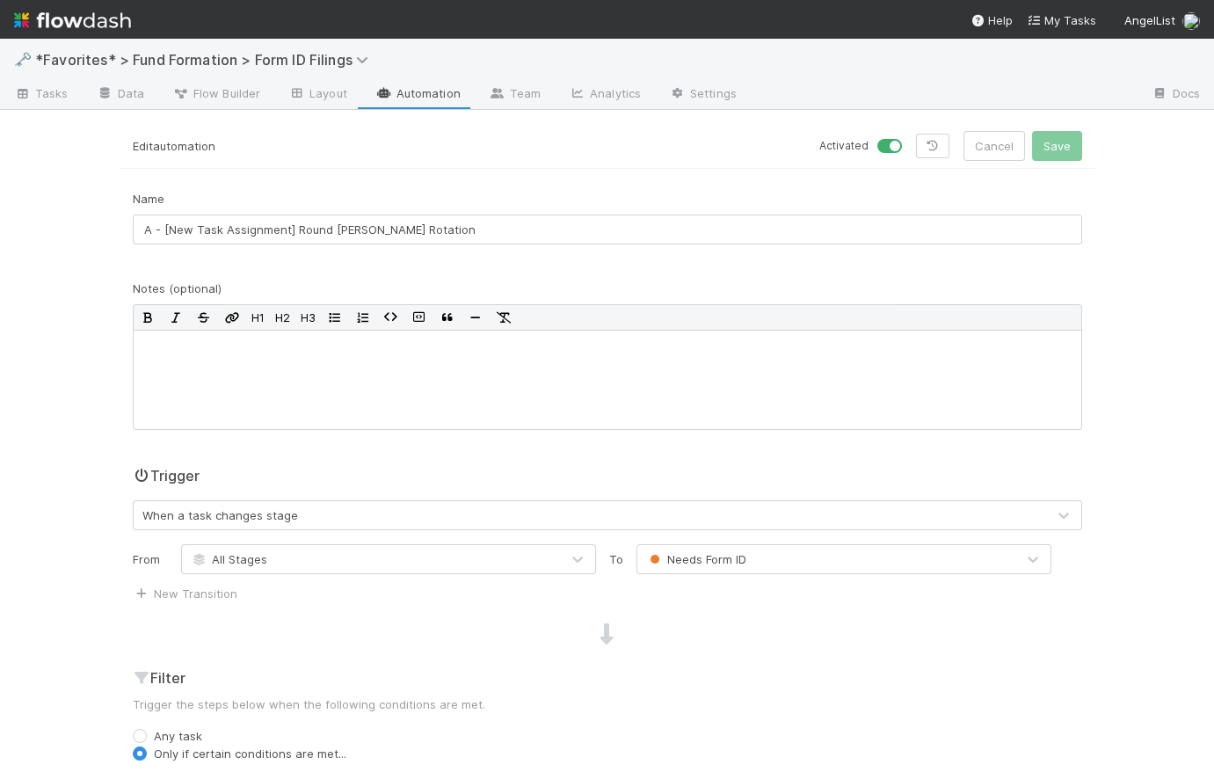
scroll to position [485, 0]
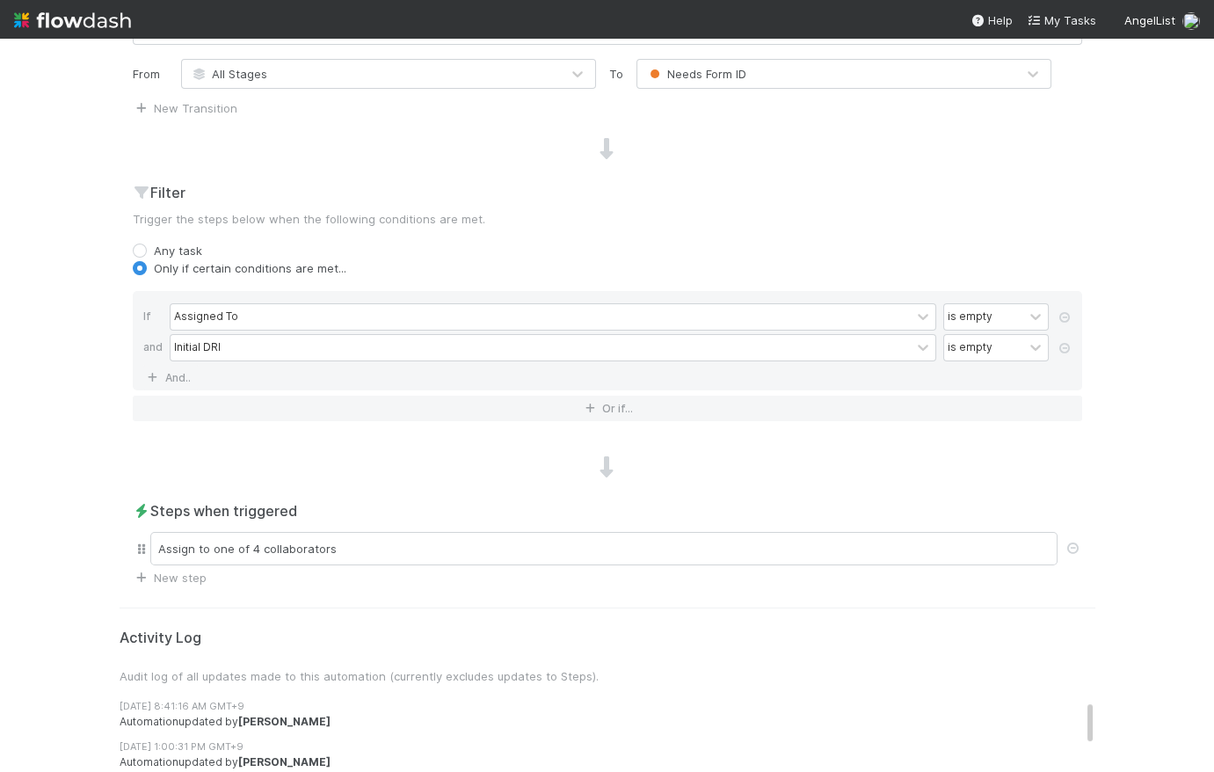
click at [450, 532] on div "Assign to one of 4 collaborators" at bounding box center [616, 548] width 932 height 33
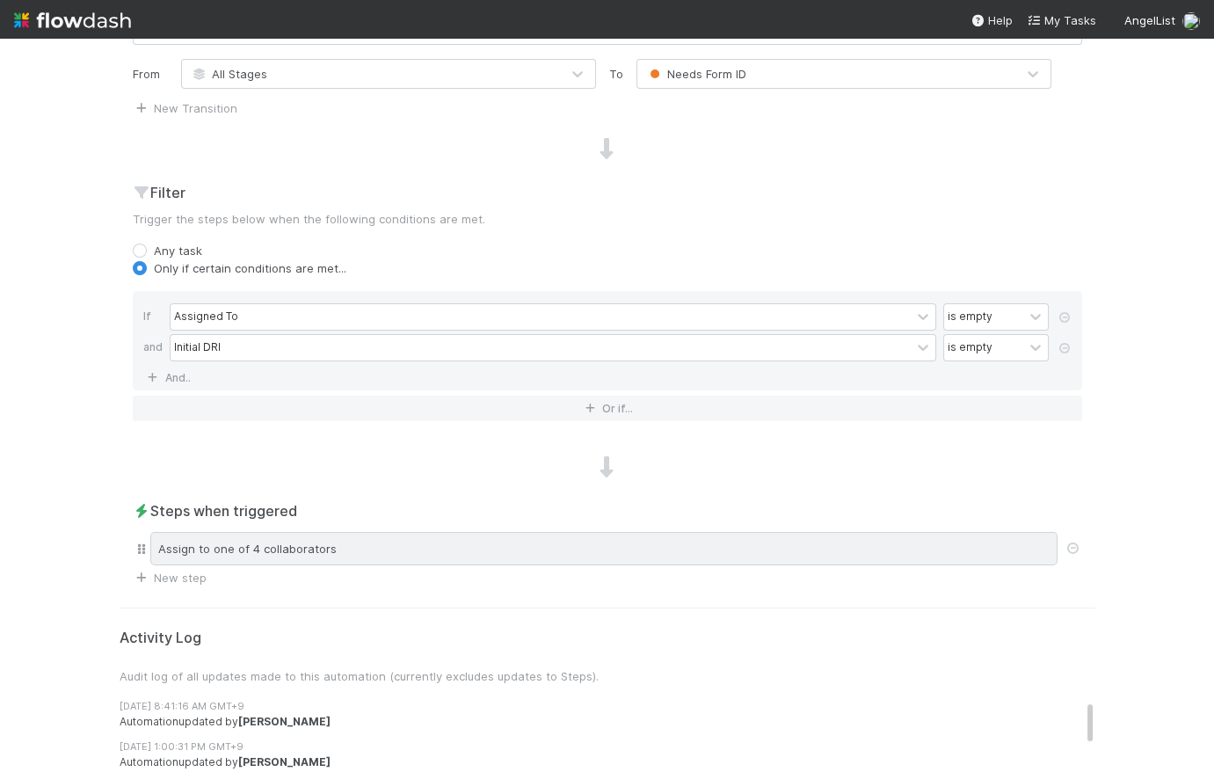
click at [451, 547] on div "Assign to one of 4 collaborators" at bounding box center [603, 548] width 907 height 33
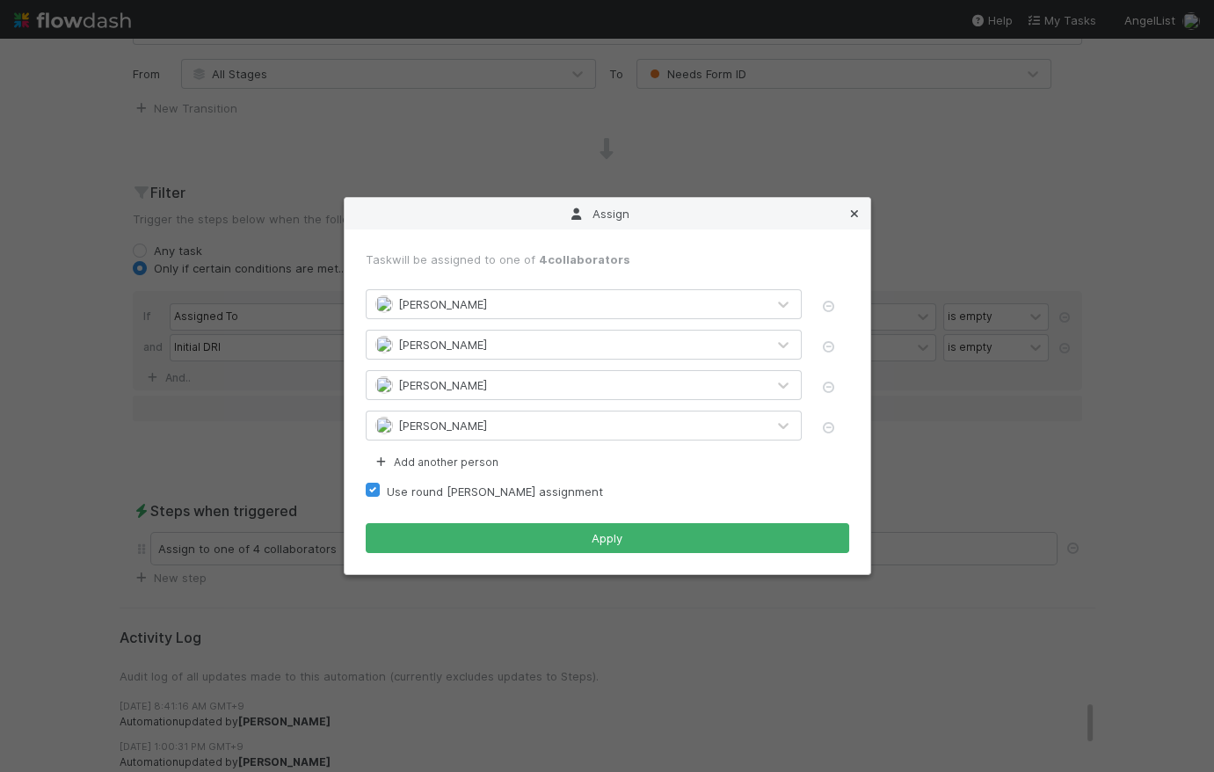
click at [852, 208] on icon at bounding box center [854, 213] width 18 height 11
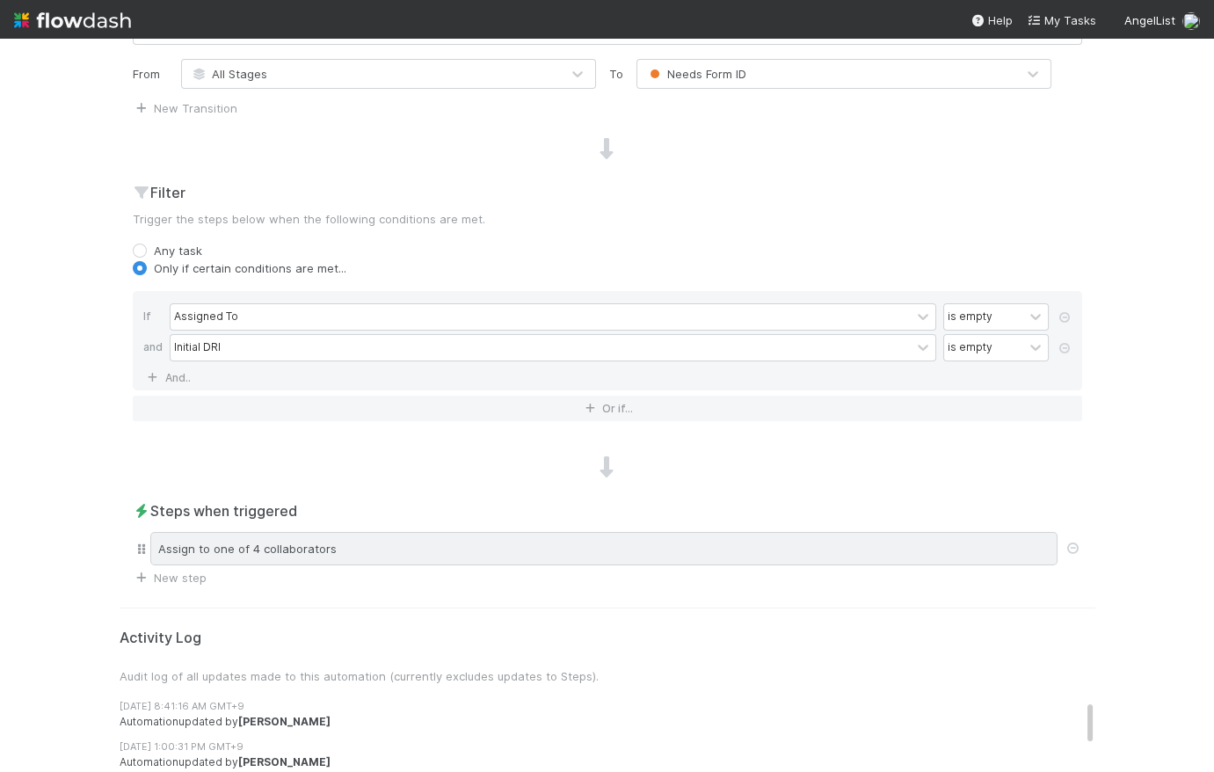
click at [385, 550] on div "Assign to one of 4 collaborators" at bounding box center [603, 548] width 907 height 33
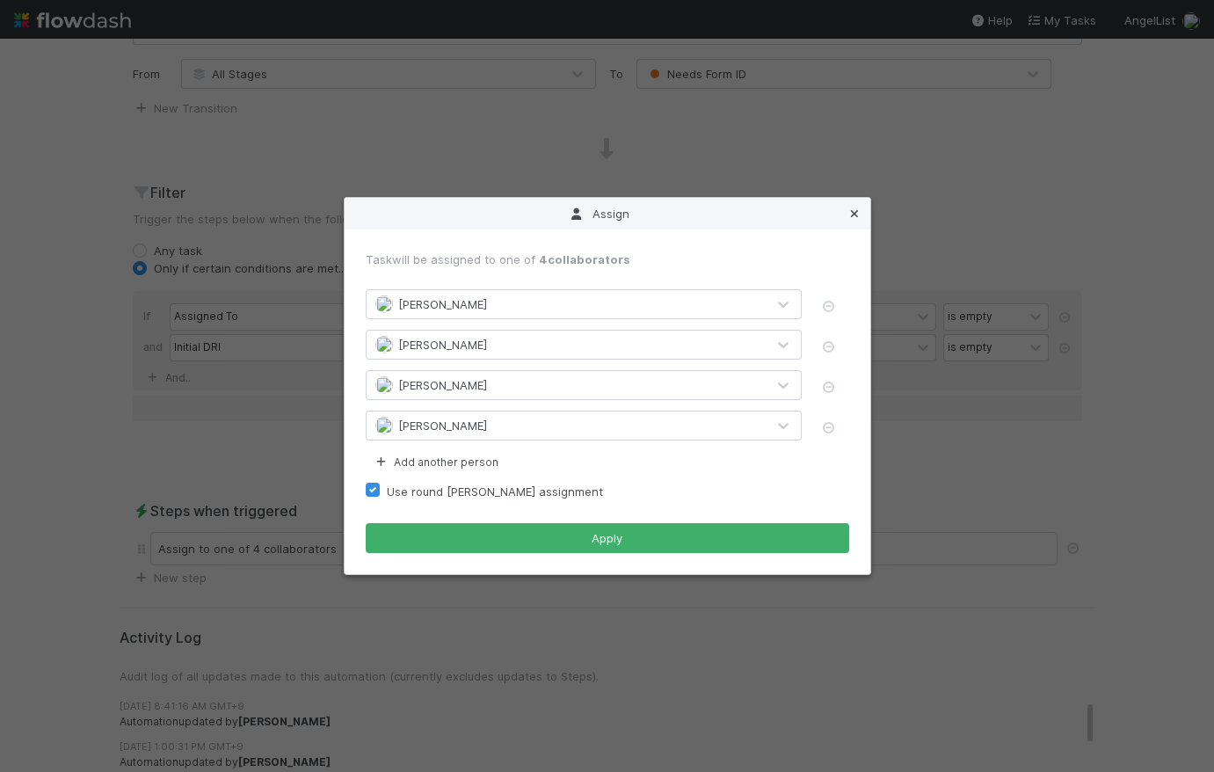
click at [852, 210] on icon at bounding box center [854, 213] width 18 height 11
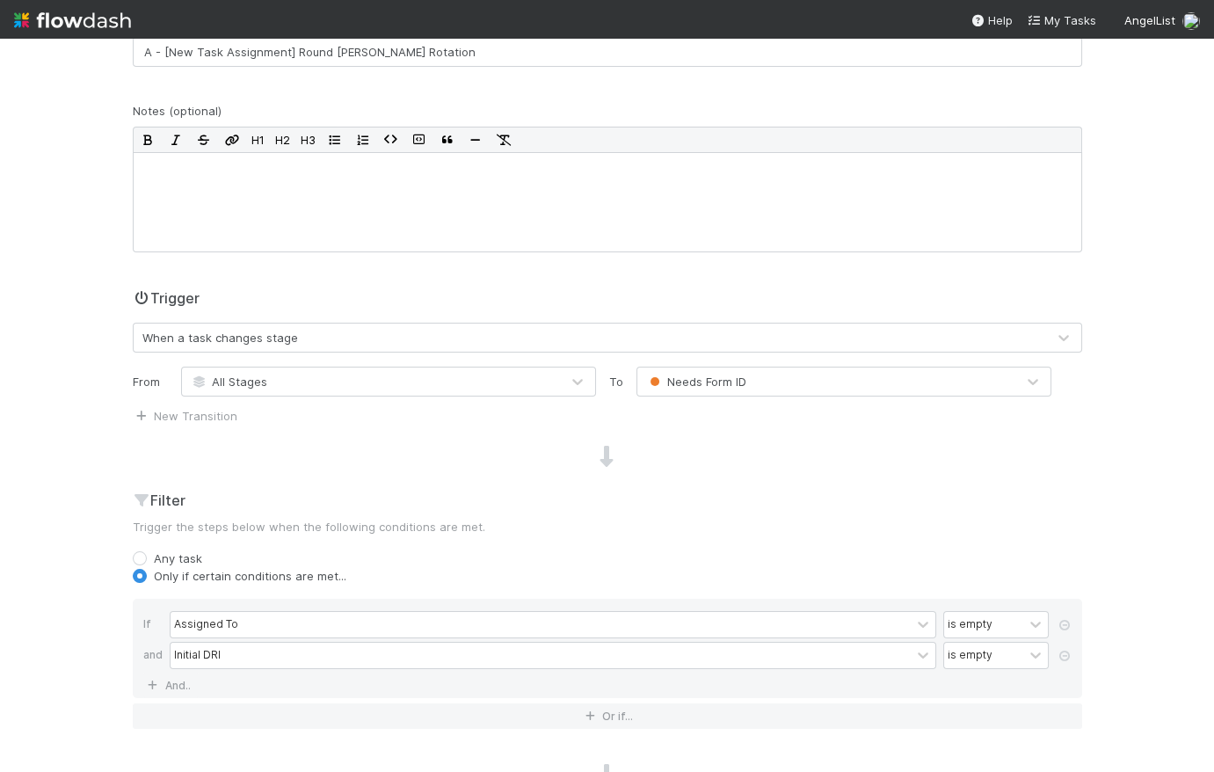
scroll to position [0, 0]
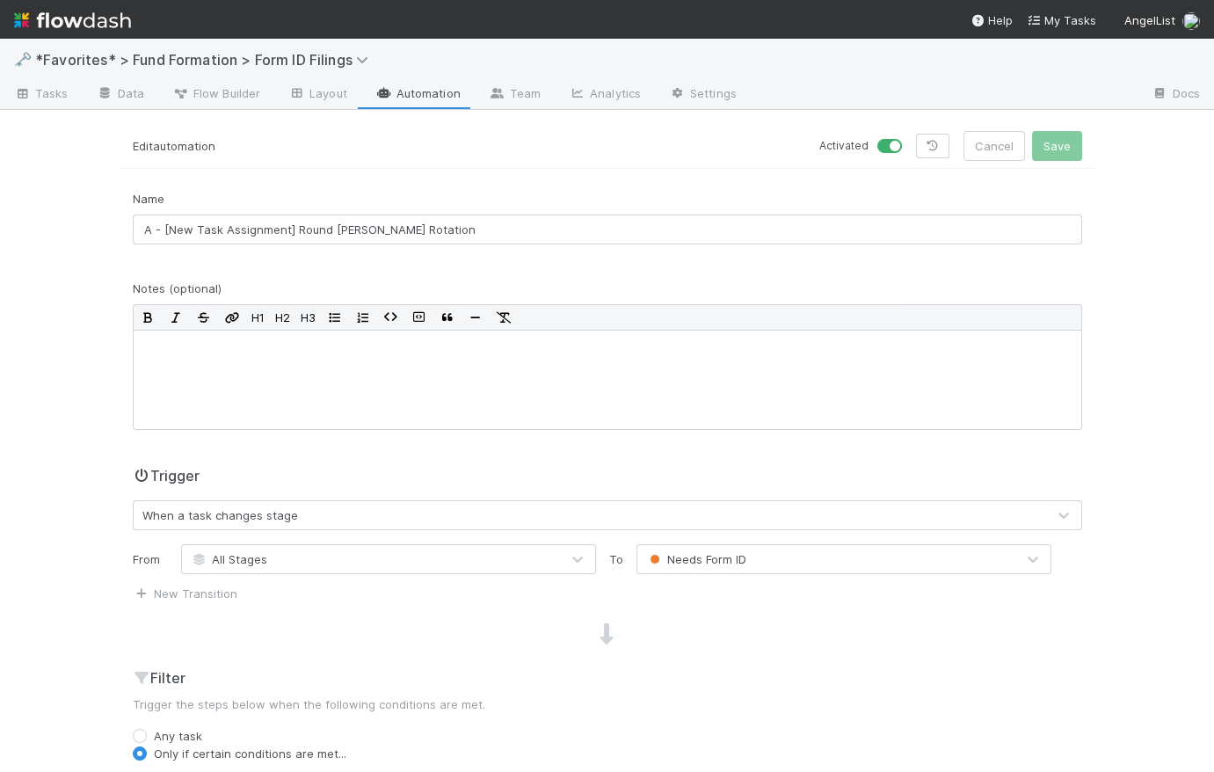
click at [426, 86] on link "Automation" at bounding box center [417, 95] width 113 height 28
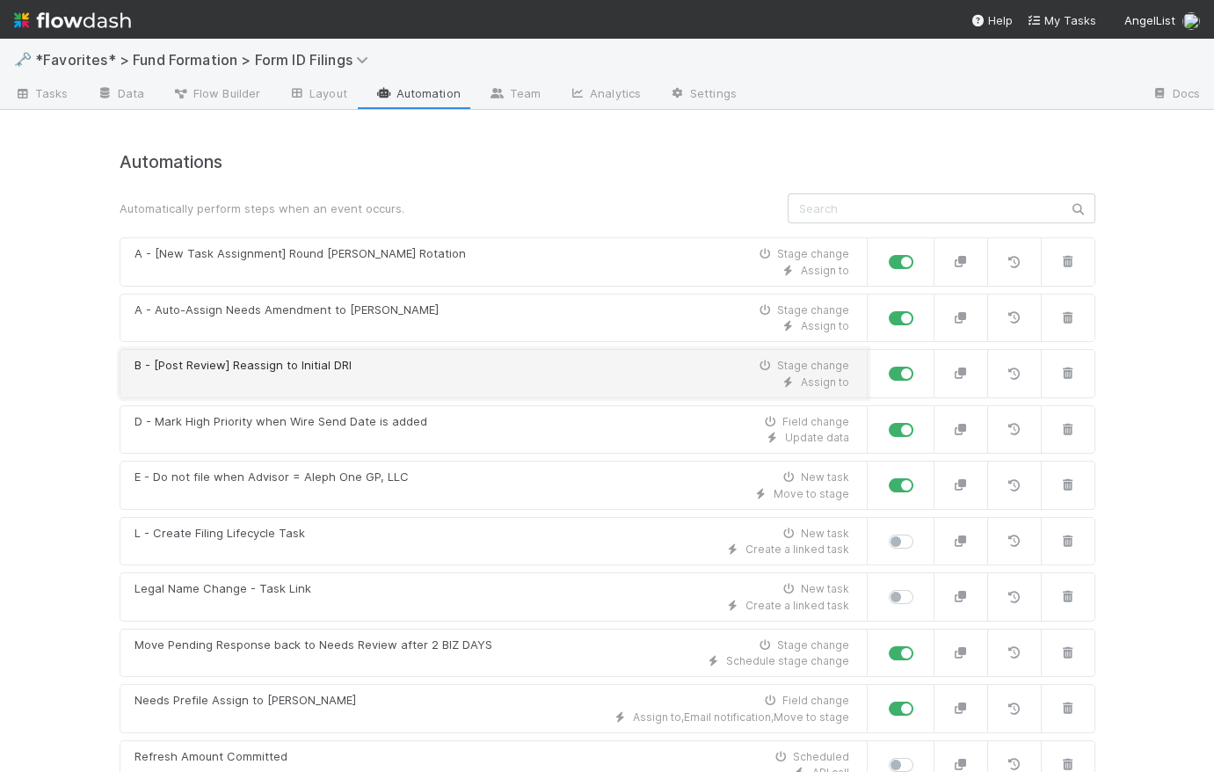
click at [466, 388] on div "Assign to" at bounding box center [491, 382] width 714 height 16
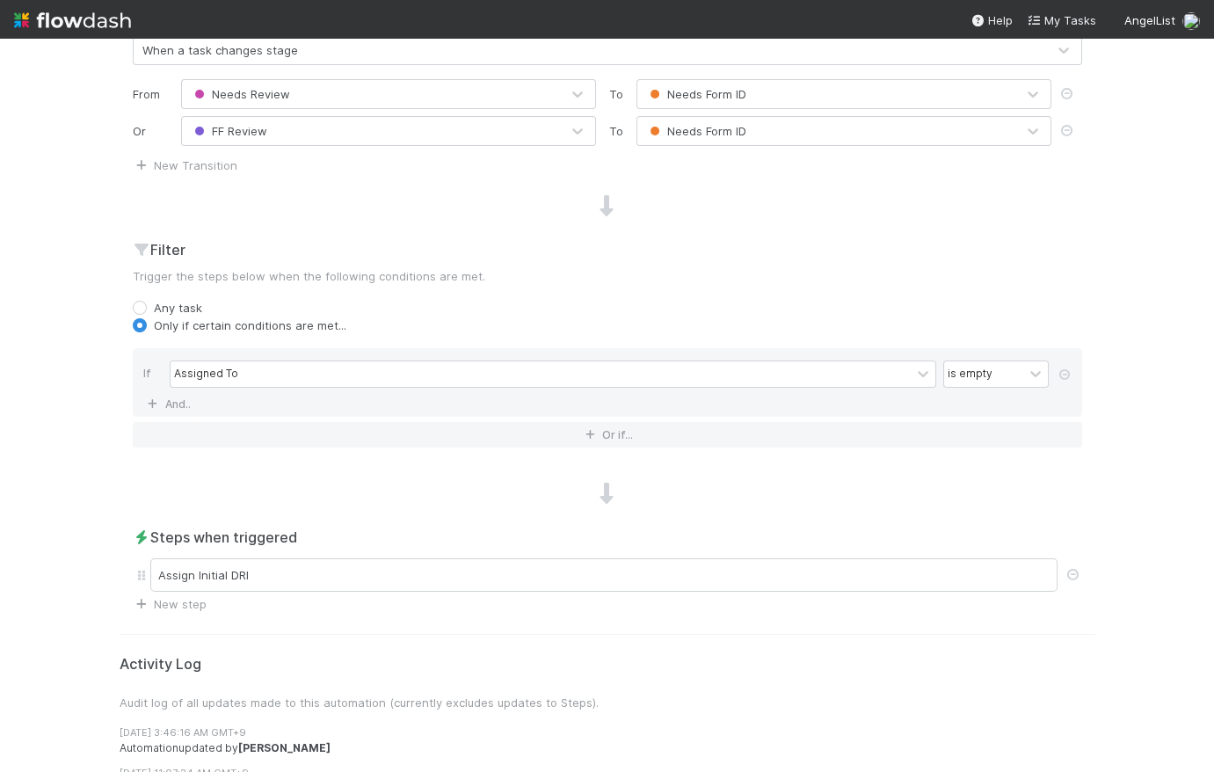
scroll to position [494, 0]
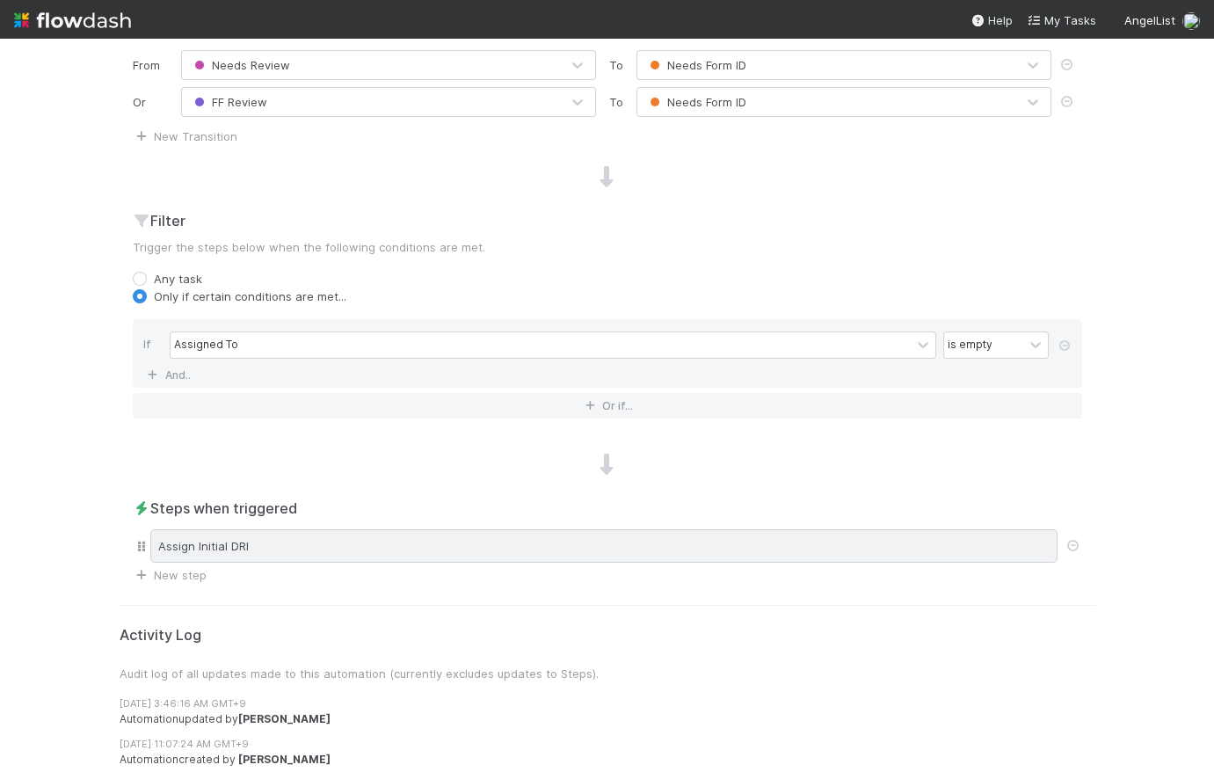
click at [506, 542] on div "Assign Initial DRI" at bounding box center [603, 545] width 907 height 33
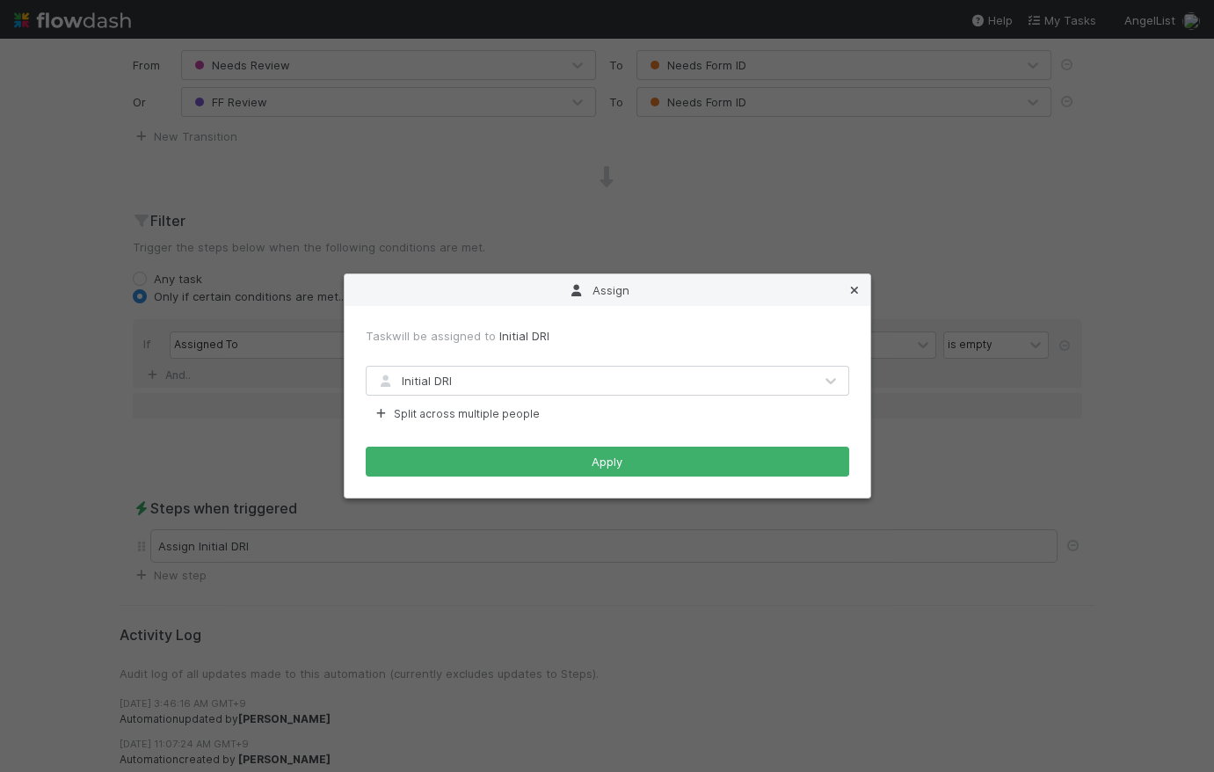
click at [855, 291] on icon at bounding box center [854, 290] width 18 height 11
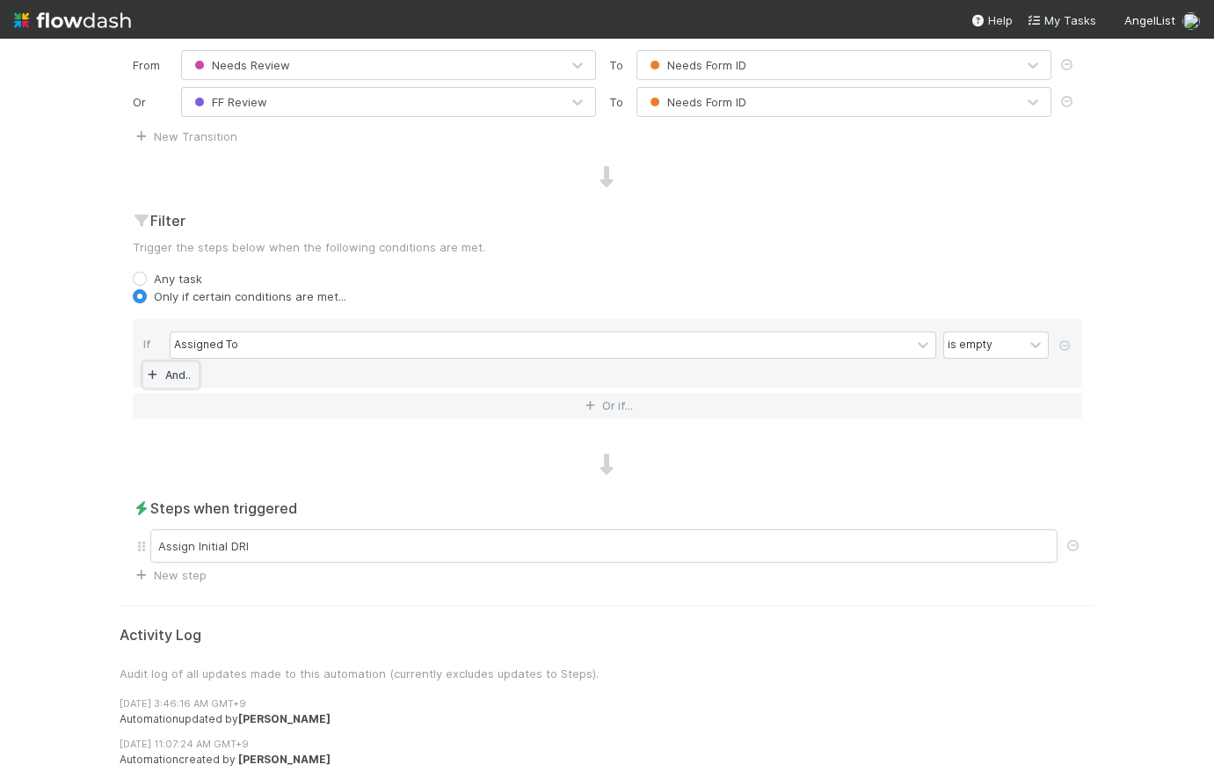
click at [168, 371] on link "And.." at bounding box center [170, 374] width 55 height 25
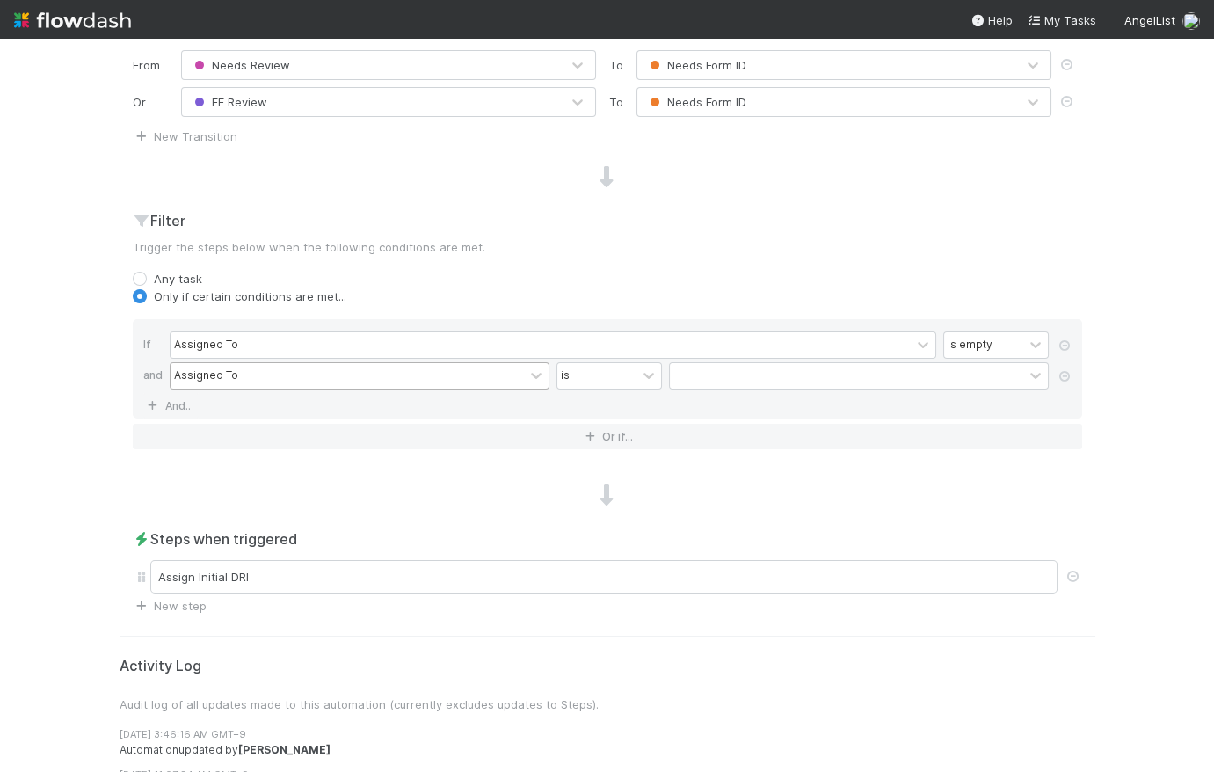
click at [213, 374] on div "Assigned To" at bounding box center [206, 375] width 64 height 16
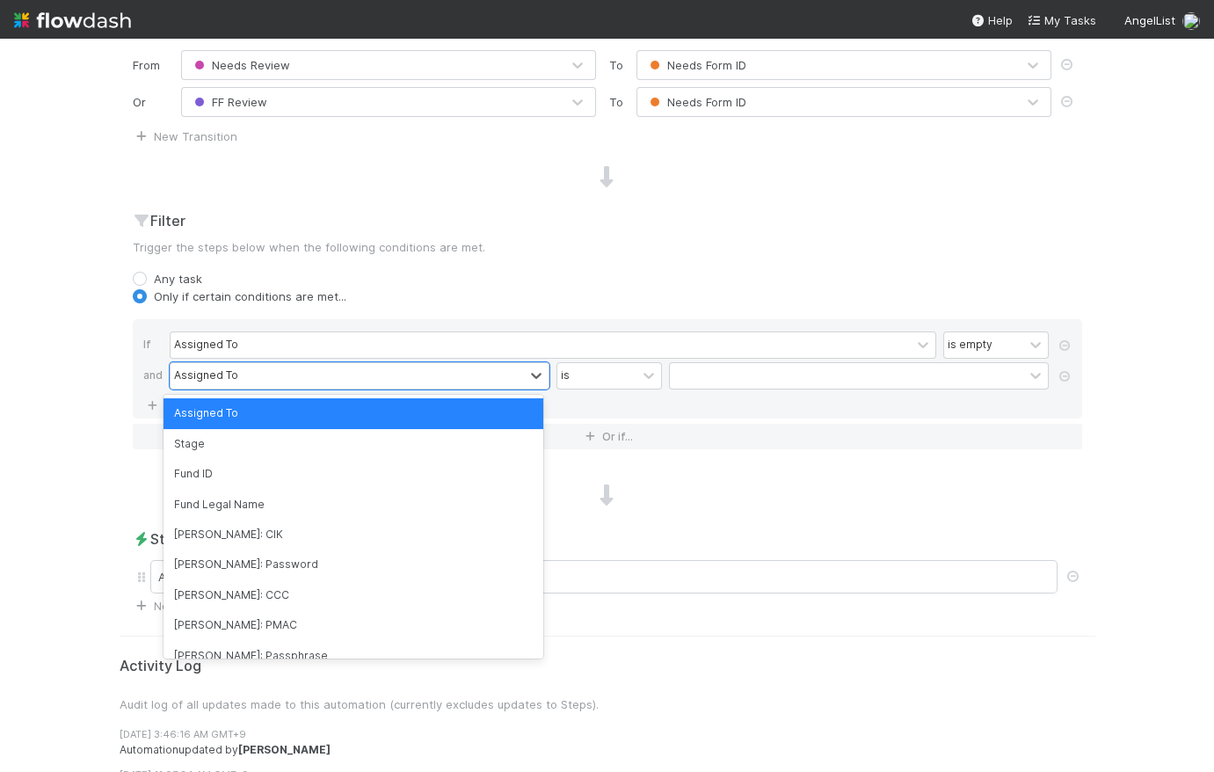
click at [106, 502] on div "Edit automation Activated Cancel Save Name B - [Post Review] Reassign to Initia…" at bounding box center [607, 222] width 1002 height 1170
click at [326, 376] on div "Assigned To" at bounding box center [346, 375] width 353 height 25
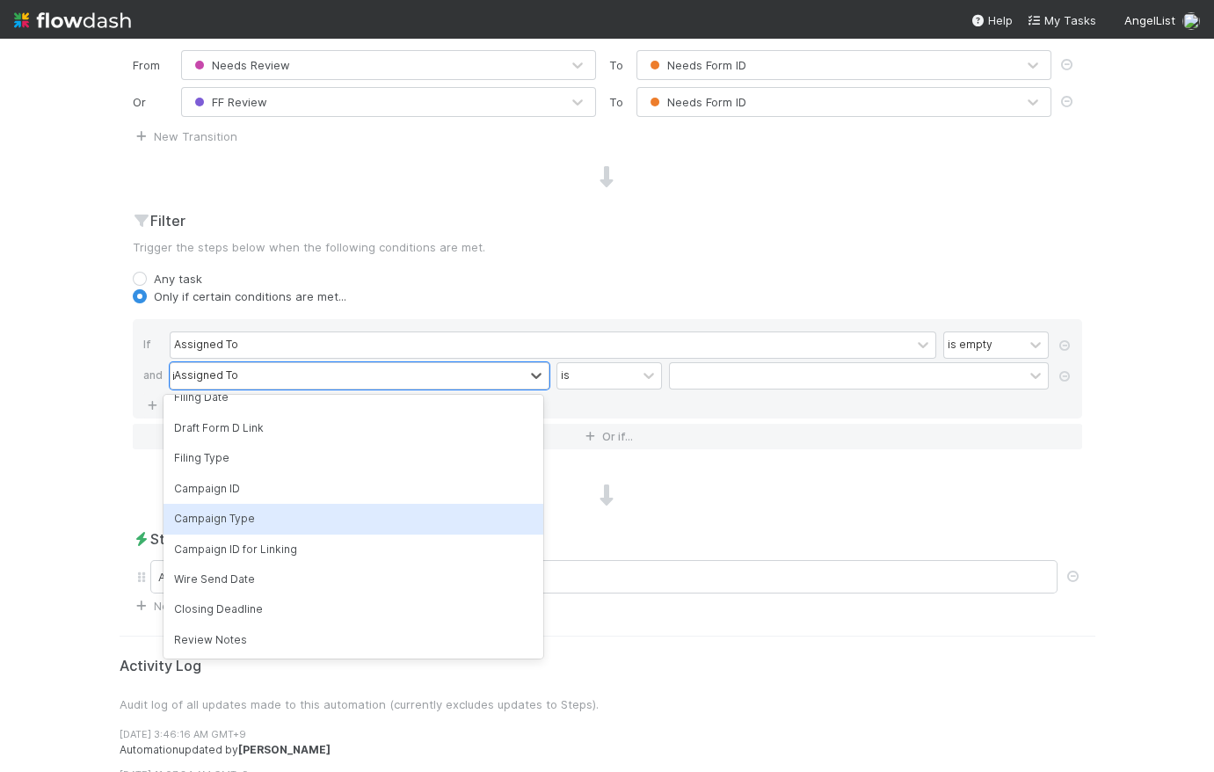
scroll to position [0, 0]
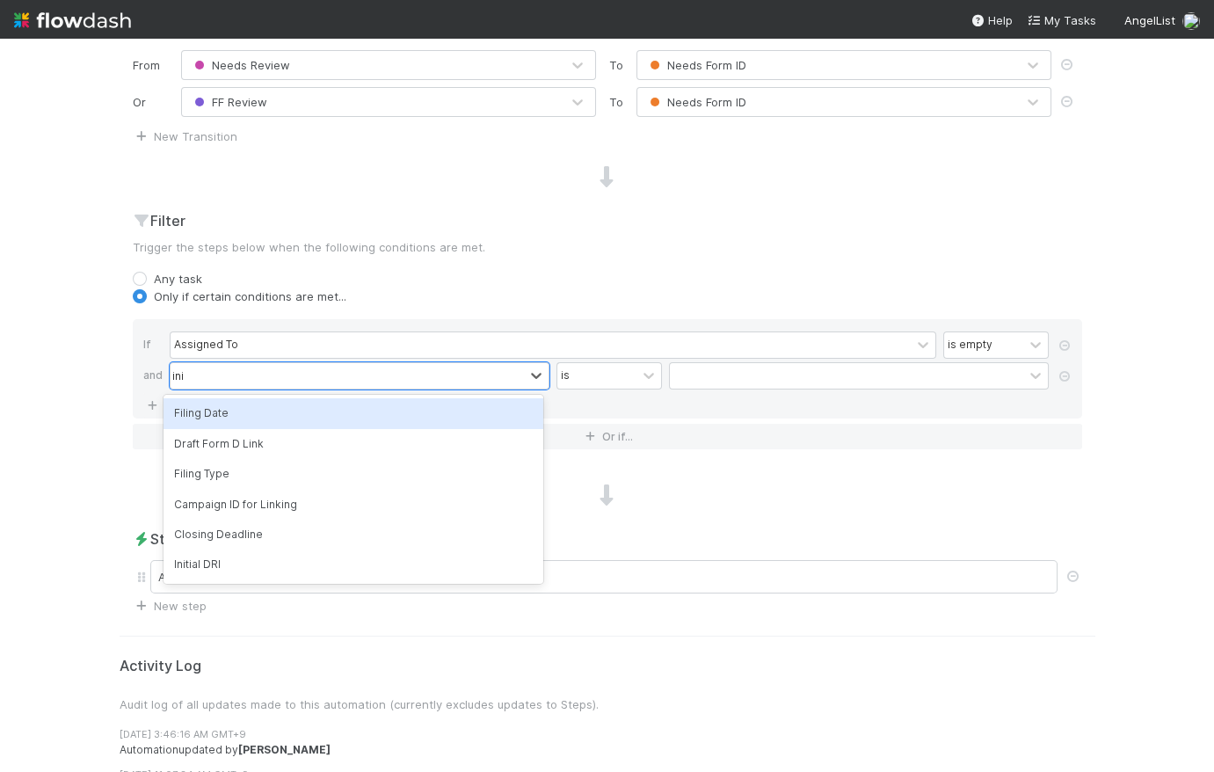
type input "init"
click at [410, 424] on div "Initial DRI" at bounding box center [353, 413] width 380 height 30
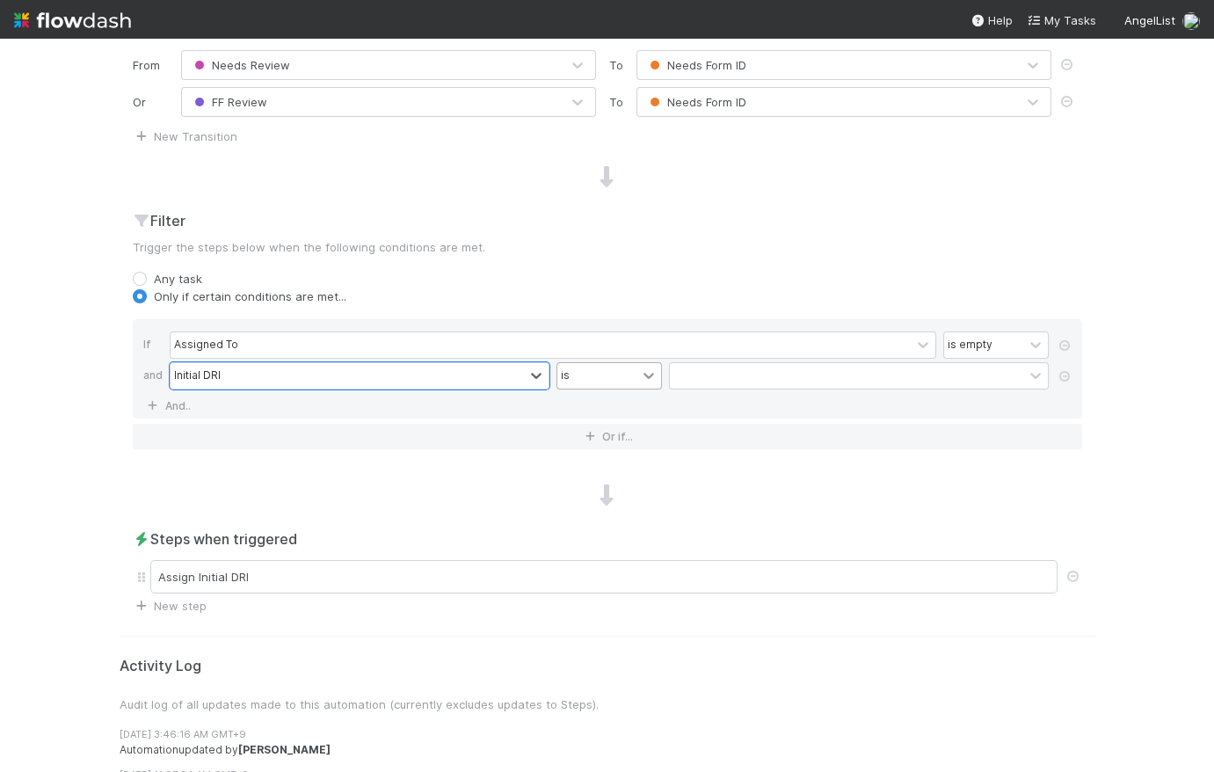
click at [640, 367] on icon at bounding box center [649, 375] width 18 height 18
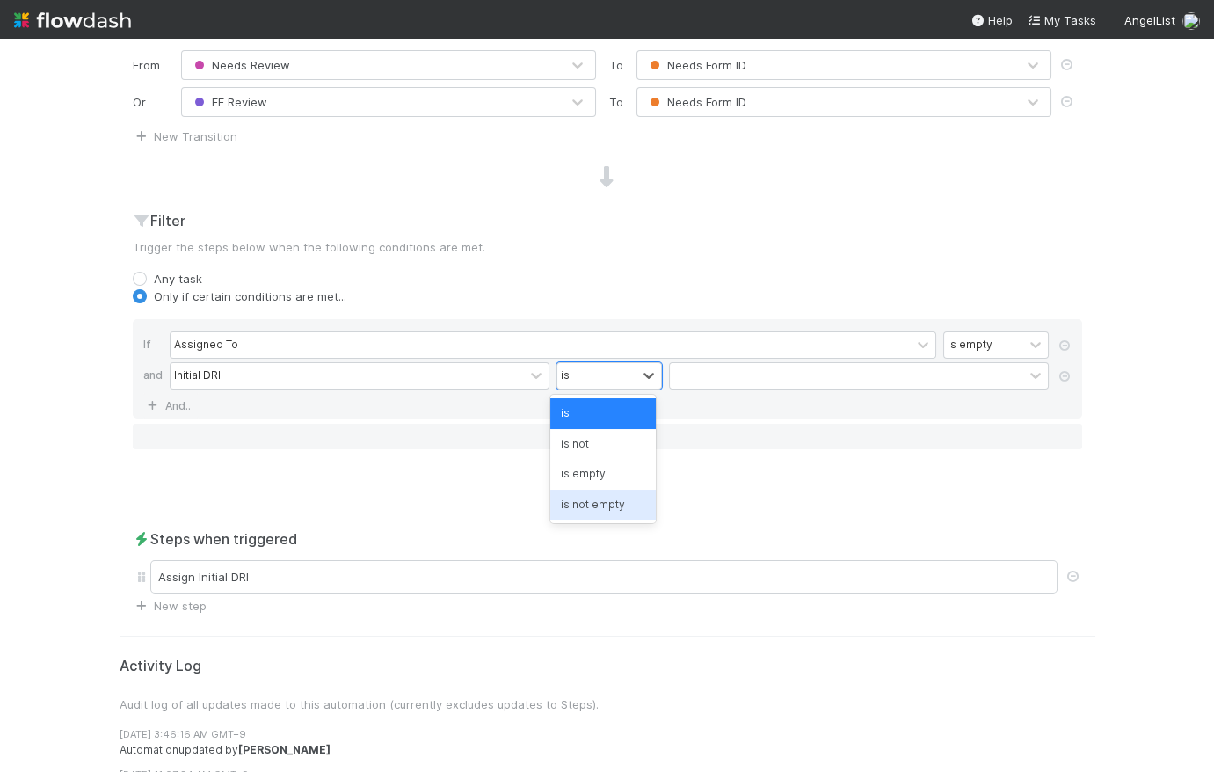
click at [645, 506] on div "is not empty" at bounding box center [602, 505] width 105 height 30
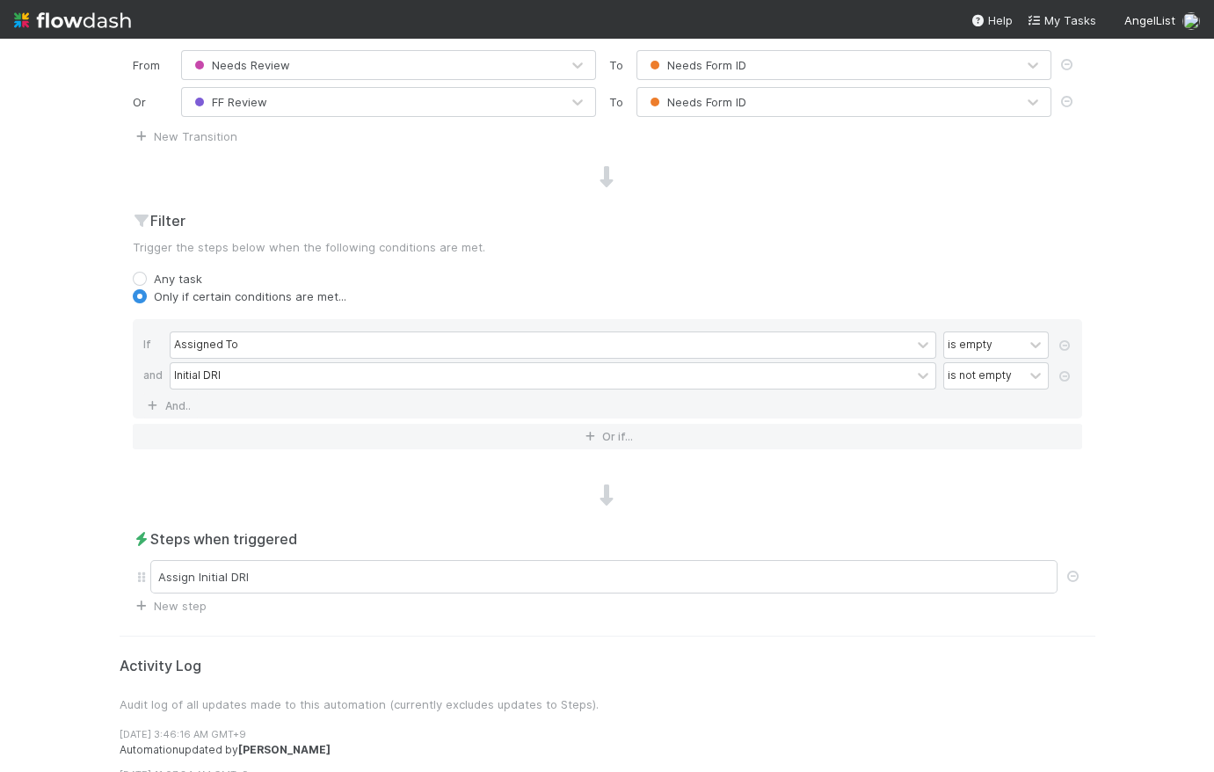
click at [842, 504] on div at bounding box center [607, 495] width 975 height 23
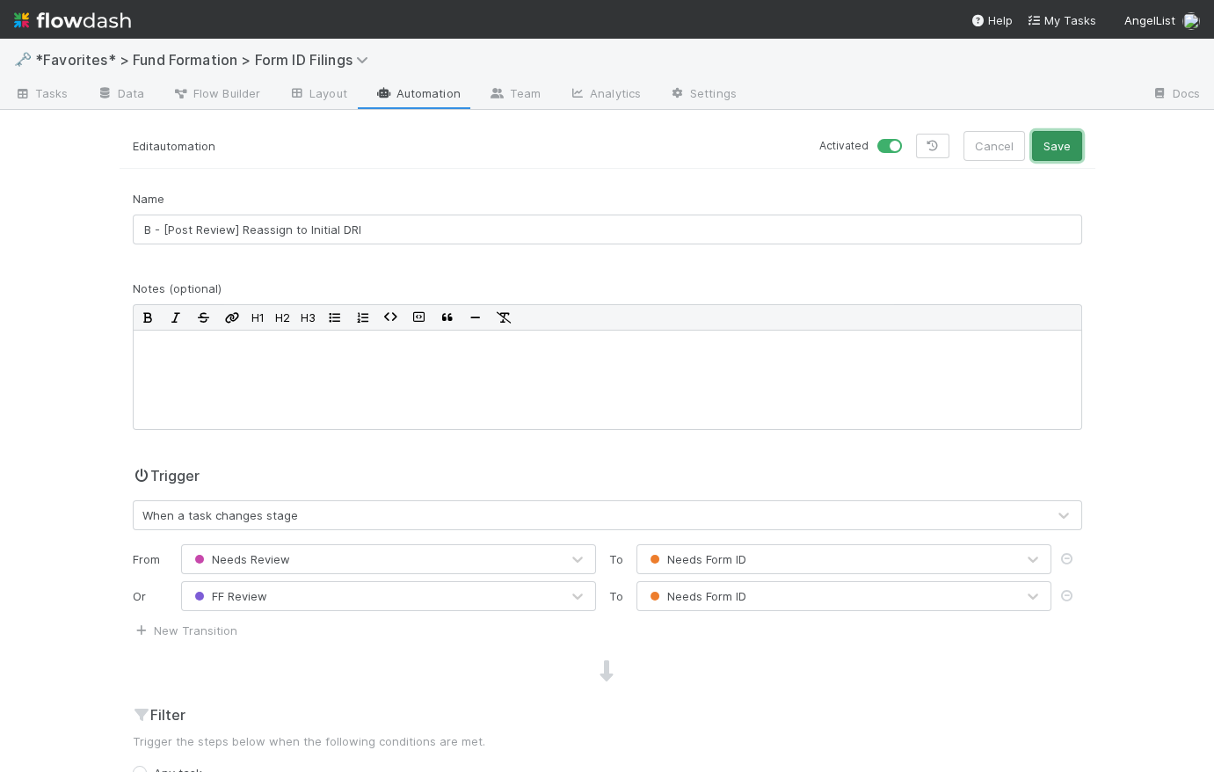
click at [1042, 155] on button "Save" at bounding box center [1057, 146] width 50 height 30
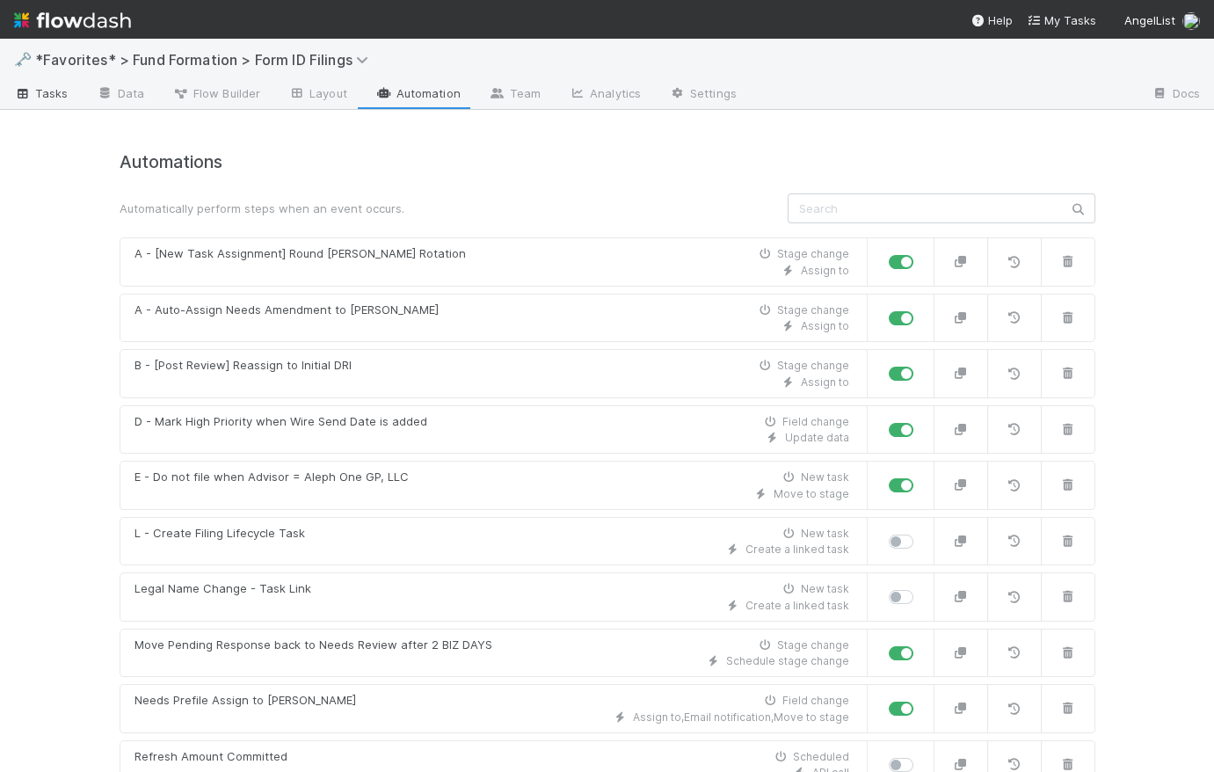
click at [60, 90] on span "Tasks" at bounding box center [41, 93] width 54 height 18
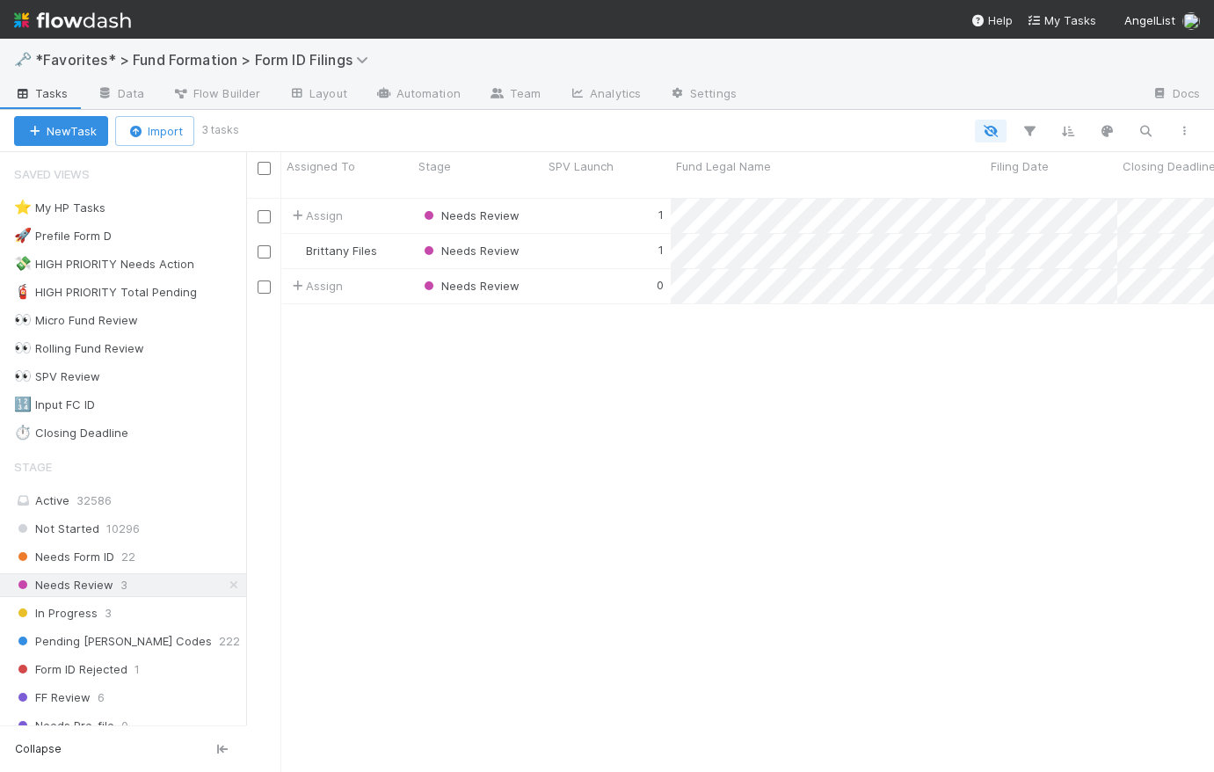
scroll to position [577, 955]
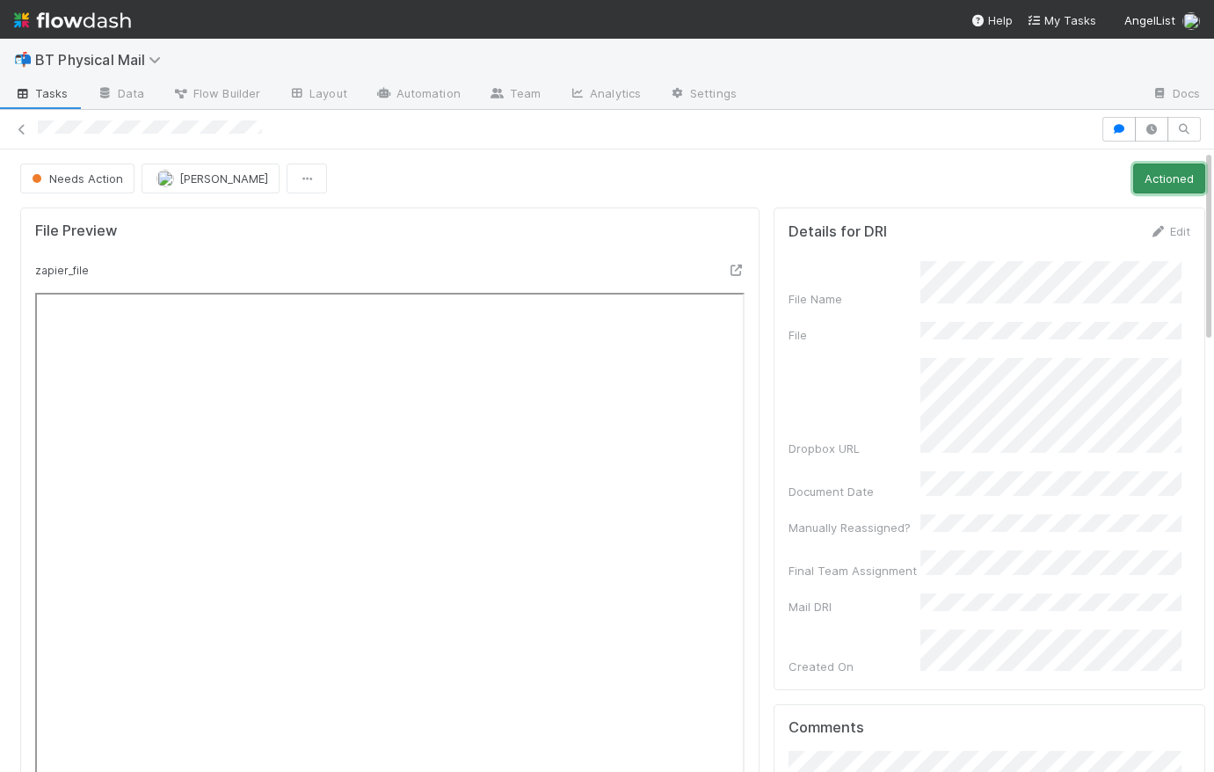
click at [963, 180] on button "Actioned" at bounding box center [1169, 178] width 72 height 30
